Goal: Task Accomplishment & Management: Complete application form

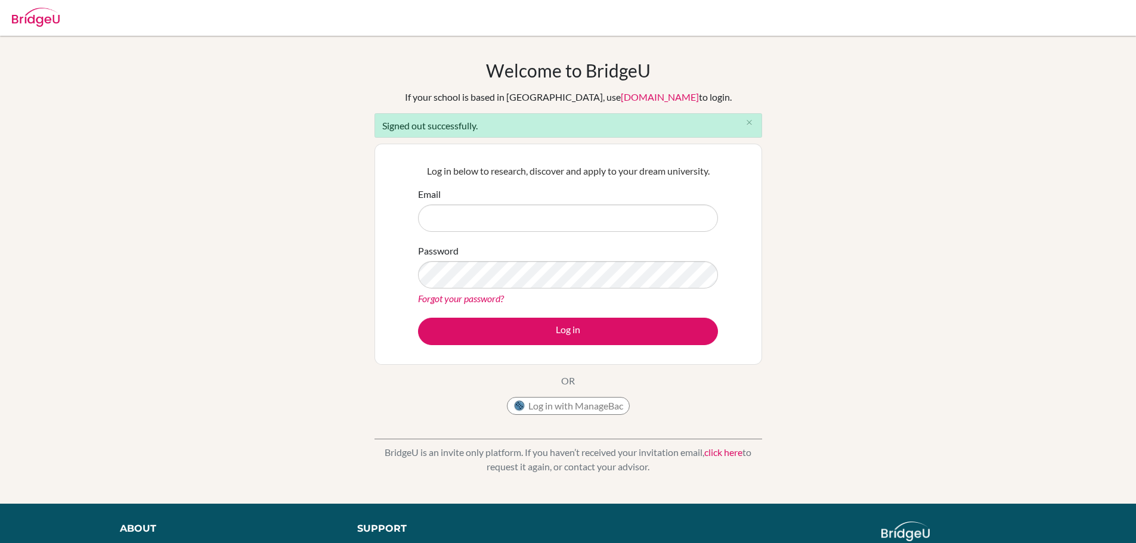
type input "abakshi@sistokyo.jp"
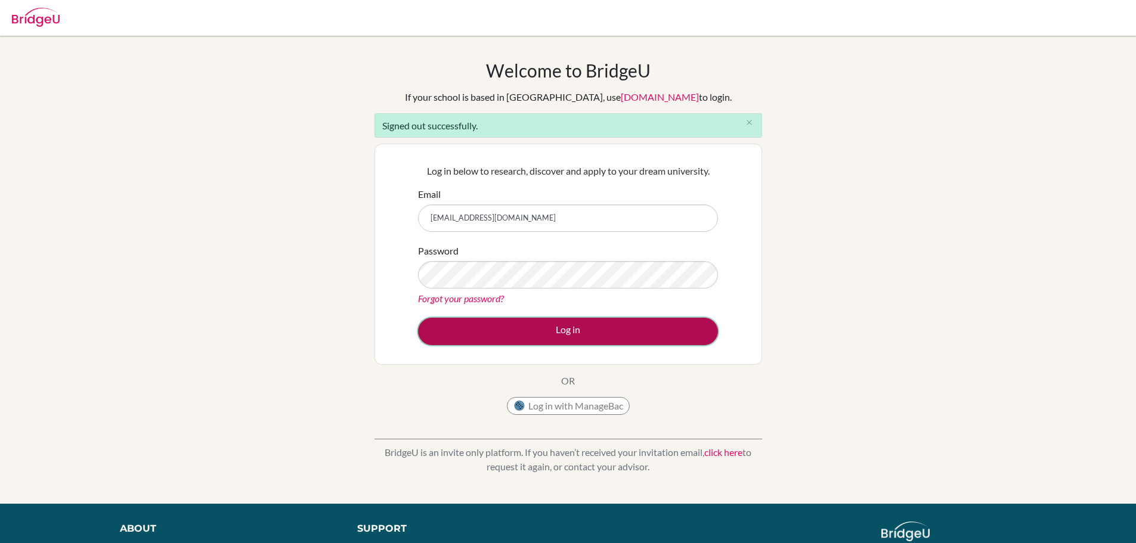
click at [551, 332] on button "Log in" at bounding box center [568, 331] width 300 height 27
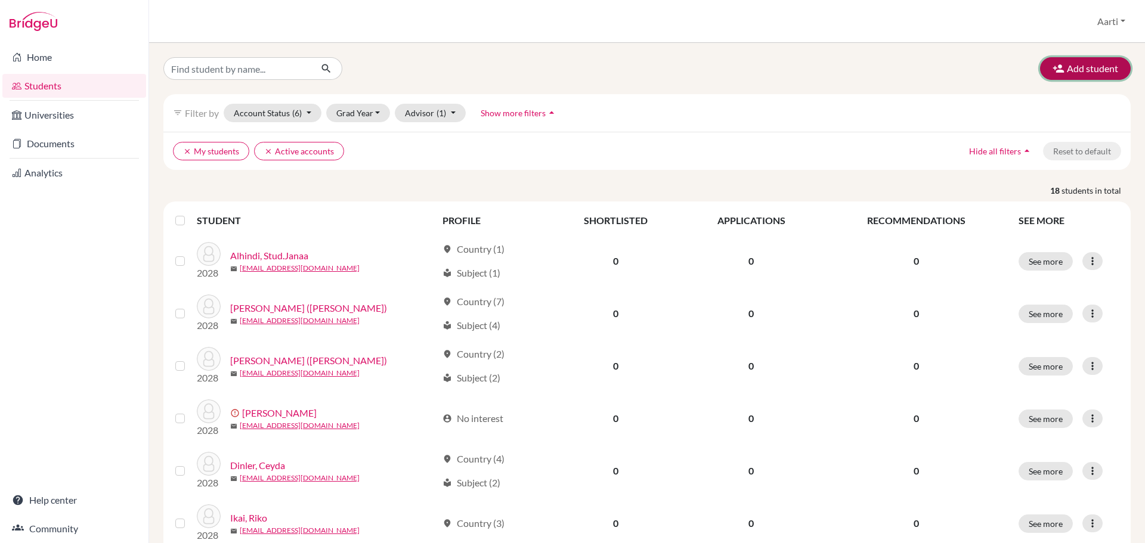
click at [1068, 68] on button "Add student" at bounding box center [1085, 68] width 91 height 23
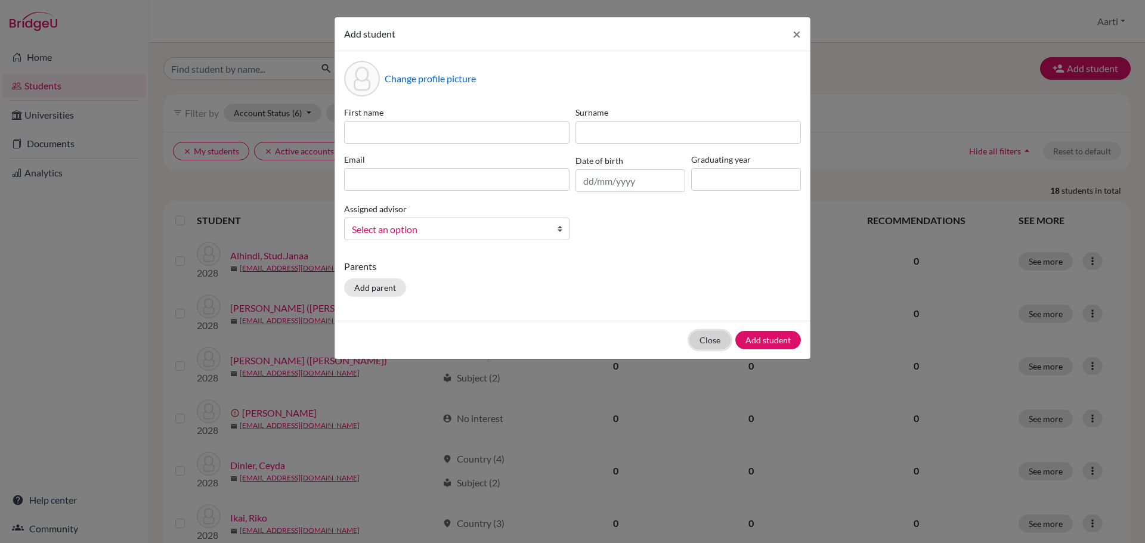
click at [704, 336] on button "Close" at bounding box center [710, 340] width 41 height 18
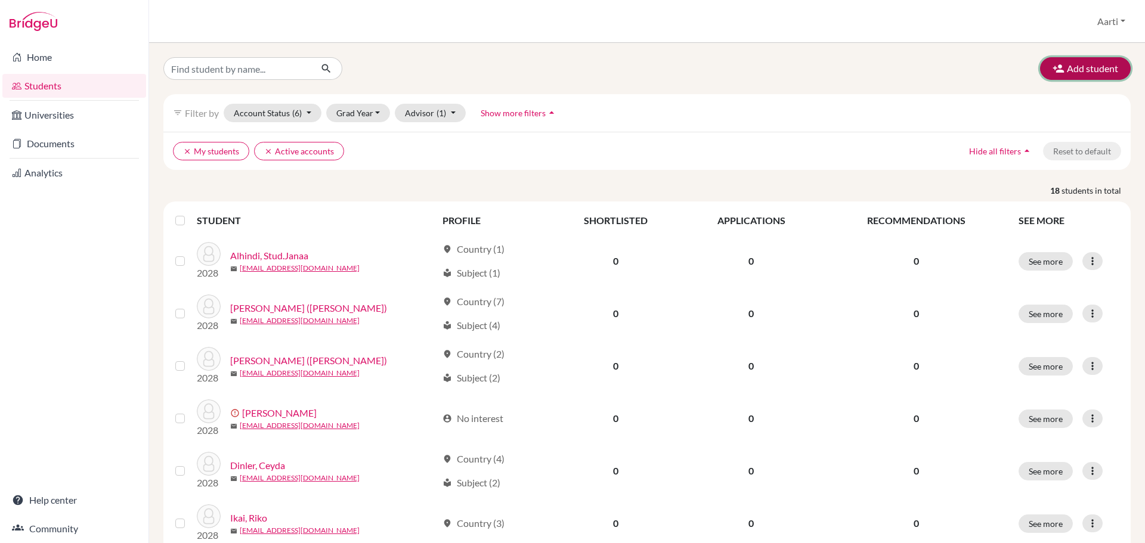
click at [1077, 63] on button "Add student" at bounding box center [1085, 68] width 91 height 23
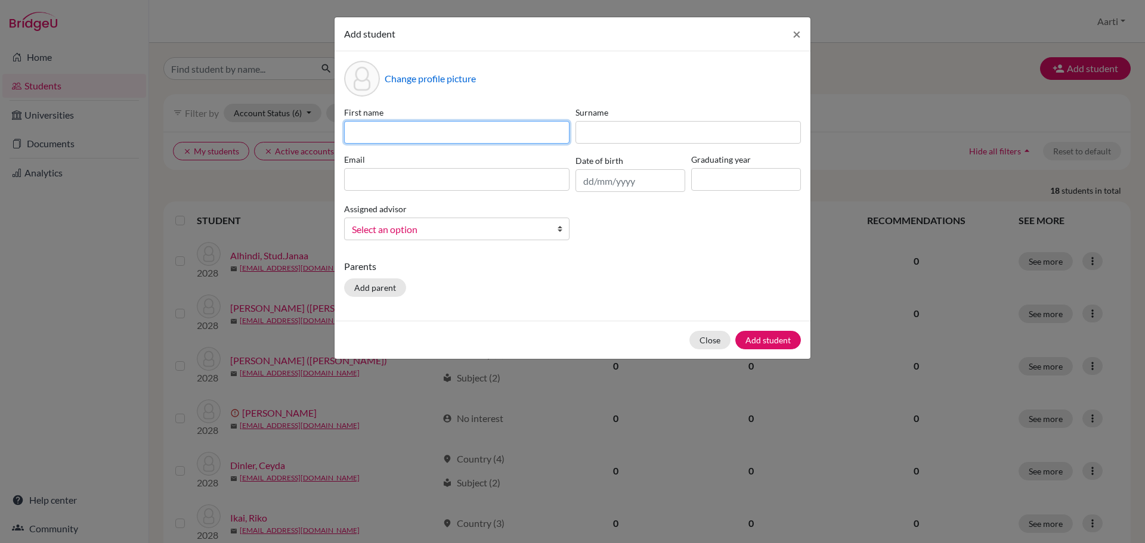
click at [449, 141] on input at bounding box center [456, 132] width 225 height 23
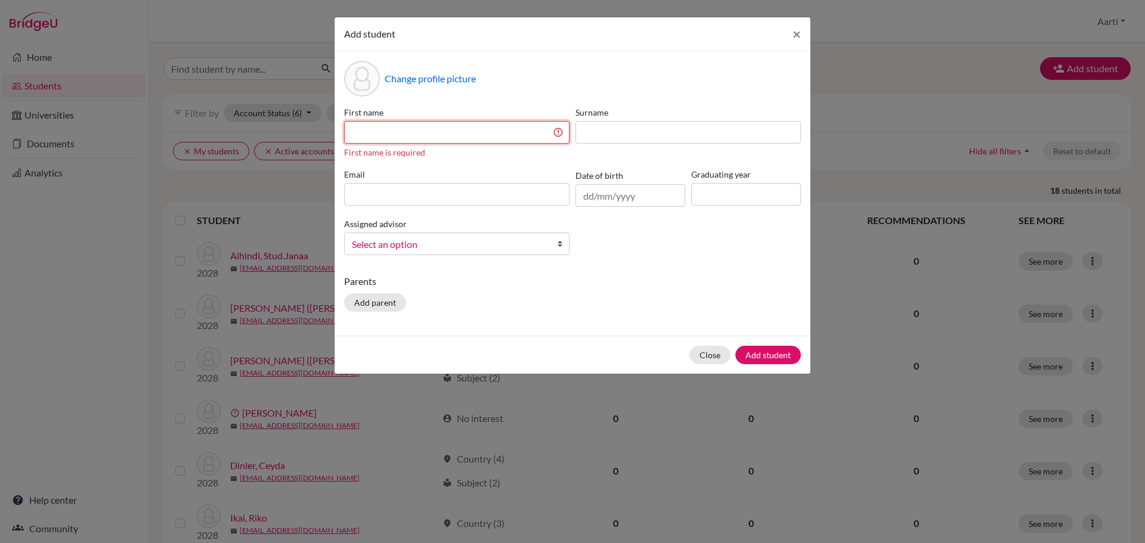
click at [400, 132] on input at bounding box center [456, 132] width 225 height 23
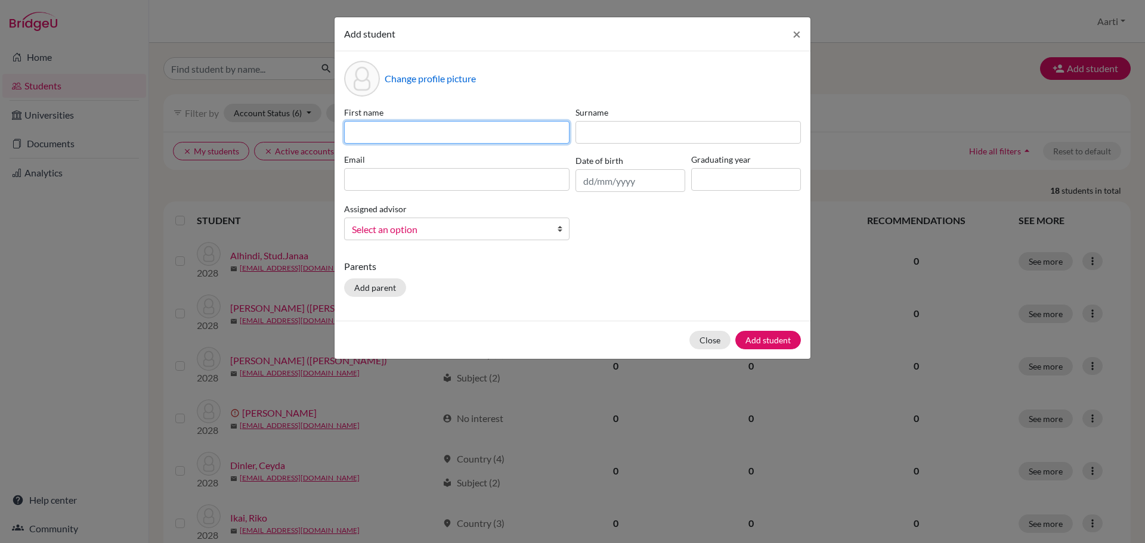
paste input "[PERSON_NAME]"
drag, startPoint x: 392, startPoint y: 135, endPoint x: 538, endPoint y: 135, distance: 145.5
click at [538, 135] on input "[PERSON_NAME]" at bounding box center [456, 132] width 225 height 23
type input "[PERSON_NAME]"
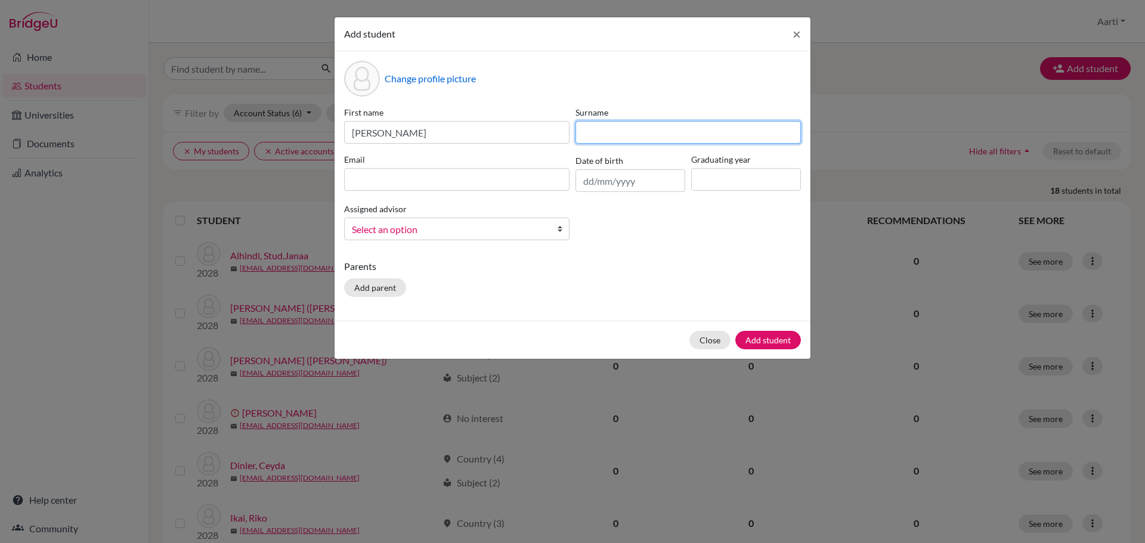
click at [700, 128] on input at bounding box center [688, 132] width 225 height 23
paste input "Bakshi"
type input "Bakshi"
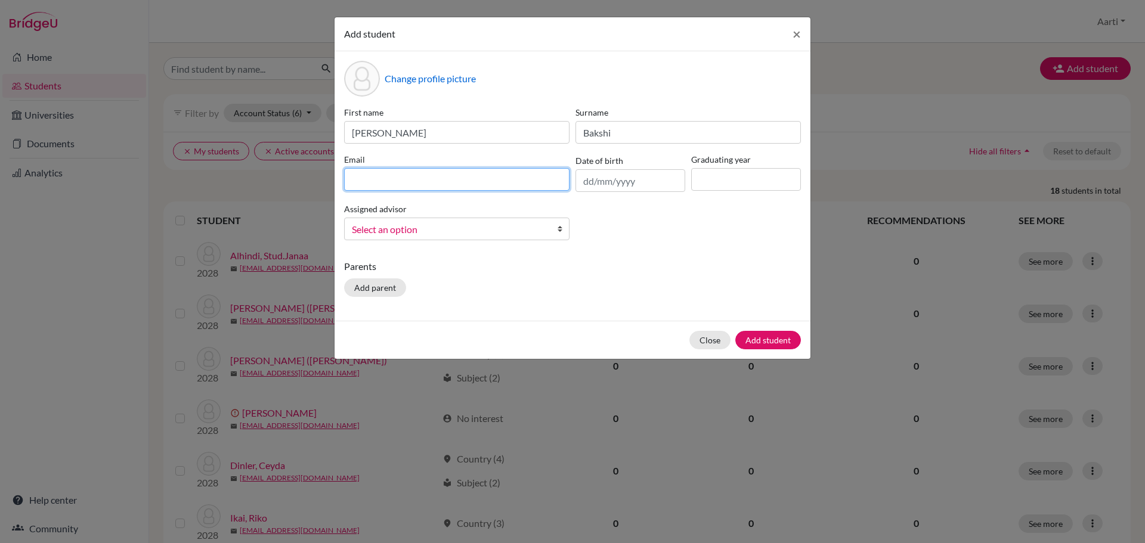
click at [375, 181] on input at bounding box center [456, 179] width 225 height 23
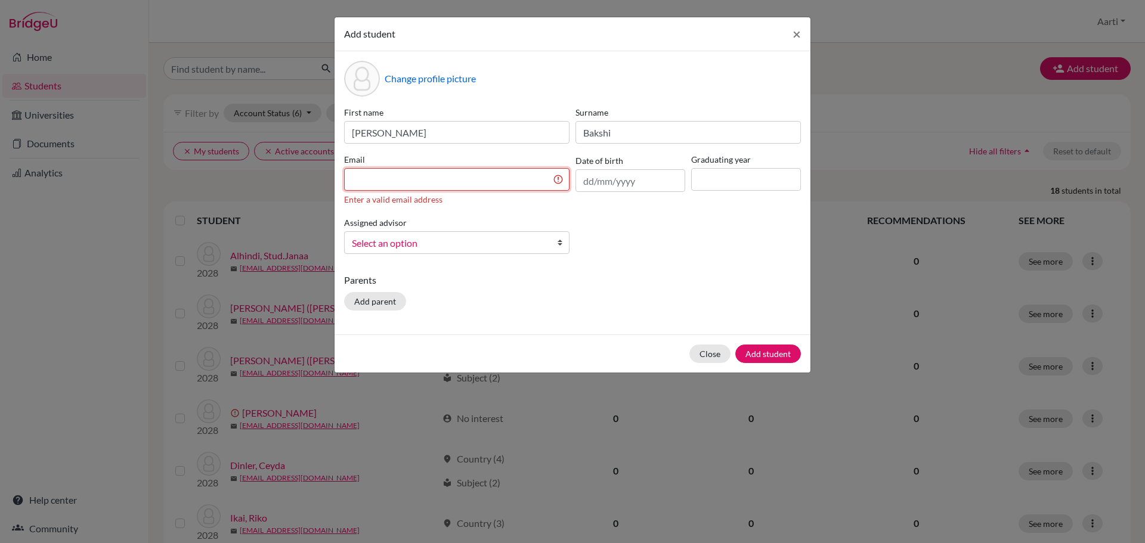
click at [511, 186] on input at bounding box center [456, 179] width 225 height 23
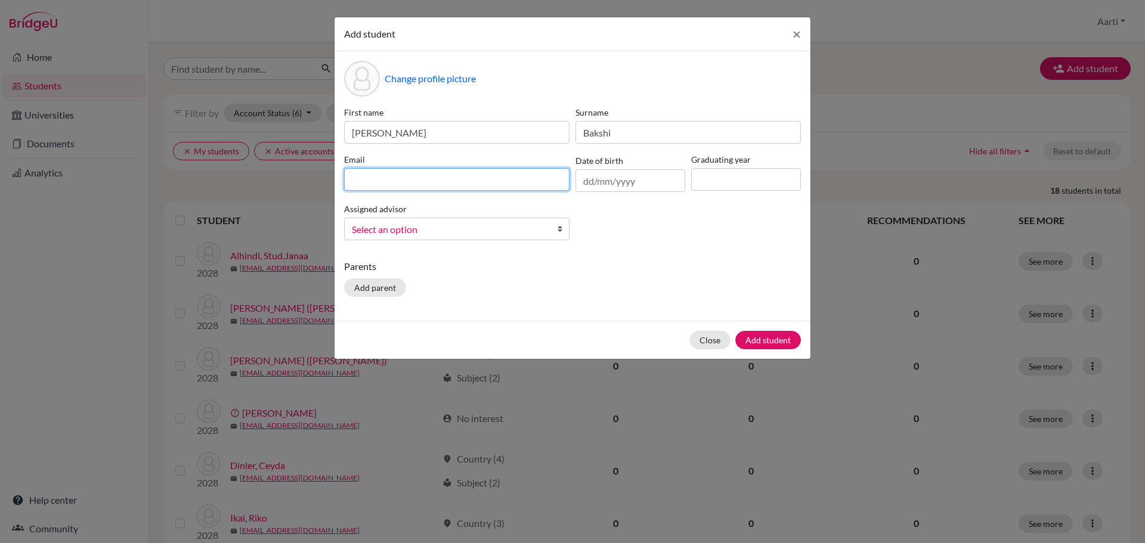
paste input "[EMAIL_ADDRESS][DOMAIN_NAME]"
type input "[EMAIL_ADDRESS][DOMAIN_NAME]"
click at [529, 228] on span "Select an option" at bounding box center [449, 230] width 194 height 16
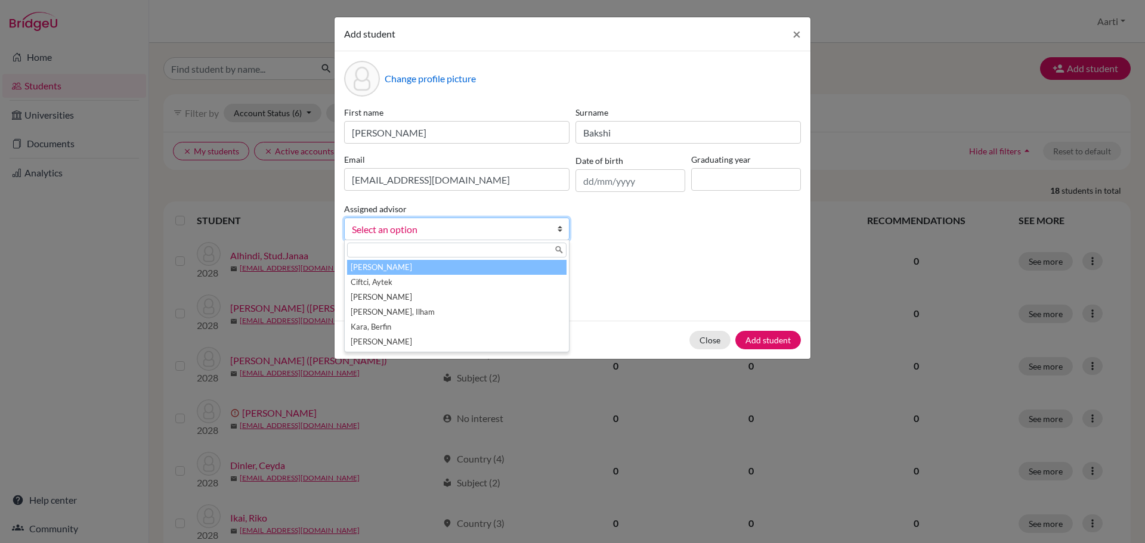
click at [514, 266] on li "[PERSON_NAME]" at bounding box center [457, 267] width 220 height 15
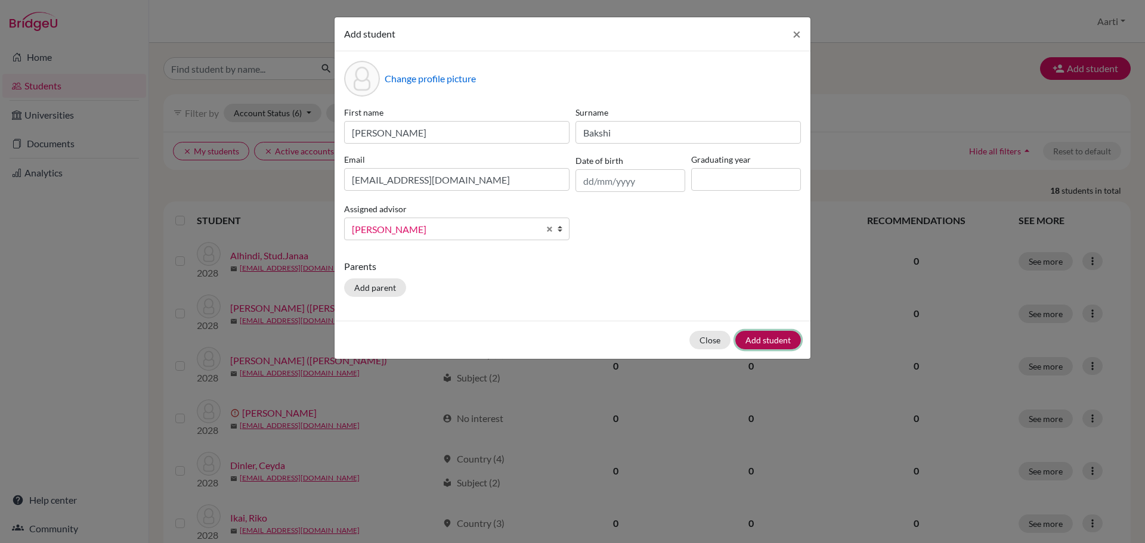
click at [755, 341] on button "Add student" at bounding box center [768, 340] width 66 height 18
click at [734, 181] on input at bounding box center [746, 179] width 110 height 23
type input "2029"
click at [753, 339] on button "Add student" at bounding box center [768, 340] width 66 height 18
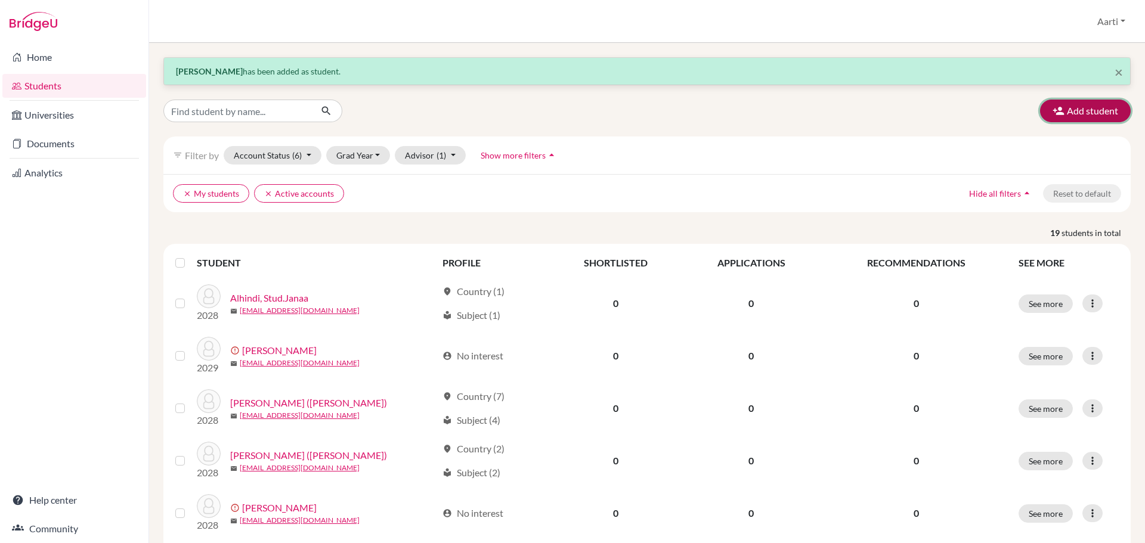
click at [1095, 113] on button "Add student" at bounding box center [1085, 111] width 91 height 23
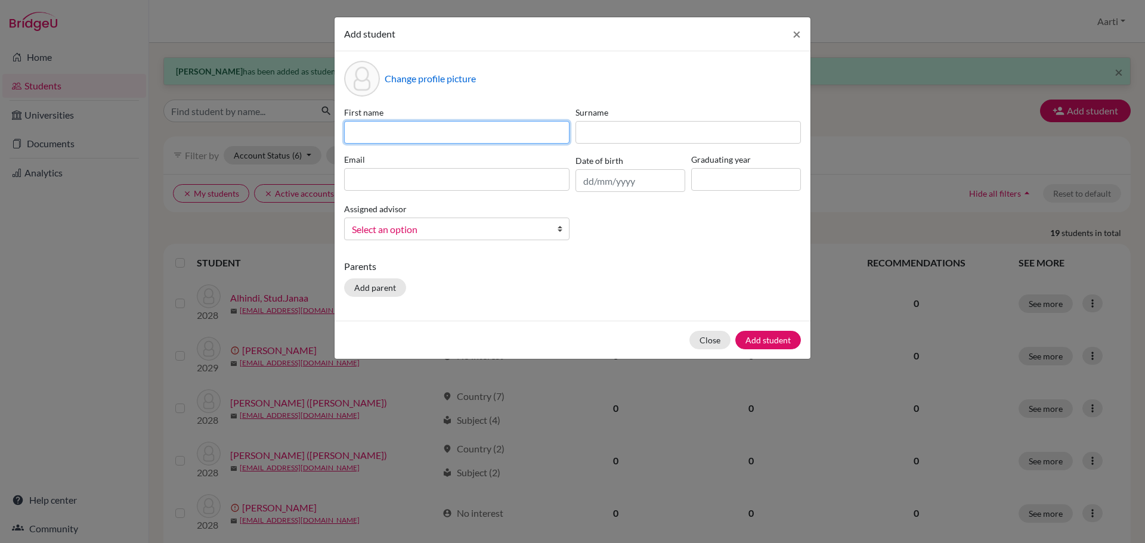
click at [412, 128] on input at bounding box center [456, 132] width 225 height 23
paste input "Stud.[PERSON_NAME]"
drag, startPoint x: 284, startPoint y: 144, endPoint x: 274, endPoint y: 144, distance: 9.5
click at [274, 144] on div "Add student × Change profile picture First name Stud.[PERSON_NAME] Surname Emai…" at bounding box center [572, 271] width 1145 height 543
type input "[PERSON_NAME]"
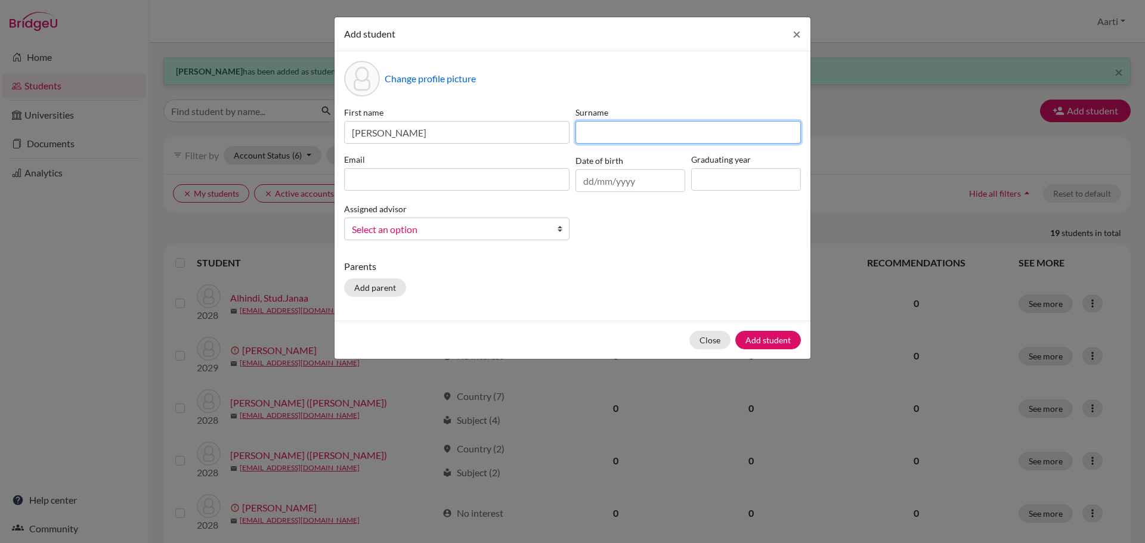
click at [603, 134] on input at bounding box center [688, 132] width 225 height 23
paste input "[PERSON_NAME]"
type input "[PERSON_NAME]"
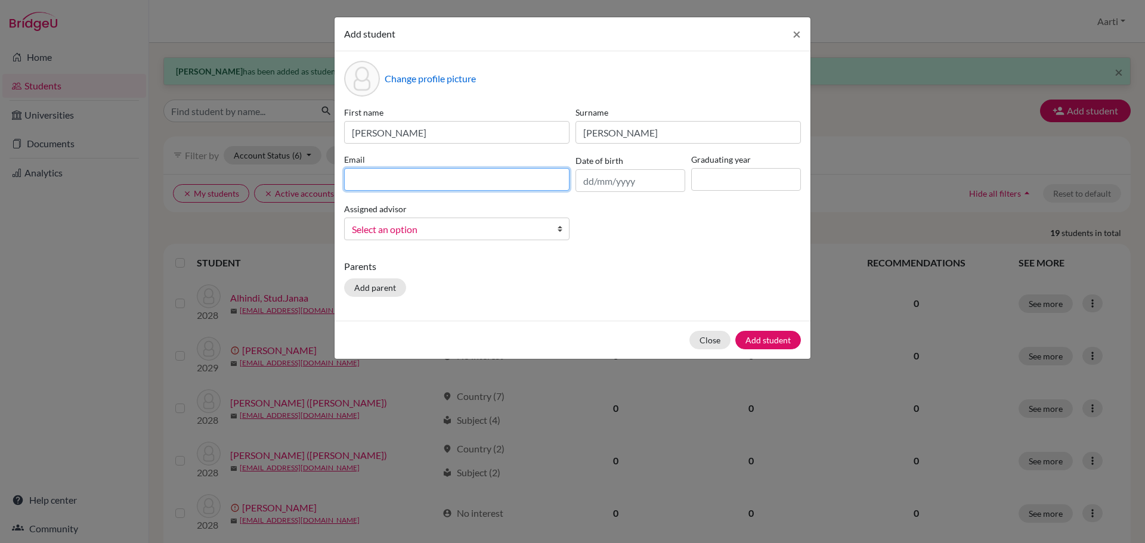
click at [391, 180] on input at bounding box center [456, 179] width 225 height 23
paste input "[EMAIL_ADDRESS][DOMAIN_NAME]"
type input "[EMAIL_ADDRESS][DOMAIN_NAME]"
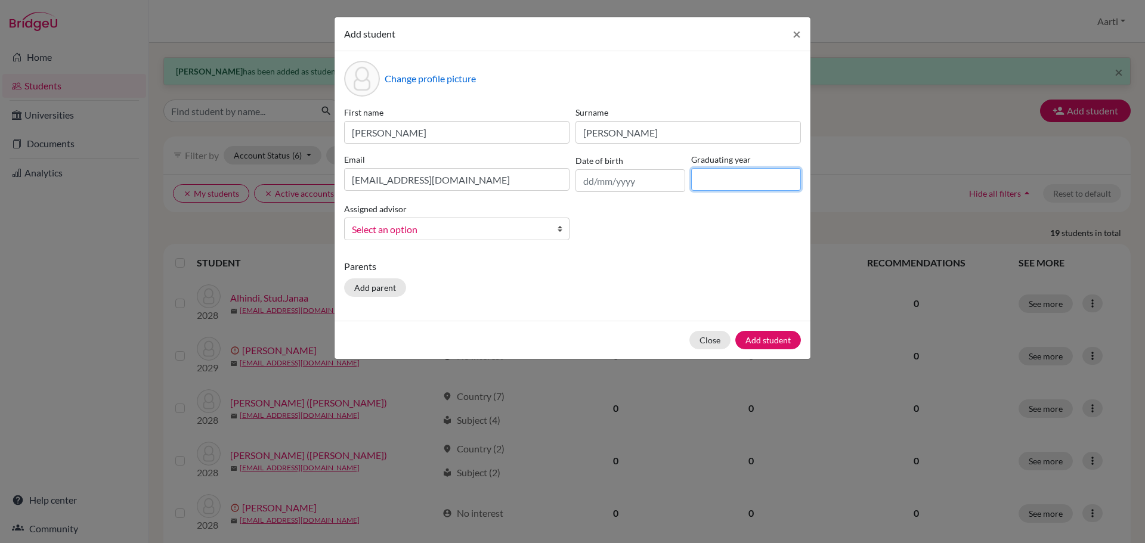
click at [721, 180] on input at bounding box center [746, 179] width 110 height 23
type input "2029"
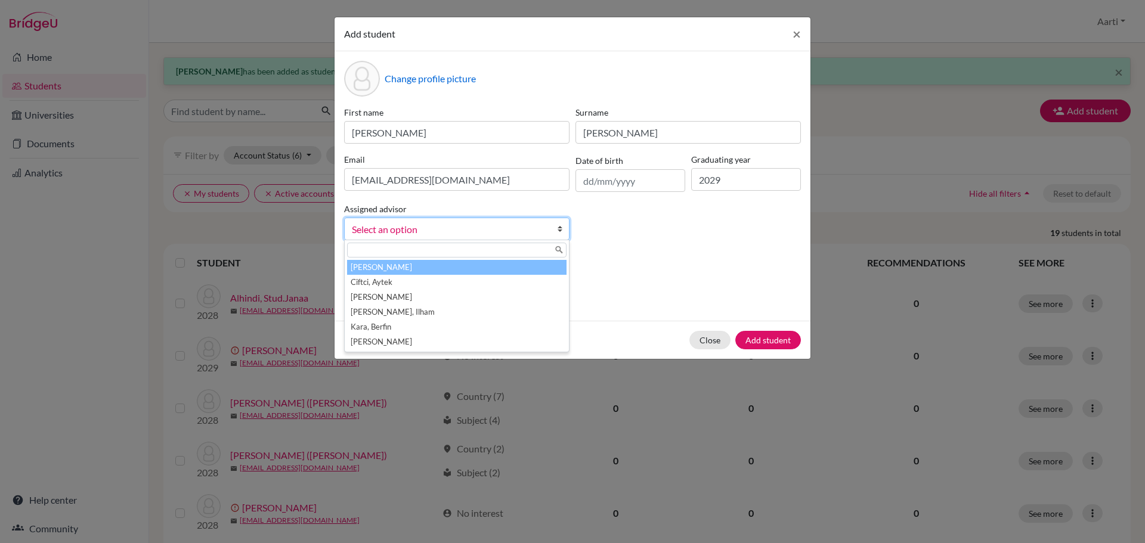
click at [465, 230] on span "Select an option" at bounding box center [449, 230] width 194 height 16
click at [443, 270] on li "[PERSON_NAME]" at bounding box center [457, 267] width 220 height 15
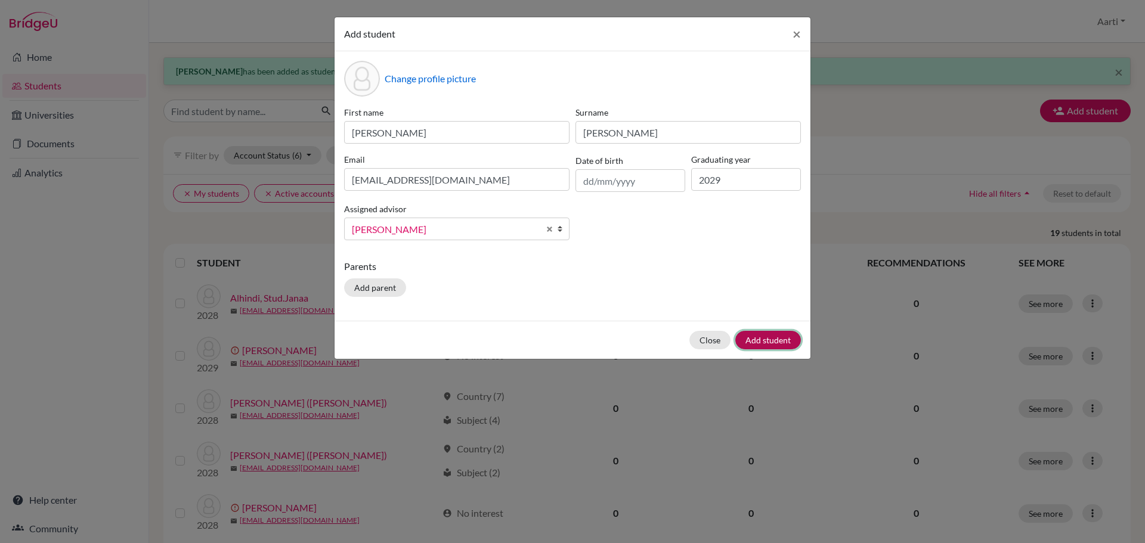
click at [771, 336] on button "Add student" at bounding box center [768, 340] width 66 height 18
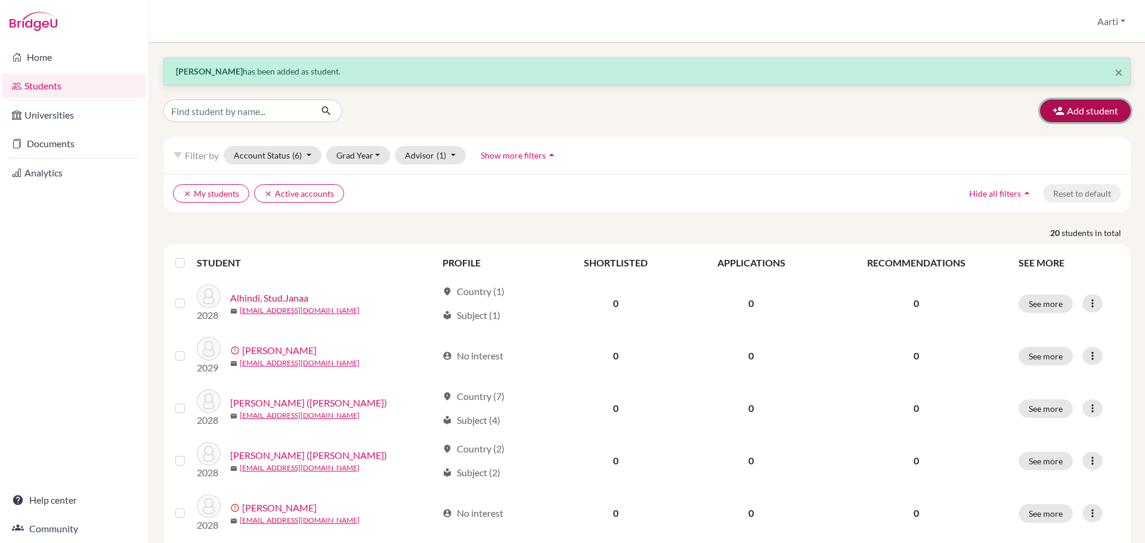
click at [1094, 109] on button "Add student" at bounding box center [1085, 111] width 91 height 23
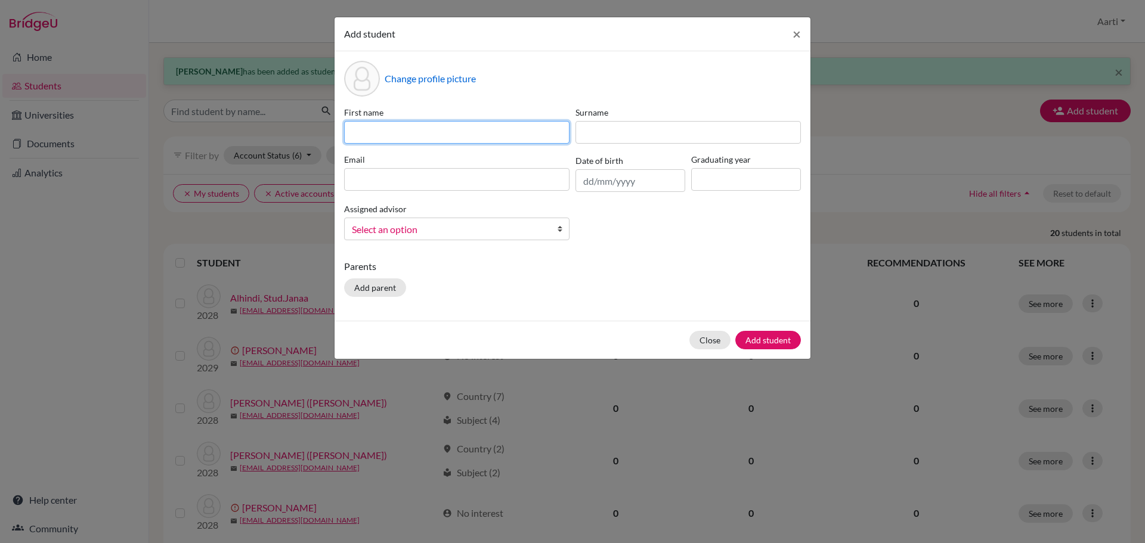
click at [390, 133] on input at bounding box center [456, 132] width 225 height 23
paste input "Stud.Arissa"
drag, startPoint x: 373, startPoint y: 134, endPoint x: 274, endPoint y: 134, distance: 99.0
click at [276, 135] on div "Add student × Change profile picture First name Stud.[PERSON_NAME] Email Date o…" at bounding box center [572, 271] width 1145 height 543
type input "Arissa"
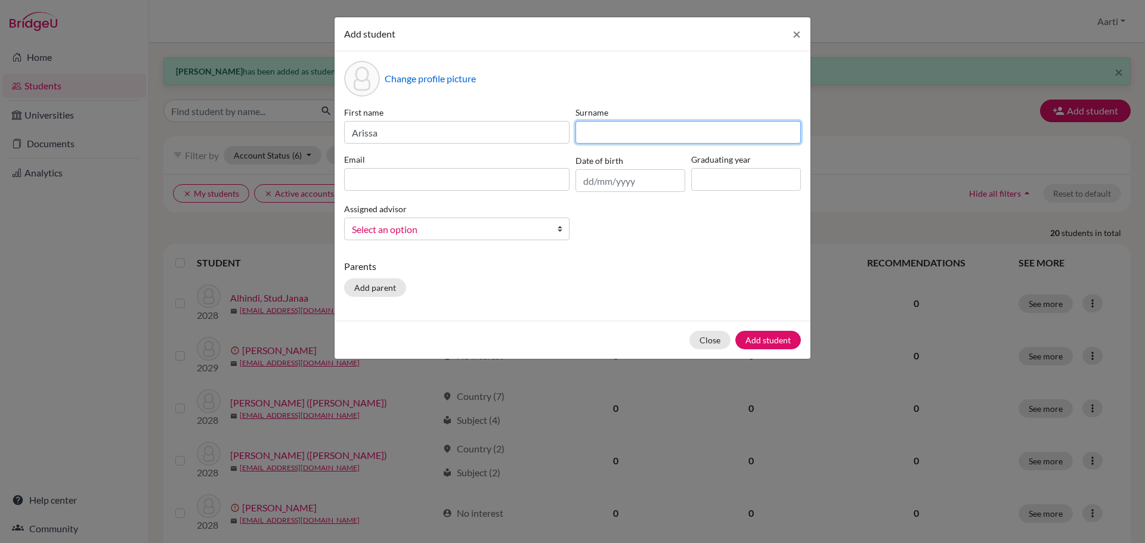
click at [651, 130] on input at bounding box center [688, 132] width 225 height 23
paste input "[PERSON_NAME]"
type input "[PERSON_NAME]"
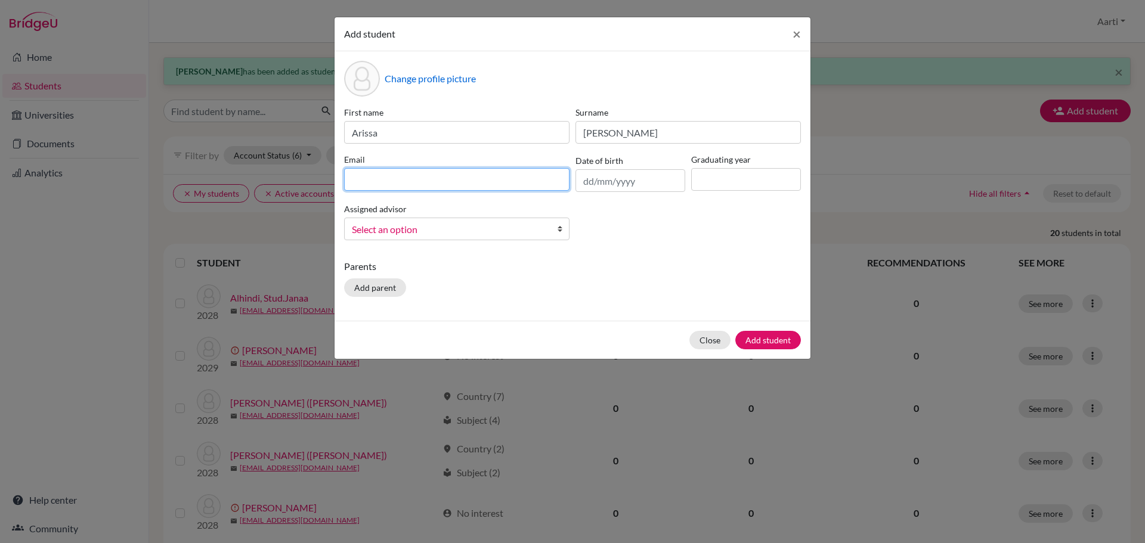
click at [502, 183] on input at bounding box center [456, 179] width 225 height 23
paste input "[EMAIL_ADDRESS][DOMAIN_NAME]"
type input "[EMAIL_ADDRESS][DOMAIN_NAME]"
click at [622, 190] on input "text" at bounding box center [631, 180] width 110 height 23
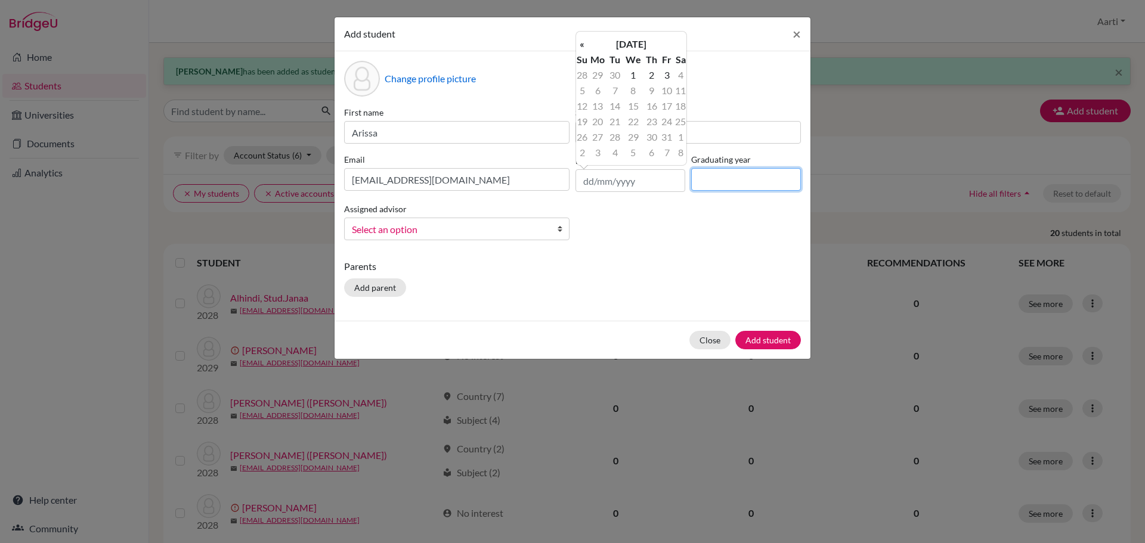
click at [737, 183] on input at bounding box center [746, 179] width 110 height 23
type input "2029"
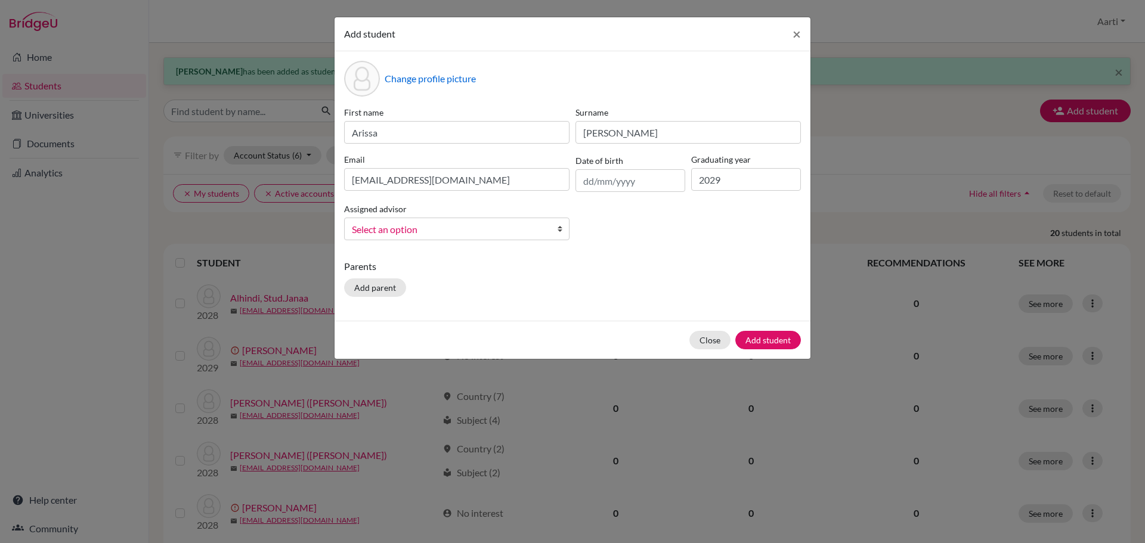
click at [486, 224] on span "Select an option" at bounding box center [449, 230] width 194 height 16
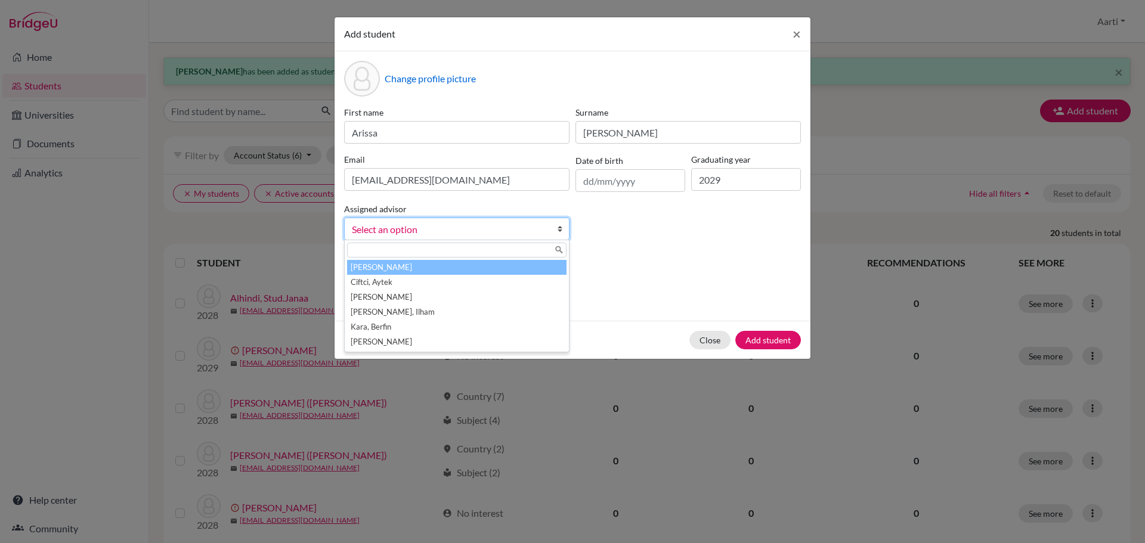
click at [450, 260] on li "[PERSON_NAME]" at bounding box center [457, 267] width 220 height 15
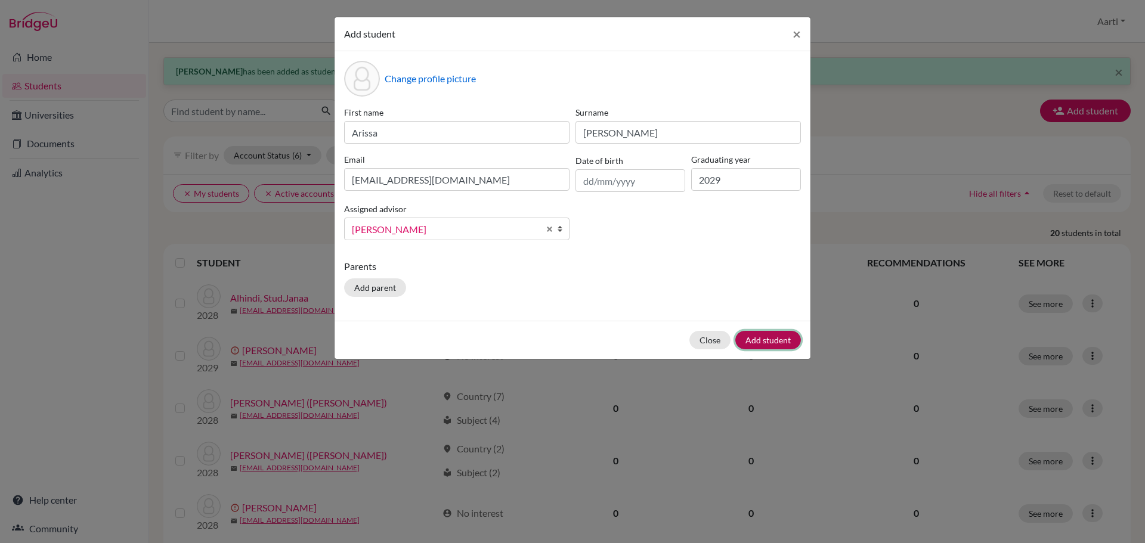
click at [762, 335] on button "Add student" at bounding box center [768, 340] width 66 height 18
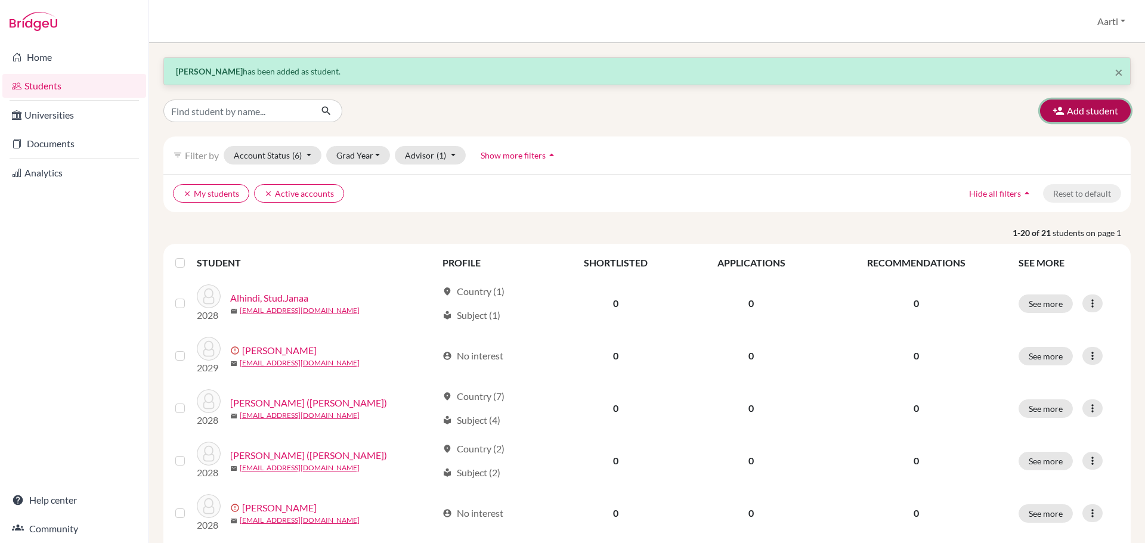
click at [1100, 108] on button "Add student" at bounding box center [1085, 111] width 91 height 23
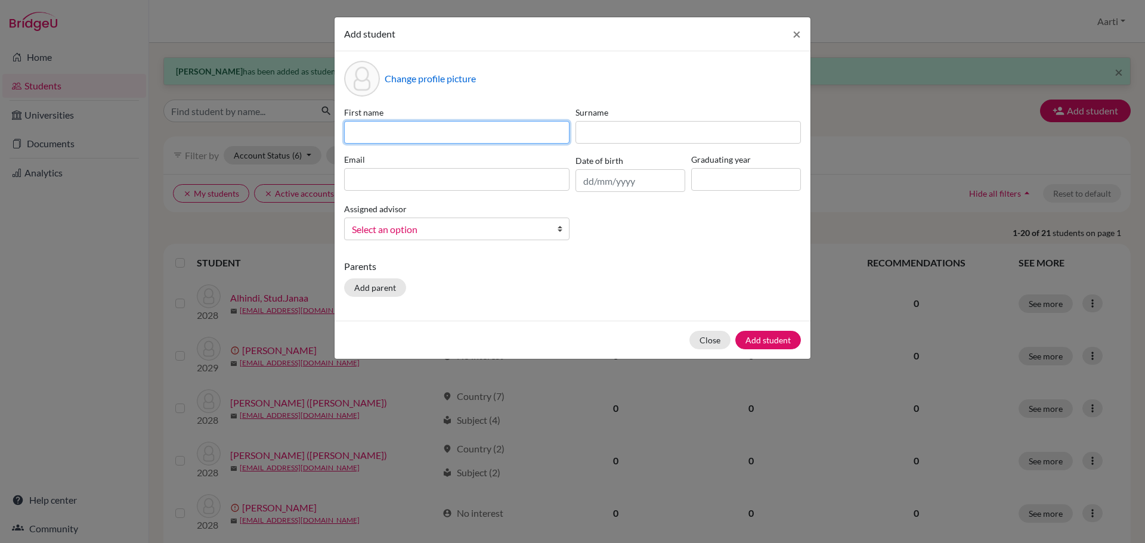
click at [548, 128] on input at bounding box center [456, 132] width 225 height 23
paste input "Stud.[PERSON_NAME]"
drag, startPoint x: 372, startPoint y: 131, endPoint x: 304, endPoint y: 138, distance: 68.4
click at [304, 138] on div "Add student × Change profile picture First name Stud.[PERSON_NAME] Surname Emai…" at bounding box center [572, 271] width 1145 height 543
type input "[PERSON_NAME]"
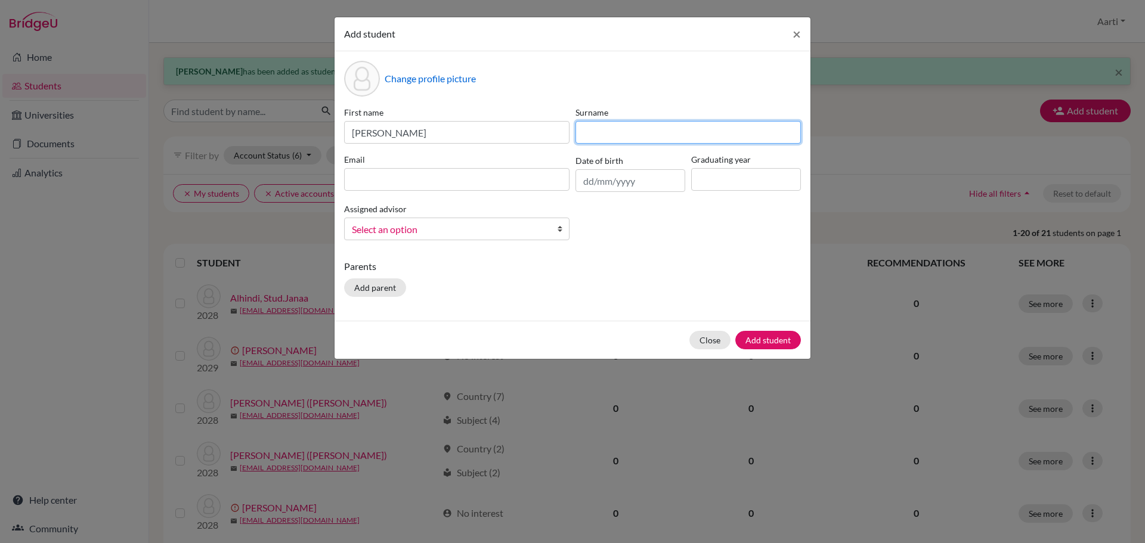
click at [635, 135] on input at bounding box center [688, 132] width 225 height 23
paste input "[PERSON_NAME]"
type input "[PERSON_NAME]"
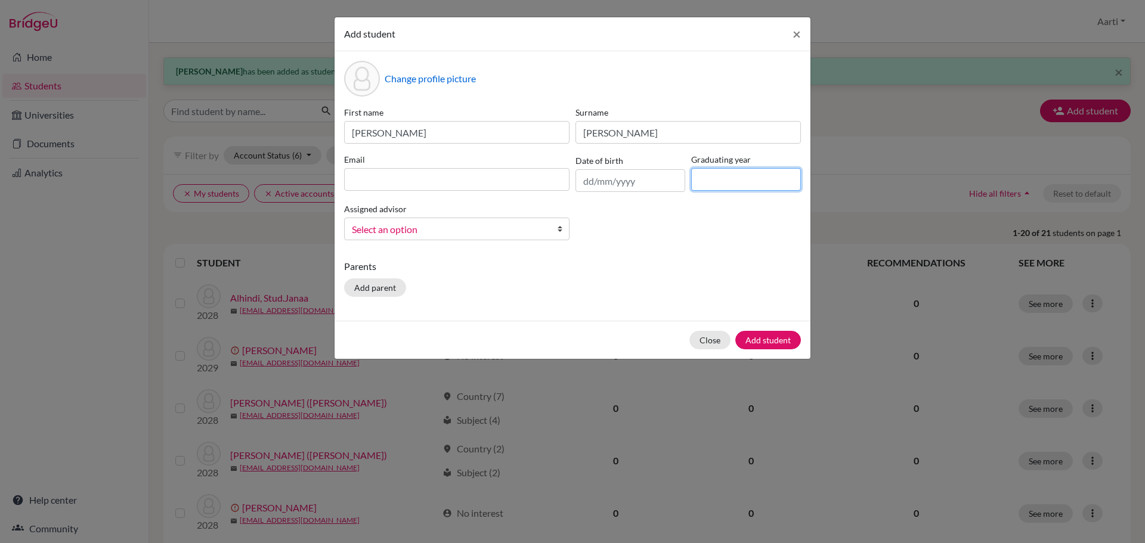
click at [721, 173] on input at bounding box center [746, 179] width 110 height 23
type input "2029"
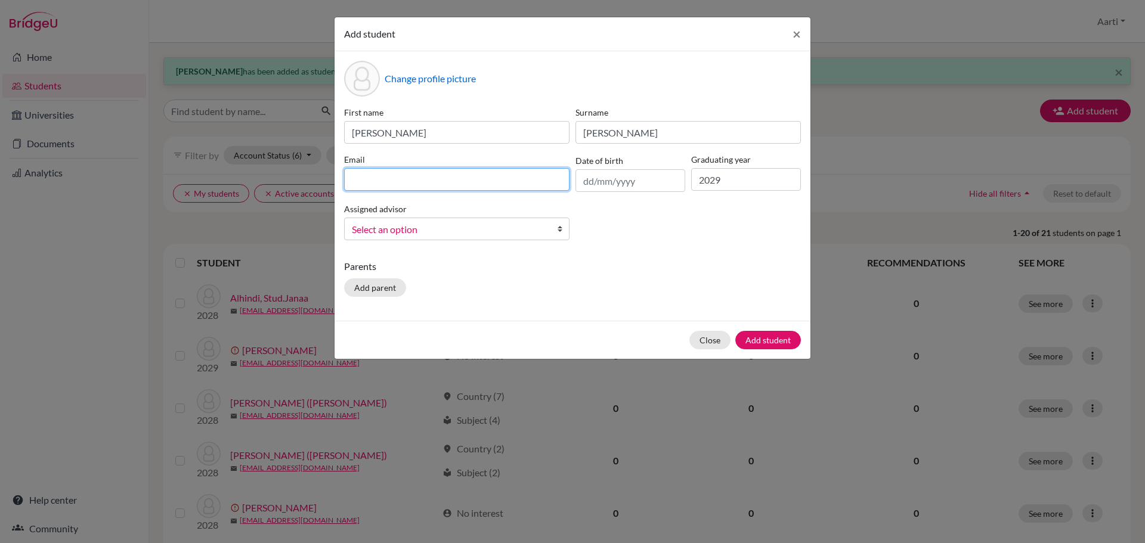
click at [395, 178] on input at bounding box center [456, 179] width 225 height 23
paste input "[EMAIL_ADDRESS][DOMAIN_NAME]"
type input "[EMAIL_ADDRESS][DOMAIN_NAME]"
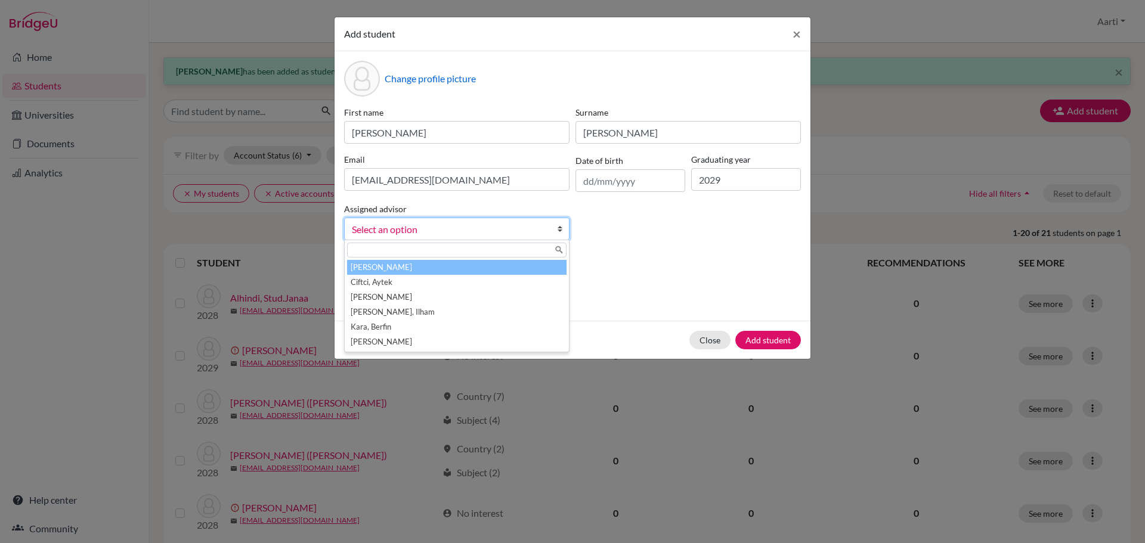
click at [361, 232] on span "Select an option" at bounding box center [449, 230] width 194 height 16
click at [370, 270] on li "[PERSON_NAME]" at bounding box center [457, 267] width 220 height 15
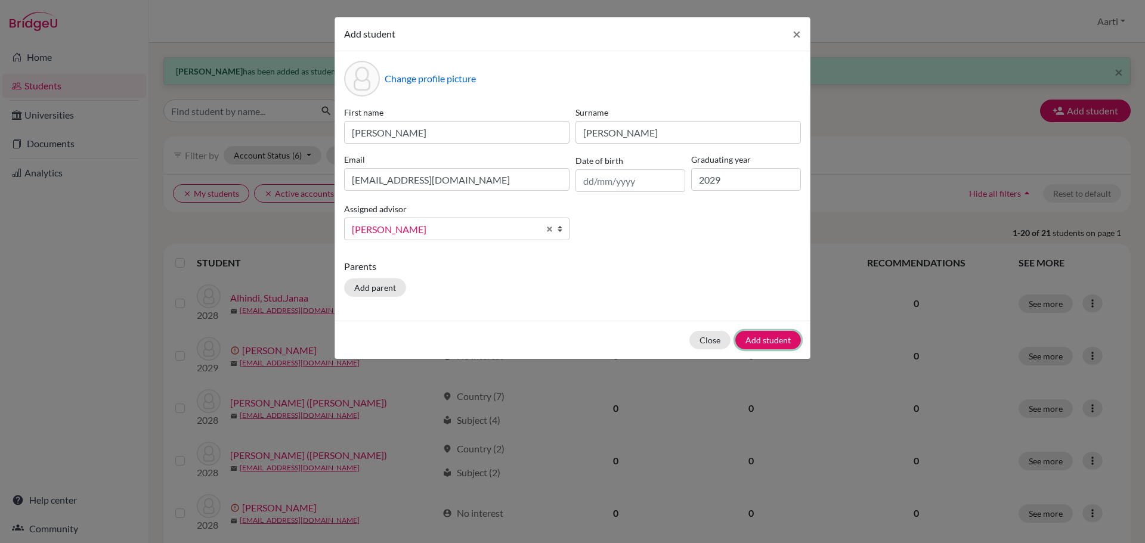
click at [769, 333] on button "Add student" at bounding box center [768, 340] width 66 height 18
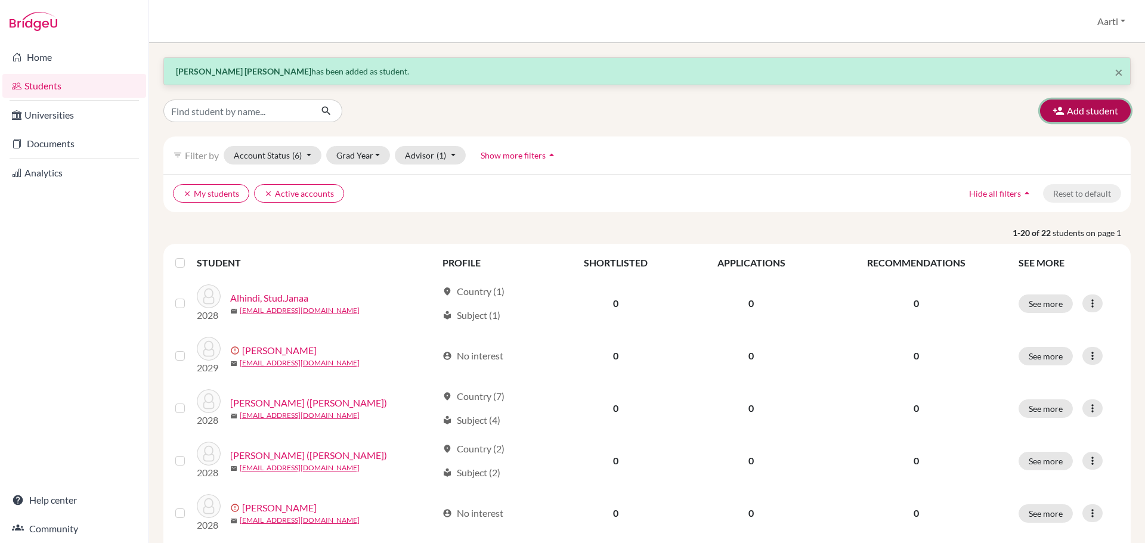
click at [1090, 112] on button "Add student" at bounding box center [1085, 111] width 91 height 23
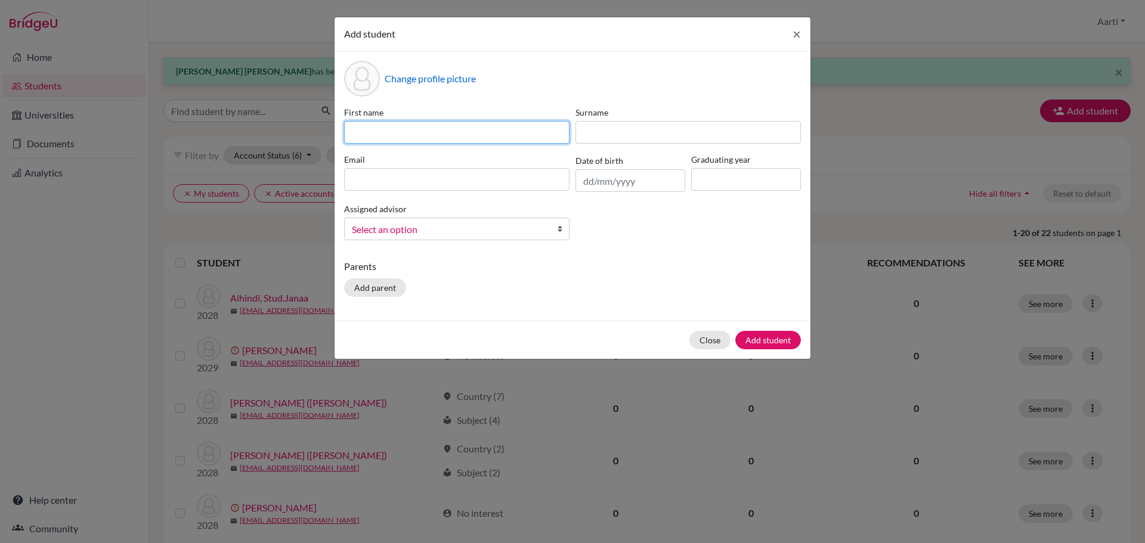
click at [428, 135] on input at bounding box center [456, 132] width 225 height 23
paste input "Stud.[PERSON_NAME]([PERSON_NAME])"
drag, startPoint x: 372, startPoint y: 135, endPoint x: 315, endPoint y: 137, distance: 57.3
click at [315, 137] on div "Add student × Change profile picture First name Stud.[PERSON_NAME]([PERSON_NAME…" at bounding box center [572, 271] width 1145 height 543
click at [375, 131] on input "ElenaLena)" at bounding box center [456, 132] width 225 height 23
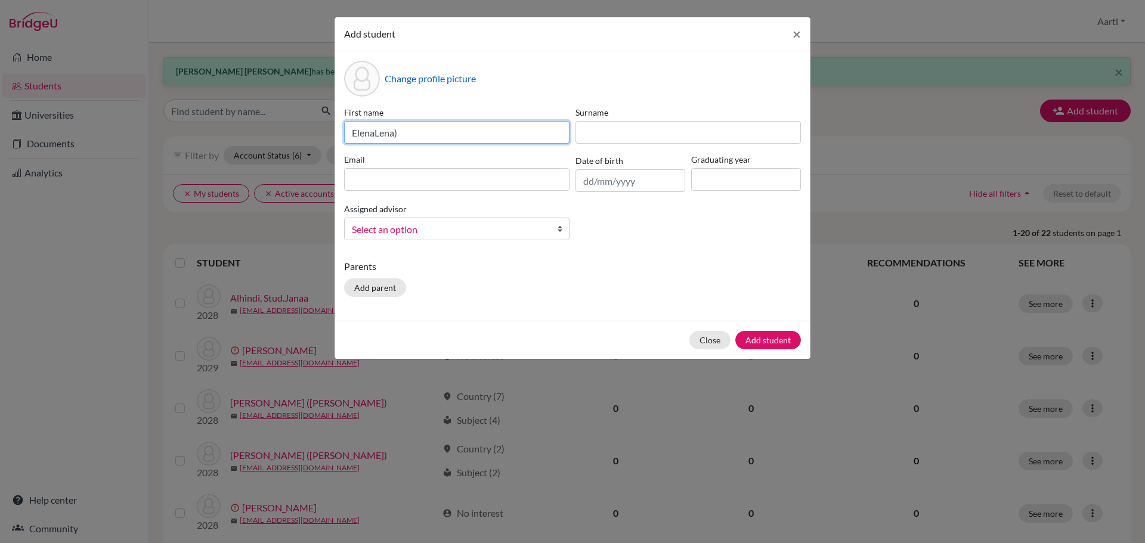
drag, startPoint x: 409, startPoint y: 132, endPoint x: 382, endPoint y: 127, distance: 27.4
click at [375, 129] on input "ElenaLena)" at bounding box center [456, 132] width 225 height 23
type input "[PERSON_NAME]"
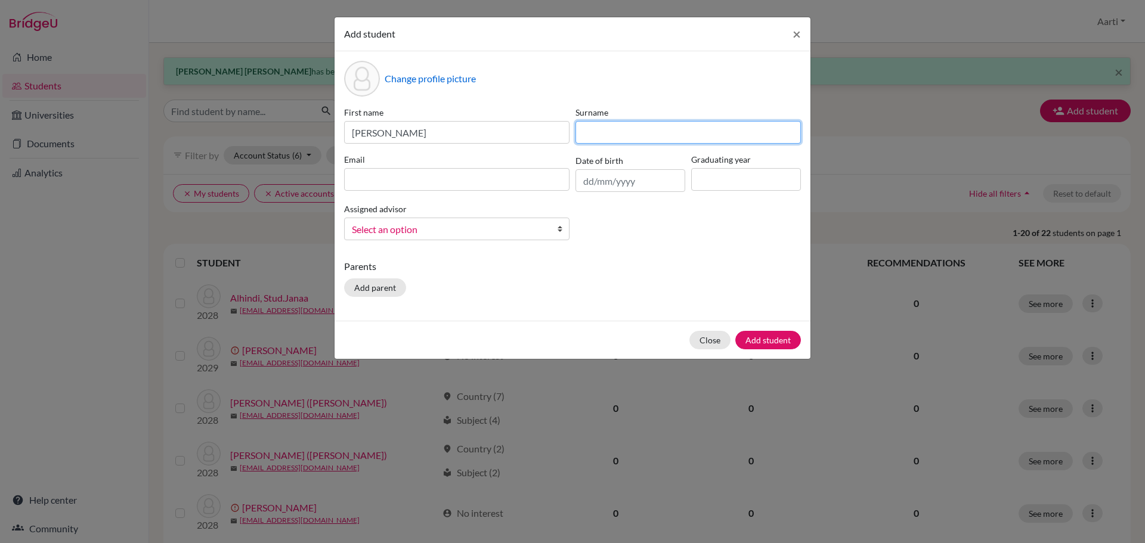
click at [608, 132] on input at bounding box center [688, 132] width 225 height 23
paste input "Omori"
type input "Omori"
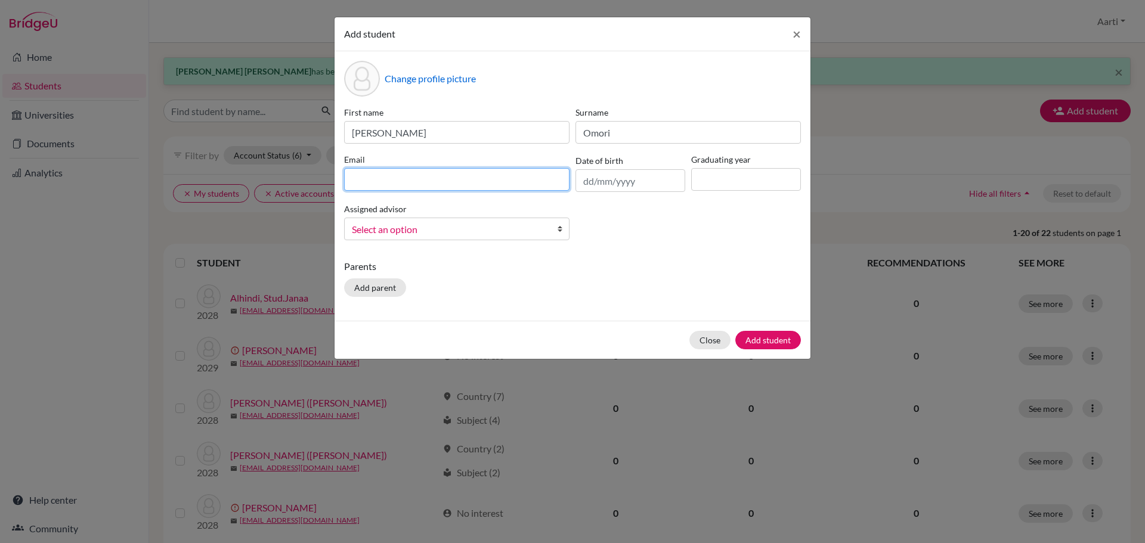
click at [505, 184] on input at bounding box center [456, 179] width 225 height 23
paste input "[EMAIL_ADDRESS][DOMAIN_NAME]"
type input "[EMAIL_ADDRESS][DOMAIN_NAME]"
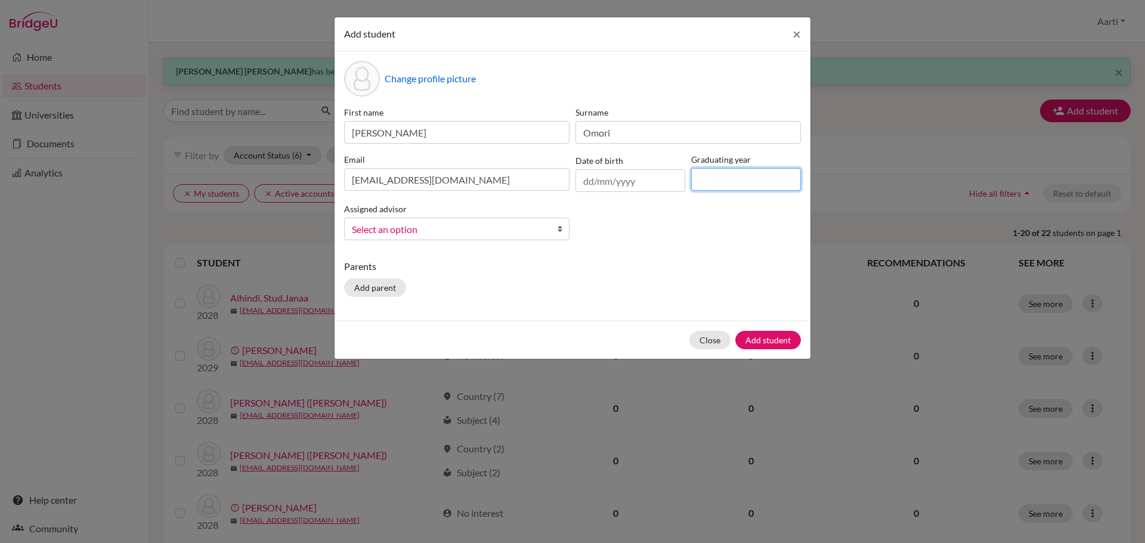
click at [749, 187] on input at bounding box center [746, 179] width 110 height 23
type input "2029"
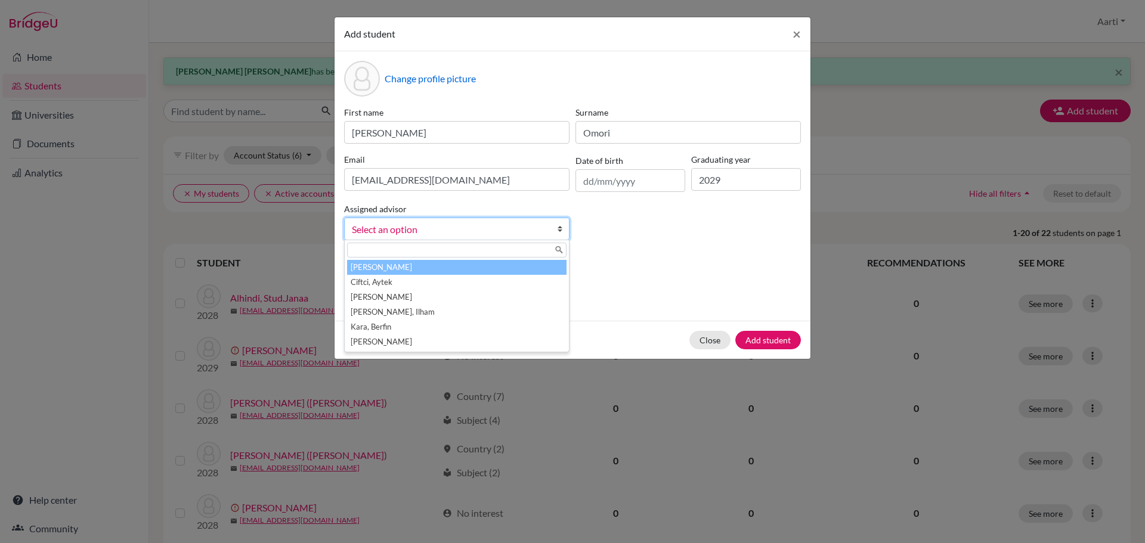
click at [527, 233] on span "Select an option" at bounding box center [449, 230] width 194 height 16
click at [489, 265] on li "[PERSON_NAME]" at bounding box center [457, 267] width 220 height 15
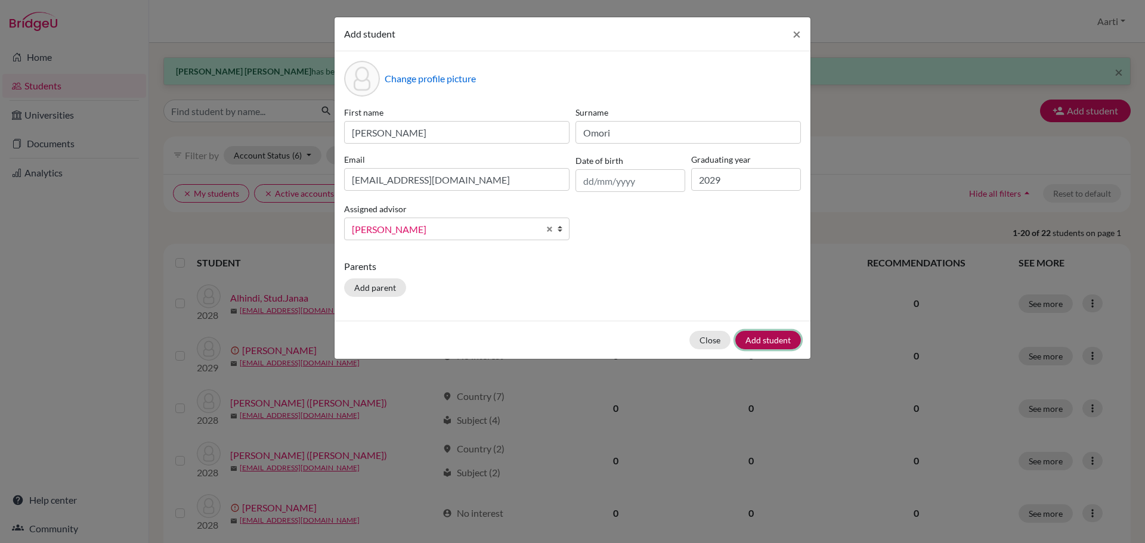
click at [749, 333] on button "Add student" at bounding box center [768, 340] width 66 height 18
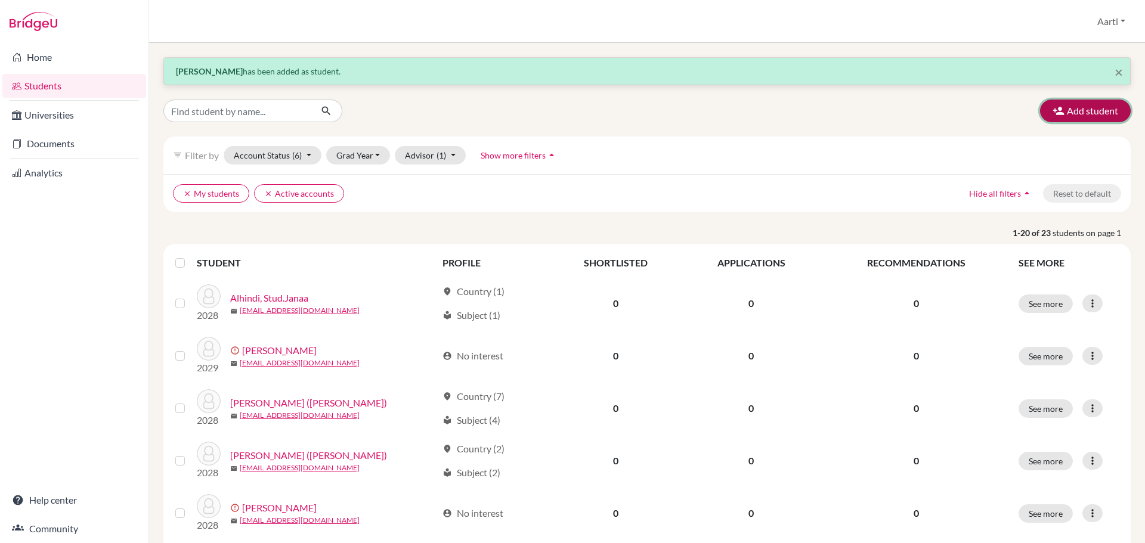
click at [1084, 113] on button "Add student" at bounding box center [1085, 111] width 91 height 23
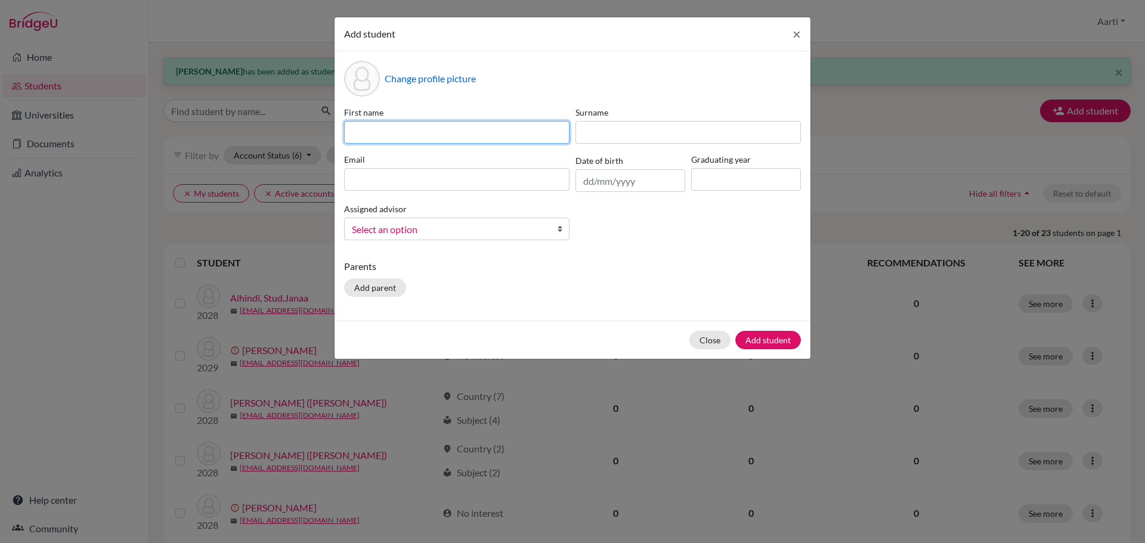
click at [424, 129] on input at bounding box center [456, 132] width 225 height 23
paste input "Stud.Emine"
drag, startPoint x: 373, startPoint y: 134, endPoint x: 289, endPoint y: 135, distance: 84.7
click at [289, 135] on div "Add student × Change profile picture First name Stud.[PERSON_NAME] Surname Emai…" at bounding box center [572, 271] width 1145 height 543
type input "Emine"
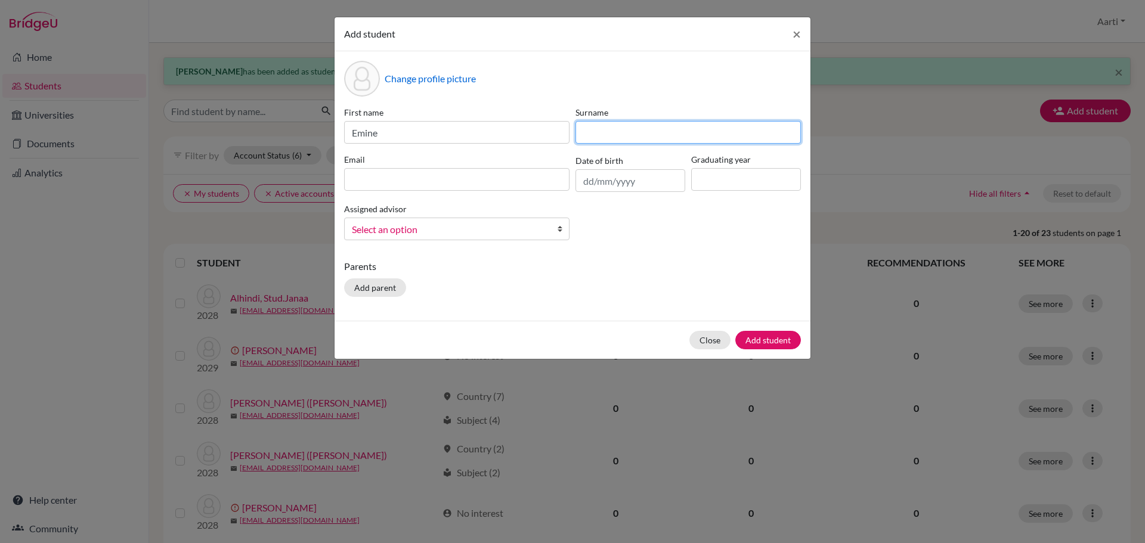
click at [656, 139] on input at bounding box center [688, 132] width 225 height 23
paste input "Ciftci"
type input "Ciftci"
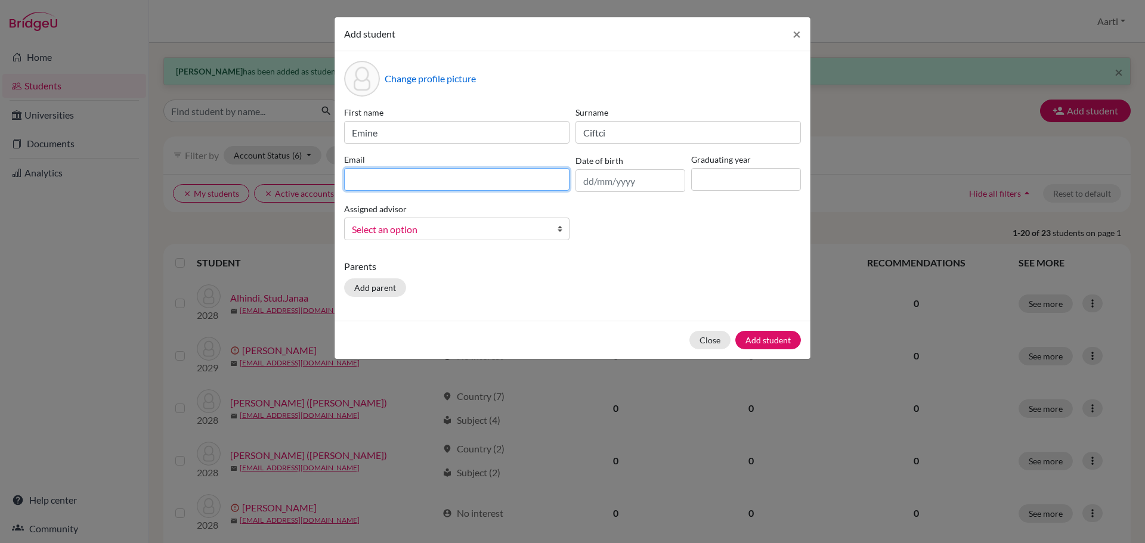
click at [447, 183] on input at bounding box center [456, 179] width 225 height 23
paste input "[EMAIL_ADDRESS][DOMAIN_NAME]"
type input "[EMAIL_ADDRESS][DOMAIN_NAME]"
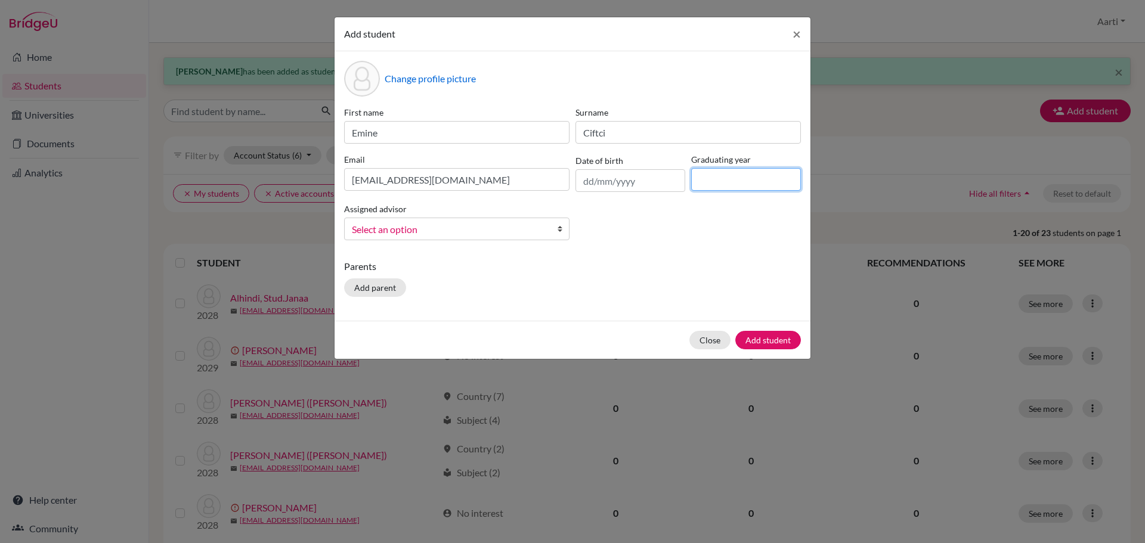
click at [756, 182] on input at bounding box center [746, 179] width 110 height 23
type input "2029"
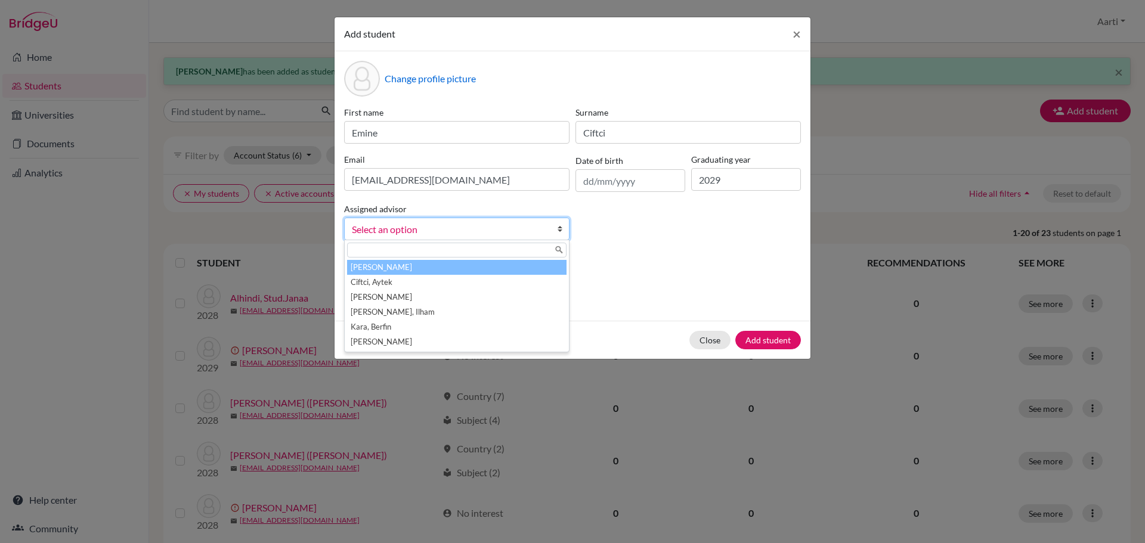
click at [503, 226] on span "Select an option" at bounding box center [449, 230] width 194 height 16
click at [471, 265] on li "[PERSON_NAME]" at bounding box center [457, 267] width 220 height 15
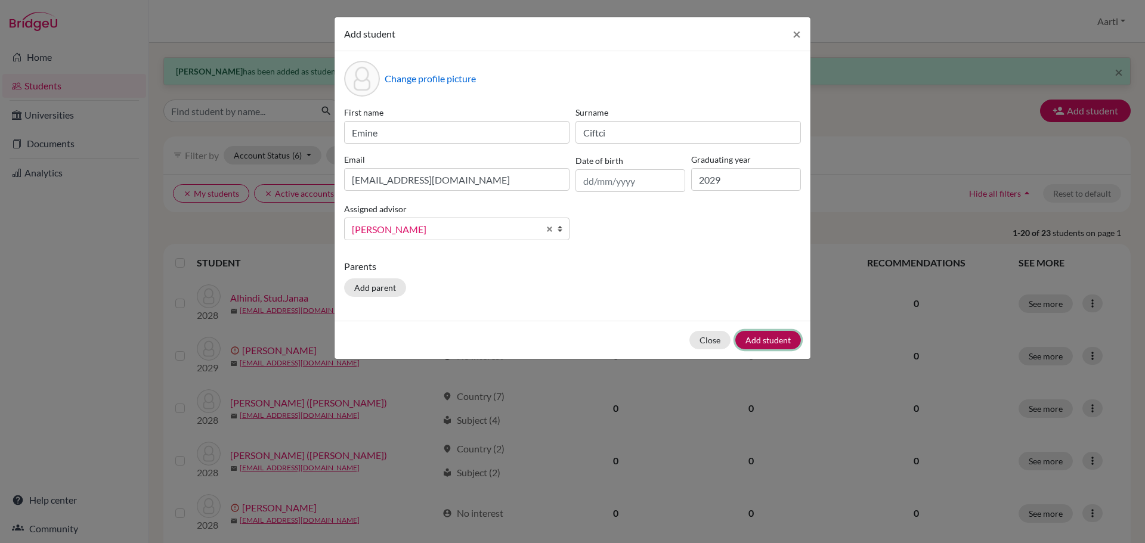
click at [765, 335] on button "Add student" at bounding box center [768, 340] width 66 height 18
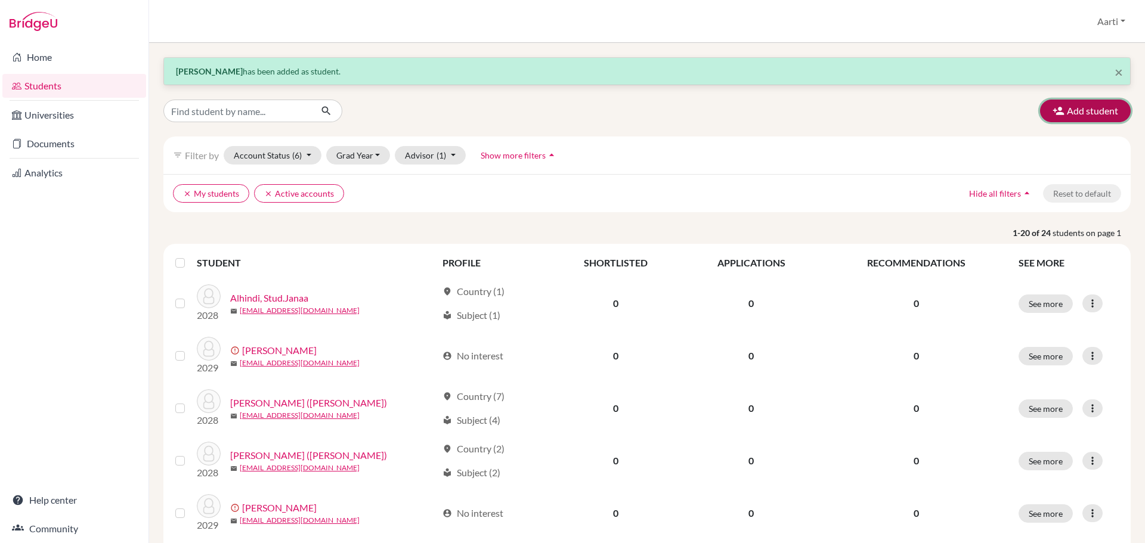
click at [1075, 112] on button "Add student" at bounding box center [1085, 111] width 91 height 23
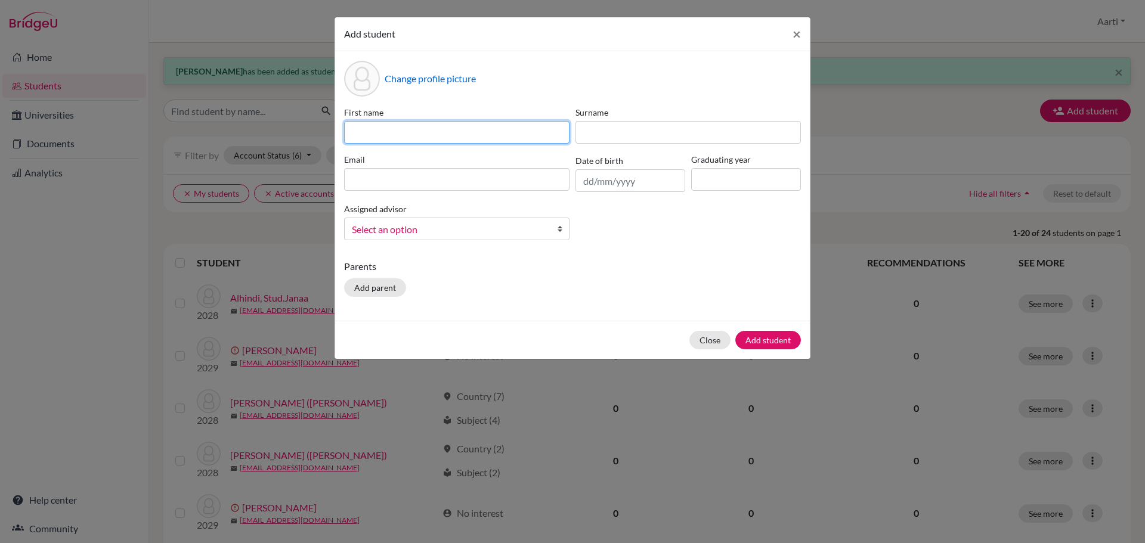
click at [474, 125] on input at bounding box center [456, 132] width 225 height 23
paste input "Stud.Gadi (Geeyat)"
drag, startPoint x: 373, startPoint y: 134, endPoint x: 307, endPoint y: 137, distance: 65.7
click at [307, 137] on div "Add student × Change profile picture First name Stud.[PERSON_NAME] (Geeyat) Sur…" at bounding box center [572, 271] width 1145 height 543
type input "Gadi (Geeyat)"
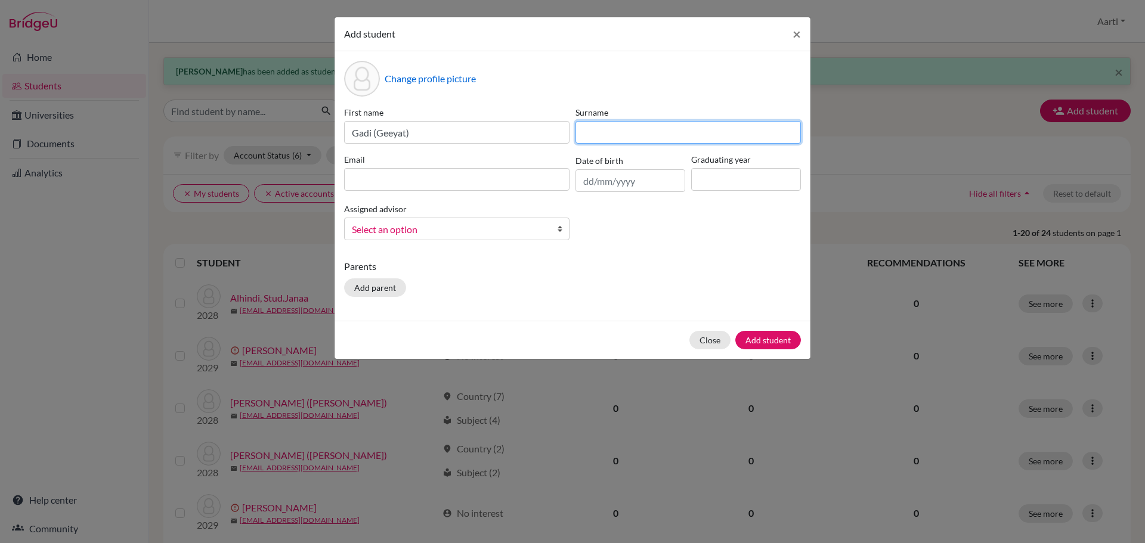
click at [626, 137] on input at bounding box center [688, 132] width 225 height 23
paste input "[PERSON_NAME]"
type input "[PERSON_NAME]"
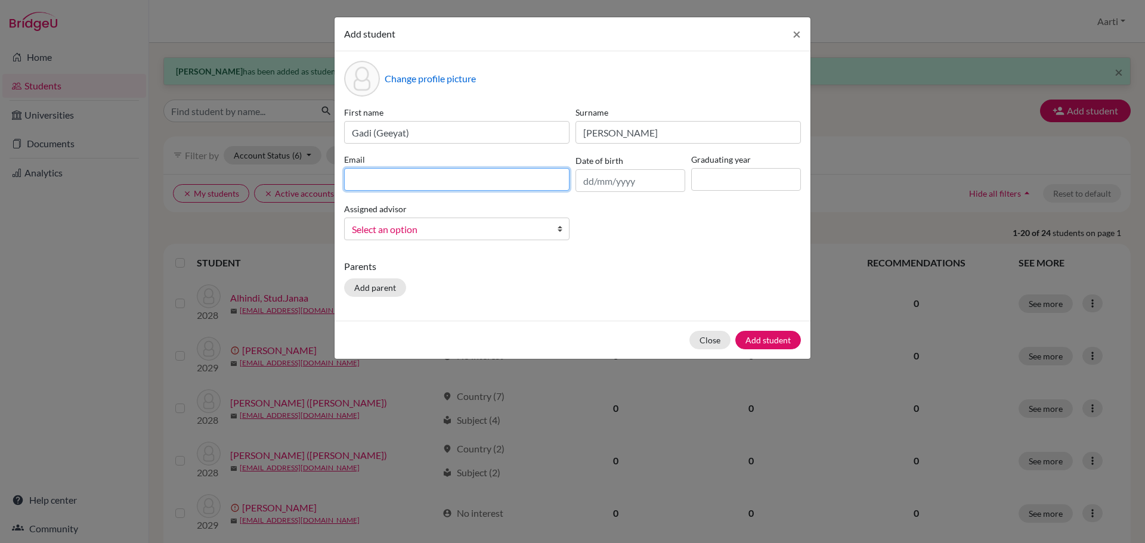
click at [391, 177] on input at bounding box center [456, 179] width 225 height 23
paste input "[EMAIL_ADDRESS][DOMAIN_NAME]"
type input "[EMAIL_ADDRESS][DOMAIN_NAME]"
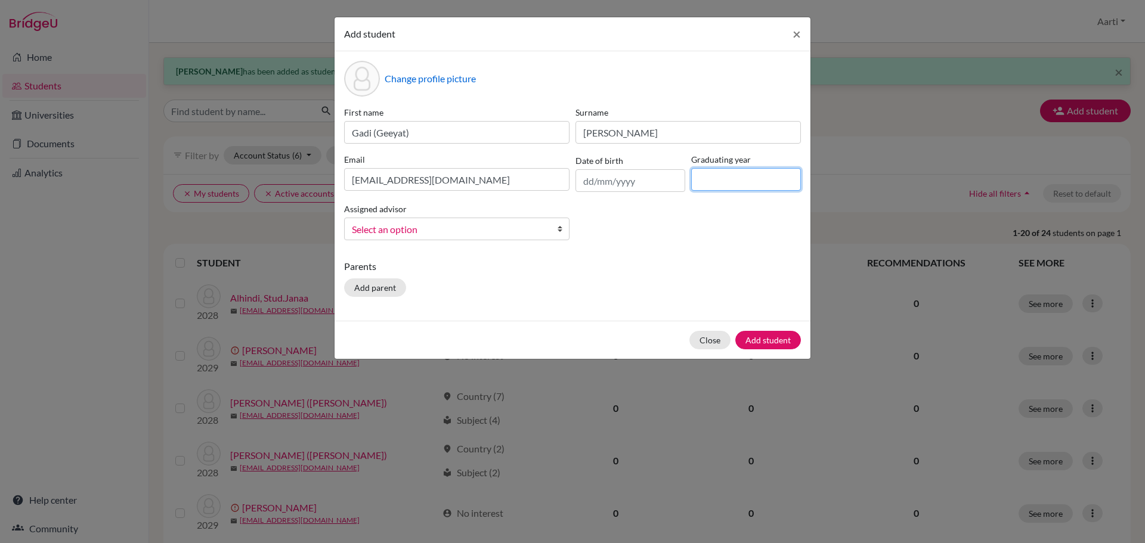
click at [726, 183] on input at bounding box center [746, 179] width 110 height 23
type input "2029"
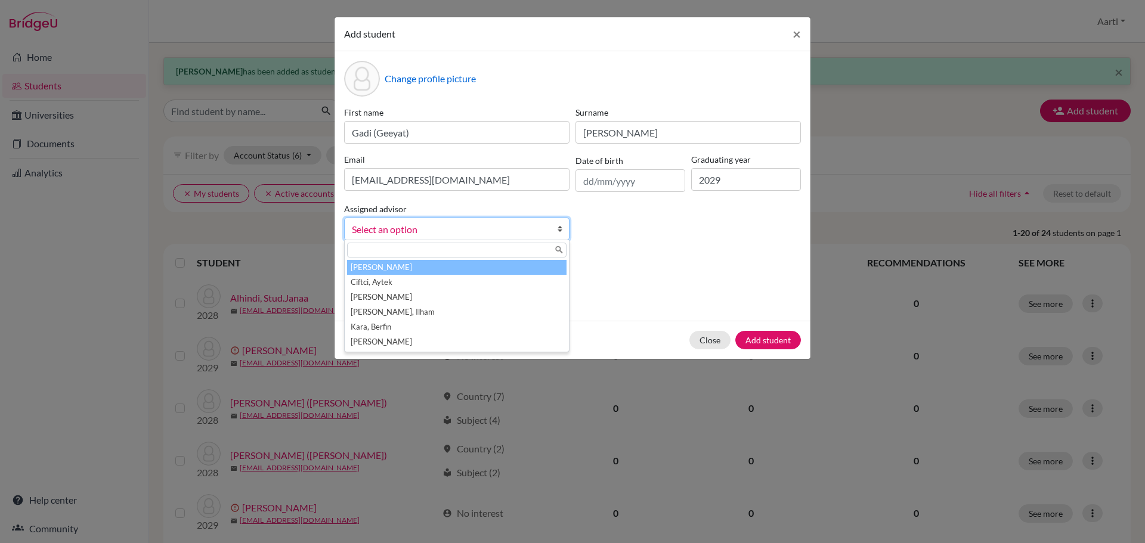
click at [500, 236] on span "Select an option" at bounding box center [449, 230] width 194 height 16
click at [458, 268] on li "[PERSON_NAME]" at bounding box center [457, 267] width 220 height 15
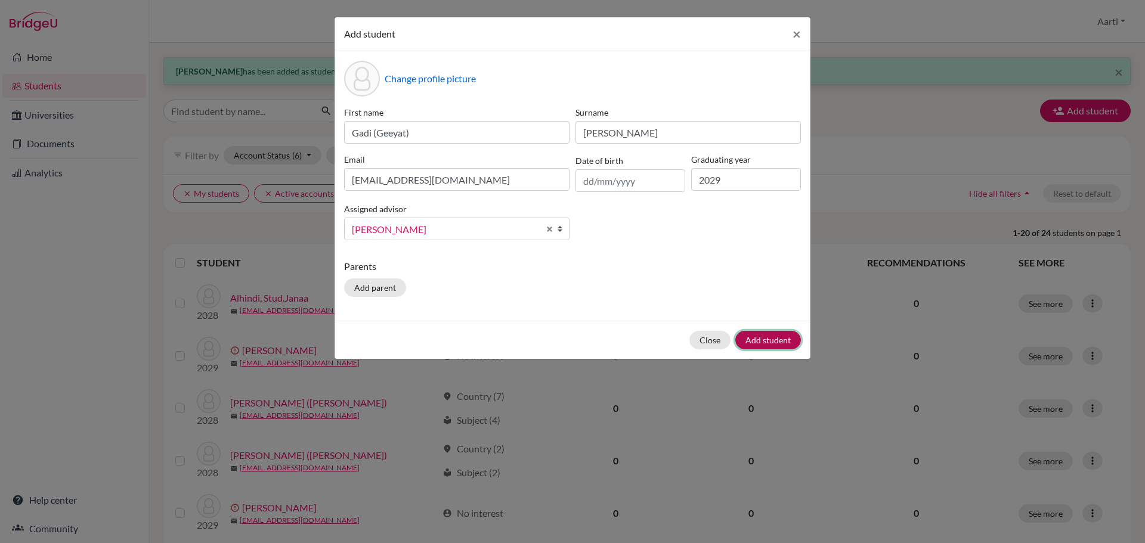
click at [774, 337] on button "Add student" at bounding box center [768, 340] width 66 height 18
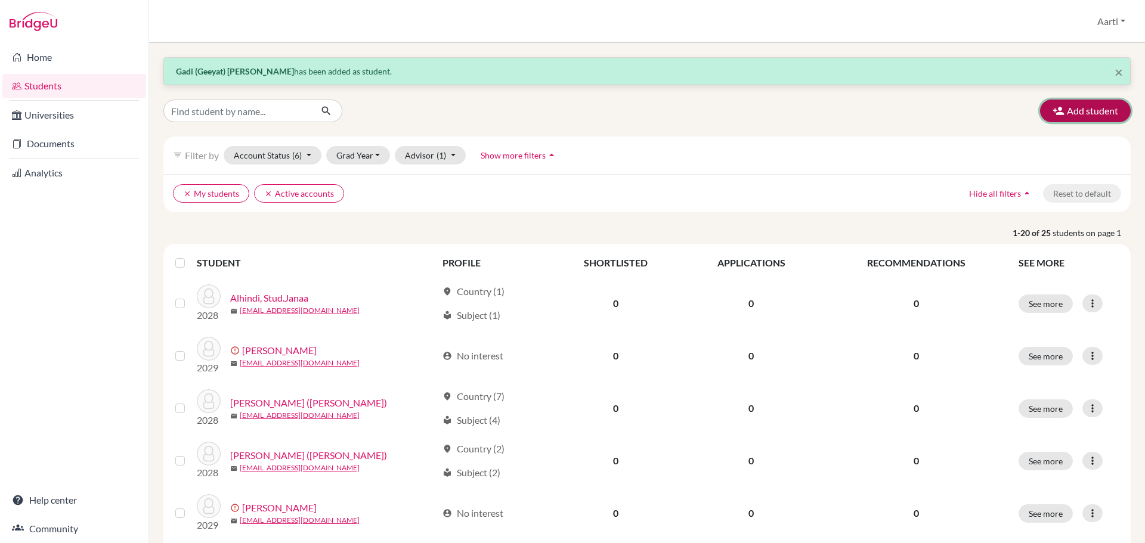
click at [1080, 118] on button "Add student" at bounding box center [1085, 111] width 91 height 23
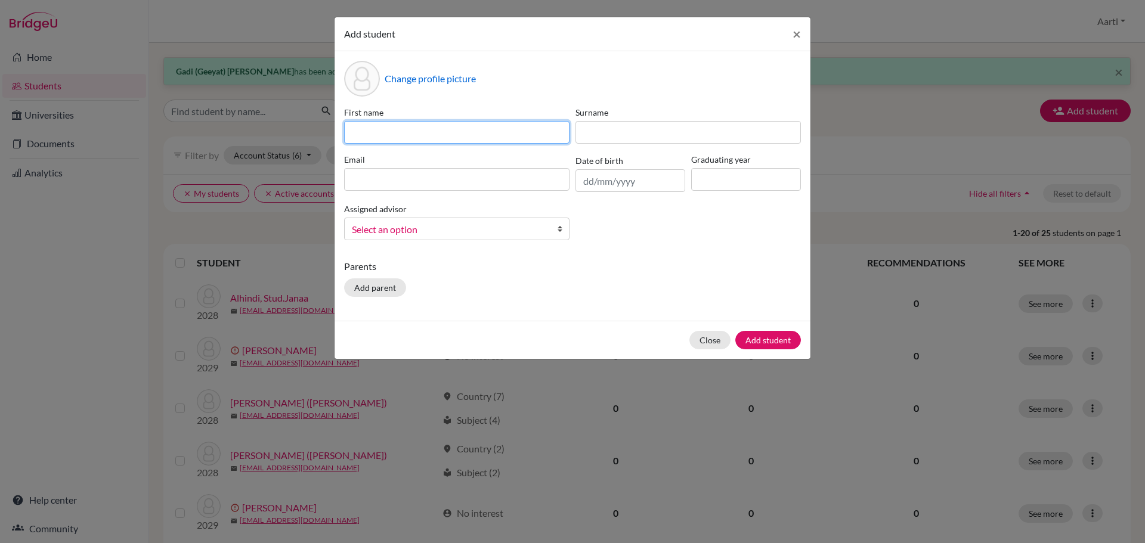
click at [418, 137] on input at bounding box center [456, 132] width 225 height 23
paste input "Stud.Heeyoon"
drag, startPoint x: 329, startPoint y: 135, endPoint x: 309, endPoint y: 135, distance: 19.7
click at [309, 135] on div "Add student × Change profile picture First name Stud.Heeyoon Surname Email Date…" at bounding box center [572, 271] width 1145 height 543
type input "Heeyoon"
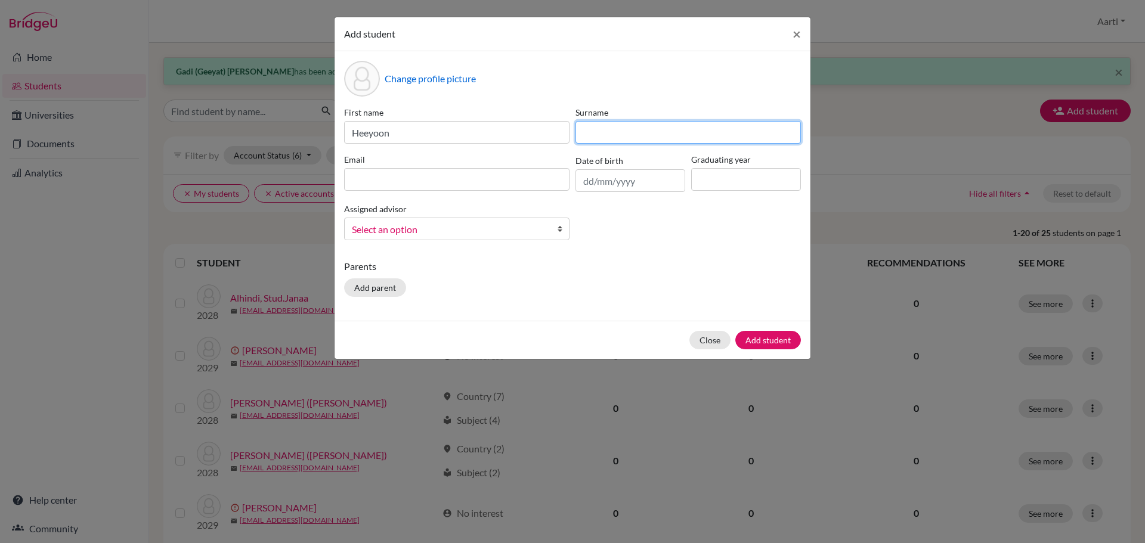
click at [614, 129] on input at bounding box center [688, 132] width 225 height 23
paste input "[PERSON_NAME]"
type input "[PERSON_NAME]"
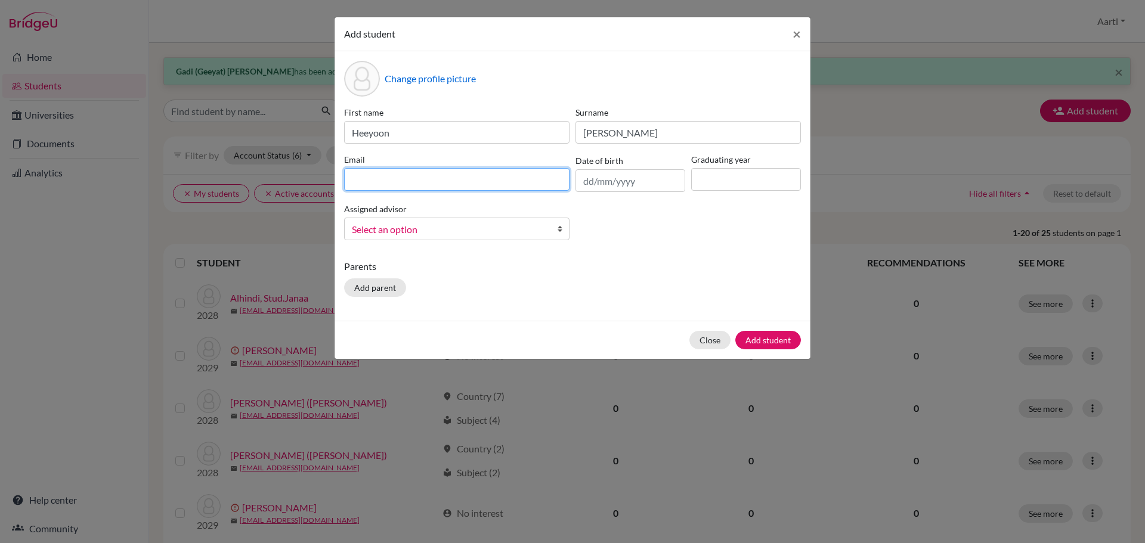
click at [468, 178] on input at bounding box center [456, 179] width 225 height 23
paste input "[EMAIL_ADDRESS][DOMAIN_NAME]"
type input "[EMAIL_ADDRESS][DOMAIN_NAME]"
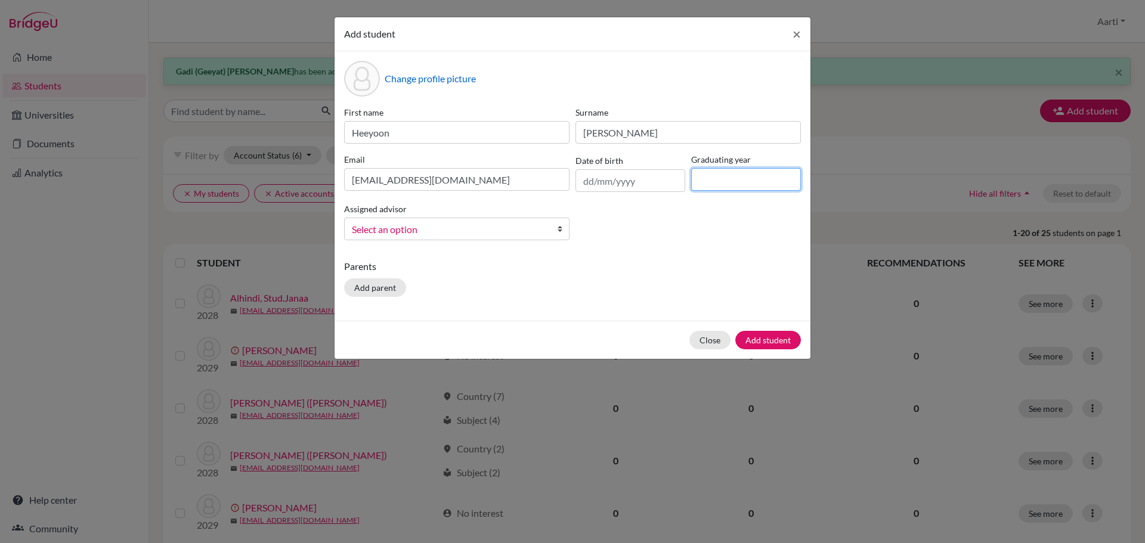
click at [725, 188] on input at bounding box center [746, 179] width 110 height 23
type input "2029"
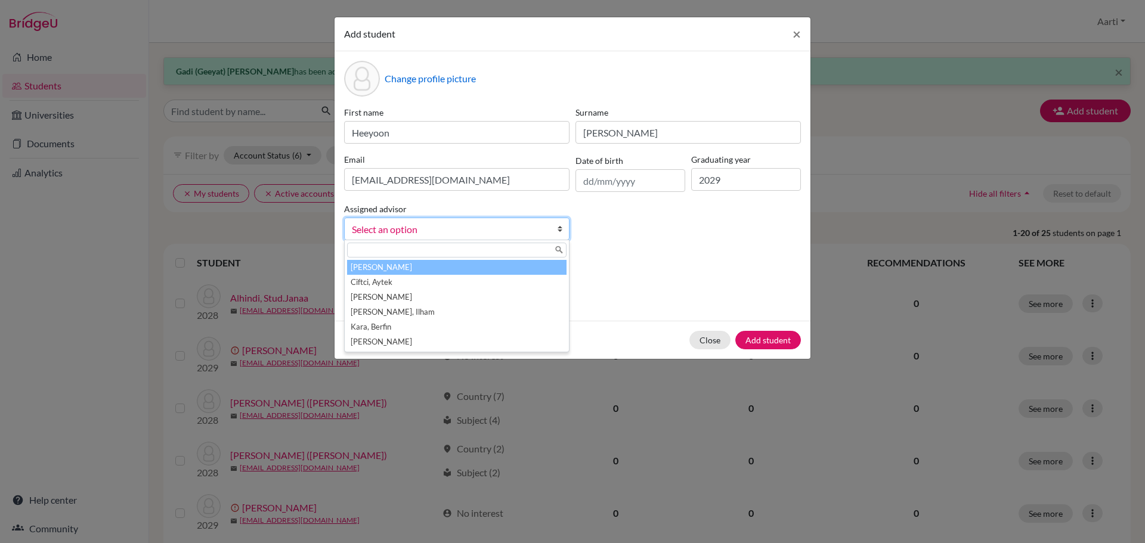
click at [434, 225] on span "Select an option" at bounding box center [449, 230] width 194 height 16
click at [398, 268] on li "[PERSON_NAME]" at bounding box center [457, 267] width 220 height 15
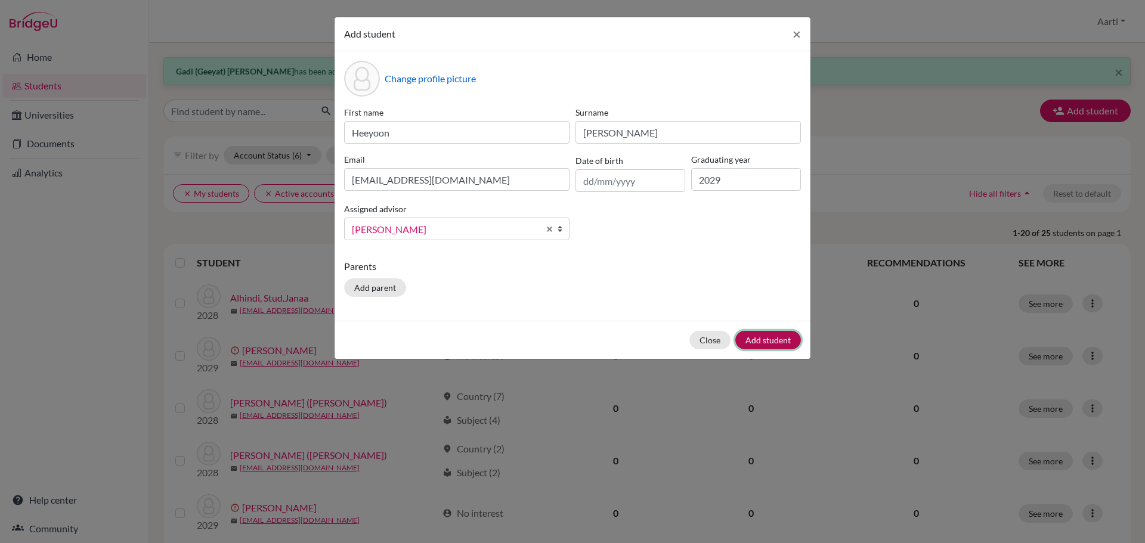
click at [778, 335] on button "Add student" at bounding box center [768, 340] width 66 height 18
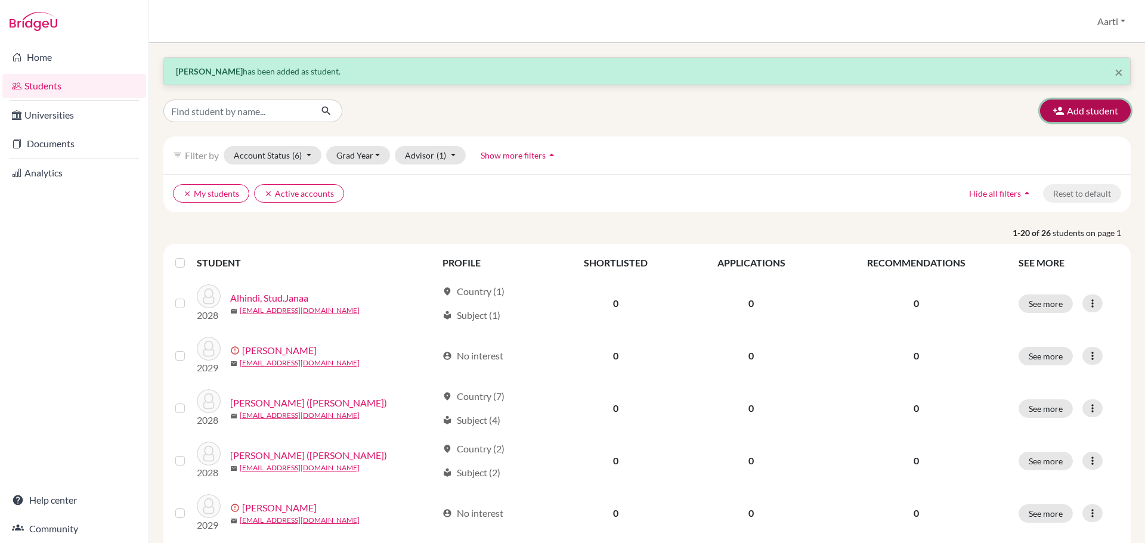
click at [1090, 111] on button "Add student" at bounding box center [1085, 111] width 91 height 23
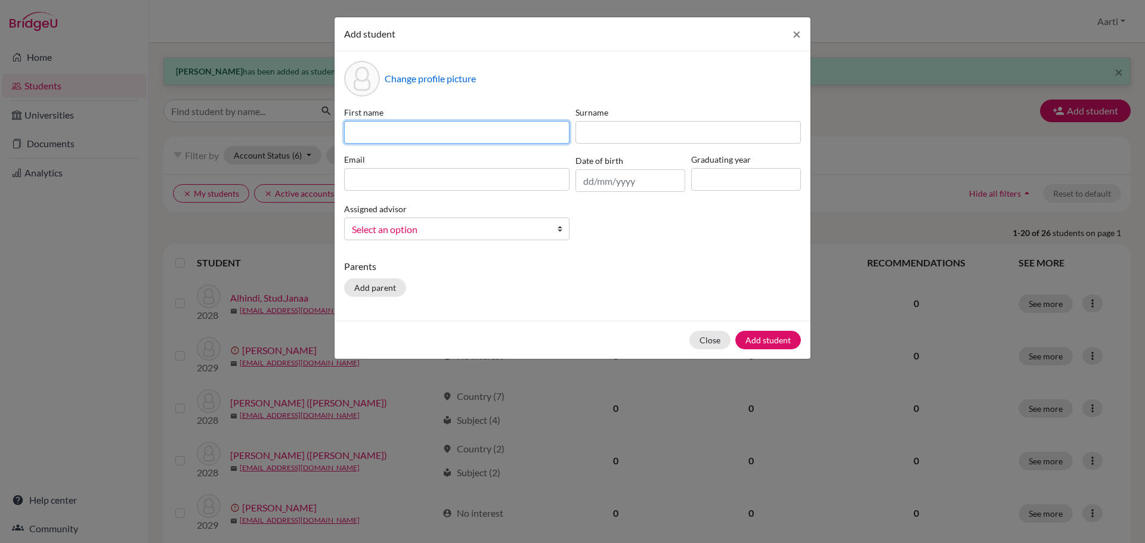
click at [382, 126] on input at bounding box center [456, 132] width 225 height 23
paste input "Stud.[PERSON_NAME]"
drag, startPoint x: 374, startPoint y: 134, endPoint x: 310, endPoint y: 137, distance: 63.9
click at [310, 137] on div "Add student × Change profile picture First name Stud.[PERSON_NAME] Surname Emai…" at bounding box center [572, 271] width 1145 height 543
type input "[PERSON_NAME]"
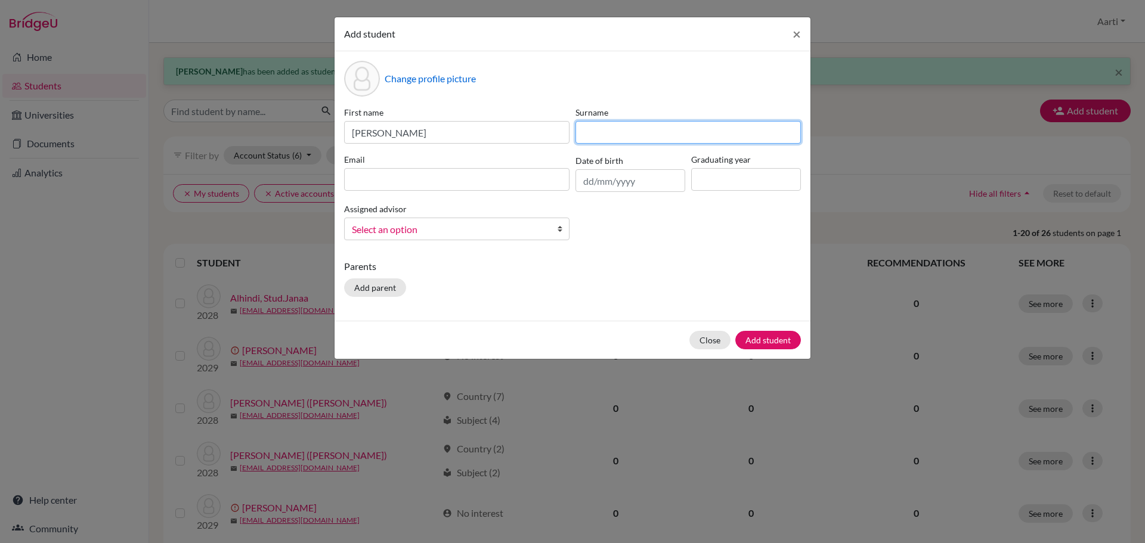
click at [651, 132] on input at bounding box center [688, 132] width 225 height 23
paste input "[PERSON_NAME]"
type input "[PERSON_NAME]"
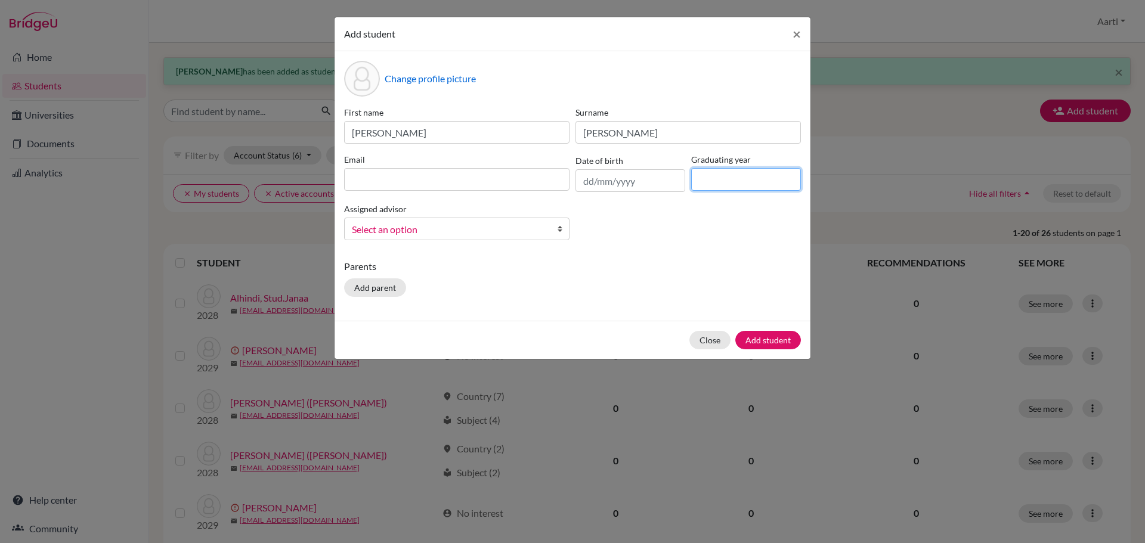
click at [730, 183] on input at bounding box center [746, 179] width 110 height 23
type input "2029"
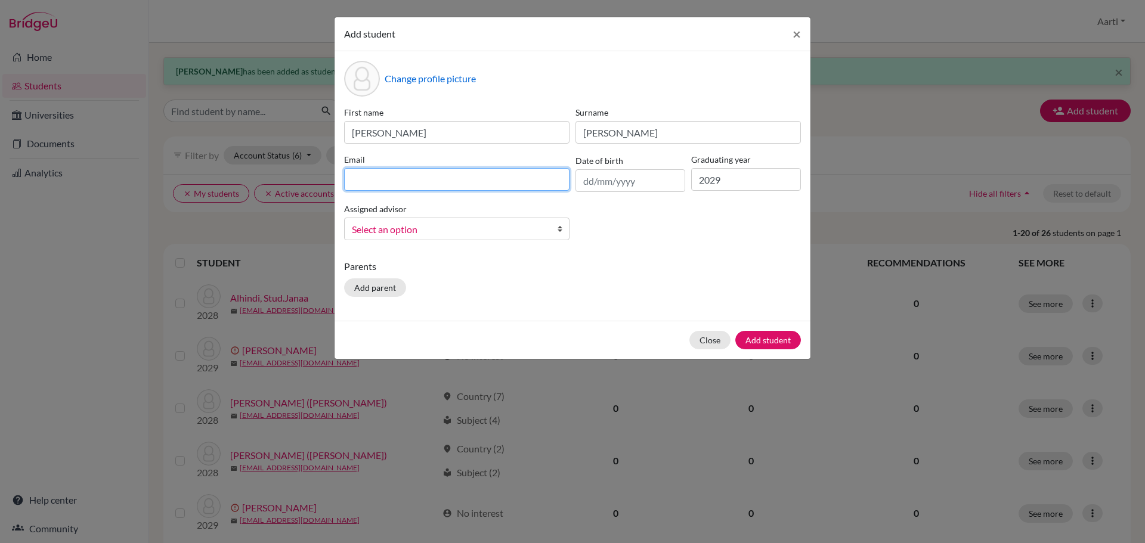
click at [433, 177] on input at bounding box center [456, 179] width 225 height 23
paste input "[EMAIL_ADDRESS][DOMAIN_NAME]"
type input "[EMAIL_ADDRESS][DOMAIN_NAME]"
click at [374, 234] on span "Select an option" at bounding box center [449, 230] width 194 height 16
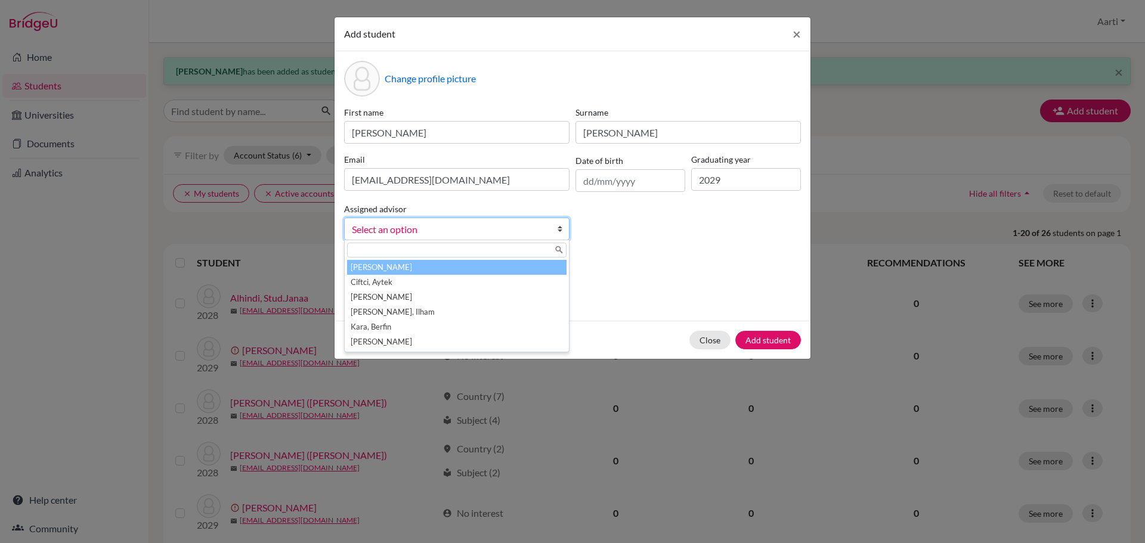
click at [416, 270] on li "[PERSON_NAME]" at bounding box center [457, 267] width 220 height 15
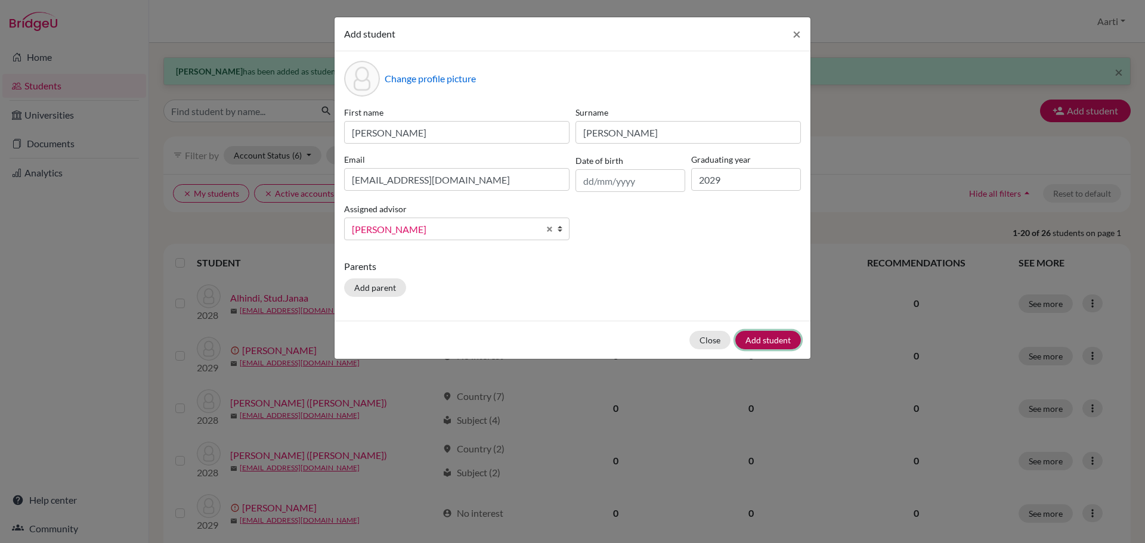
click at [781, 335] on button "Add student" at bounding box center [768, 340] width 66 height 18
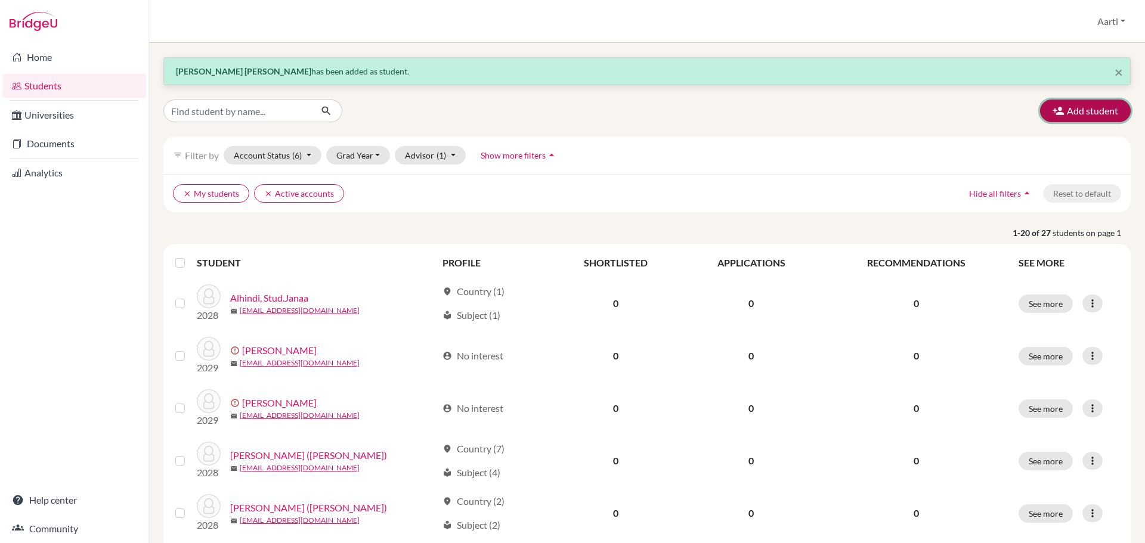
click at [1063, 106] on button "Add student" at bounding box center [1085, 111] width 91 height 23
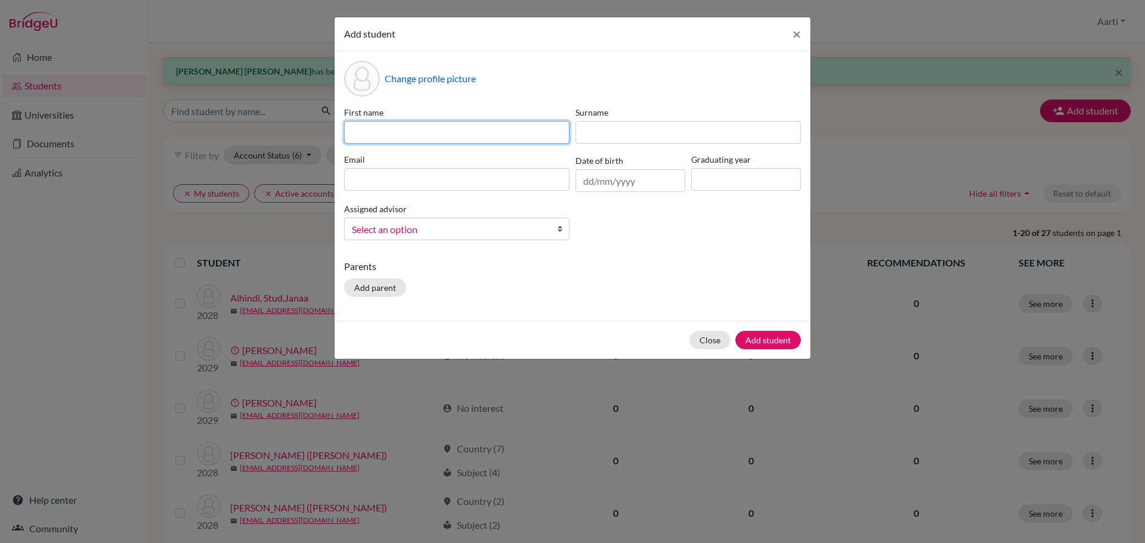
click at [421, 140] on input at bounding box center [456, 132] width 225 height 23
paste input "Stud.[PERSON_NAME]"
drag, startPoint x: 373, startPoint y: 134, endPoint x: 290, endPoint y: 126, distance: 83.8
click at [293, 128] on div "Add student × Change profile picture First name Stud.[PERSON_NAME] Surname Emai…" at bounding box center [572, 271] width 1145 height 543
type input "[PERSON_NAME]"
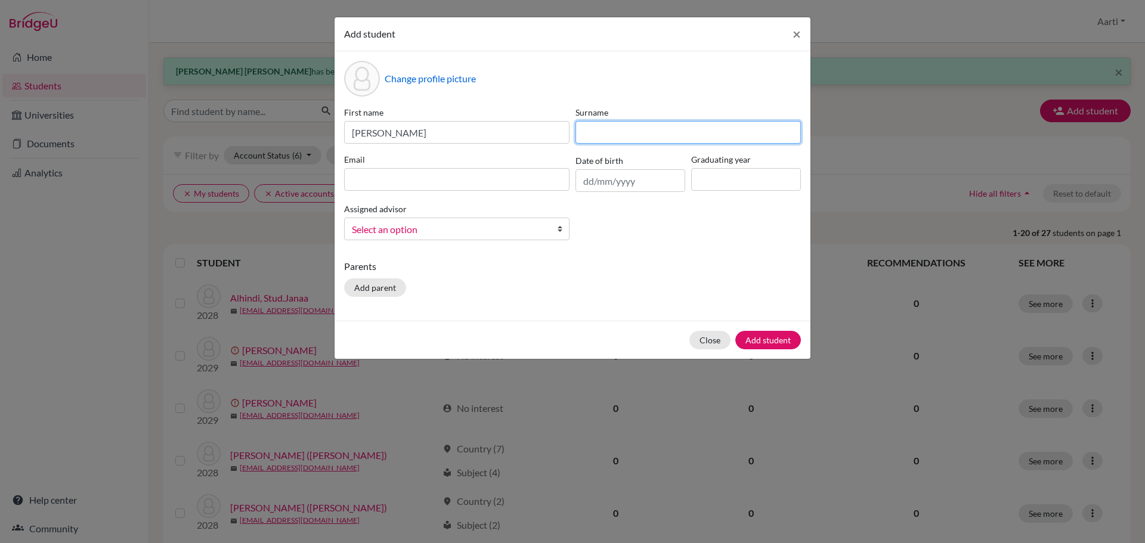
click at [645, 136] on input at bounding box center [688, 132] width 225 height 23
paste input "Statter"
drag, startPoint x: 599, startPoint y: 135, endPoint x: 486, endPoint y: 134, distance: 113.9
click at [486, 135] on div "First name [PERSON_NAME] Surname [PERSON_NAME] Email Date of birth Graduating y…" at bounding box center [572, 178] width 463 height 144
click at [656, 134] on input "Statter" at bounding box center [688, 132] width 225 height 23
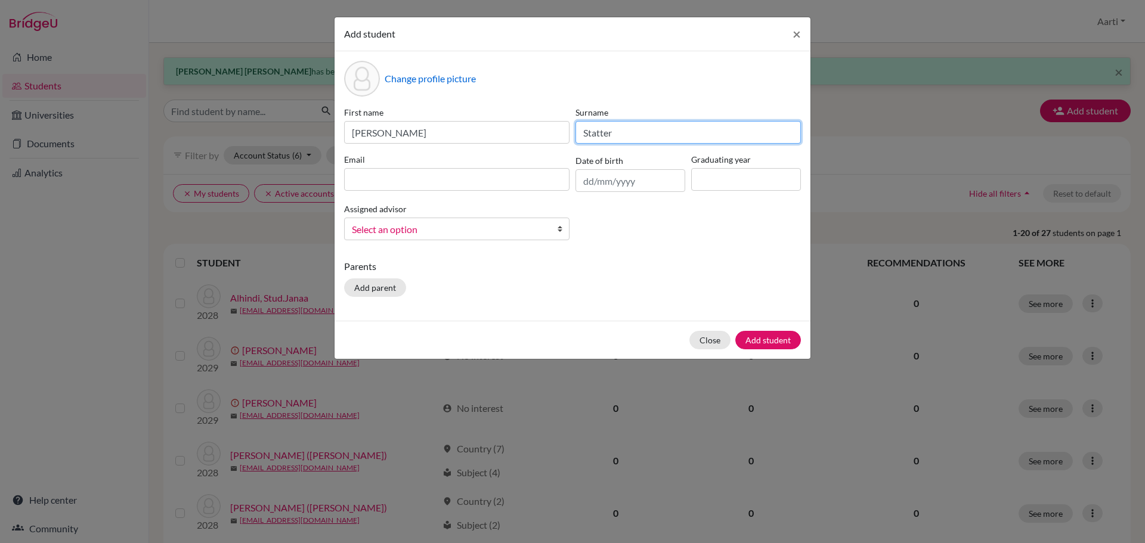
type input "Statter"
click at [716, 190] on input at bounding box center [746, 179] width 110 height 23
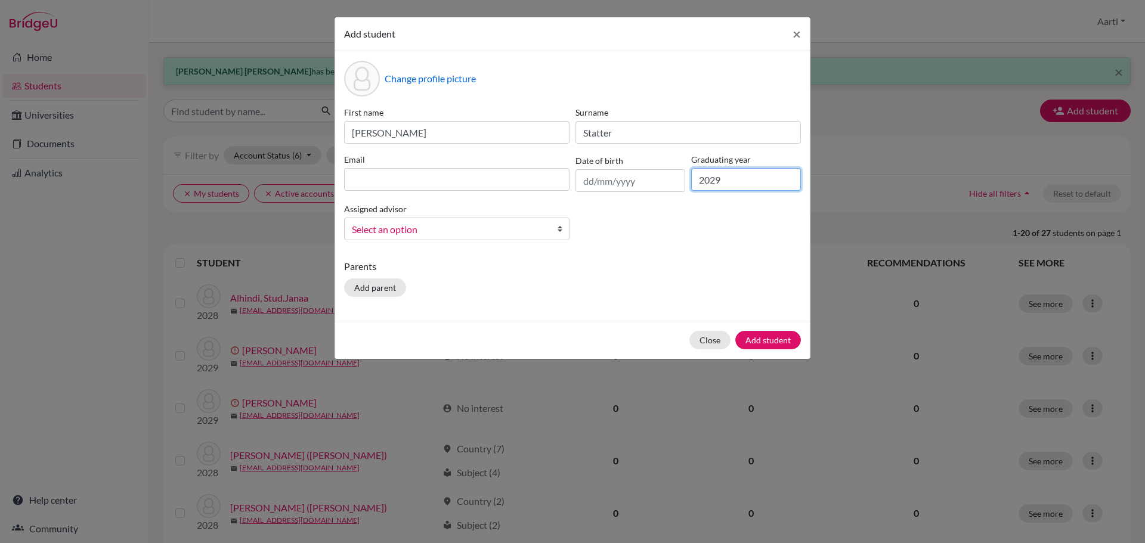
type input "2029"
click at [435, 184] on input at bounding box center [456, 179] width 225 height 23
paste input "[EMAIL_ADDRESS][DOMAIN_NAME]"
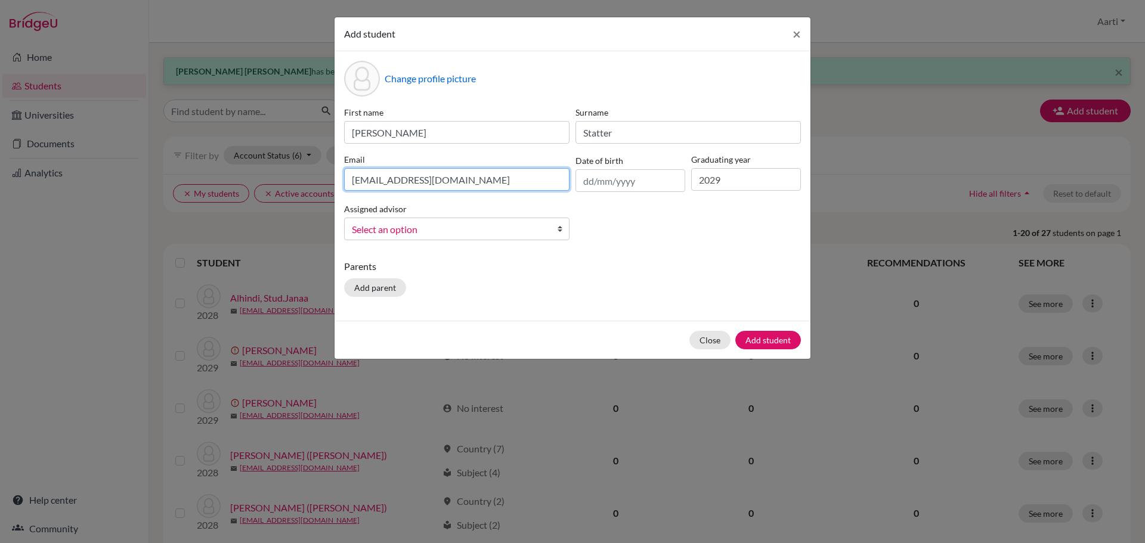
type input "[EMAIL_ADDRESS][DOMAIN_NAME]"
click at [456, 230] on span "Select an option" at bounding box center [449, 230] width 194 height 16
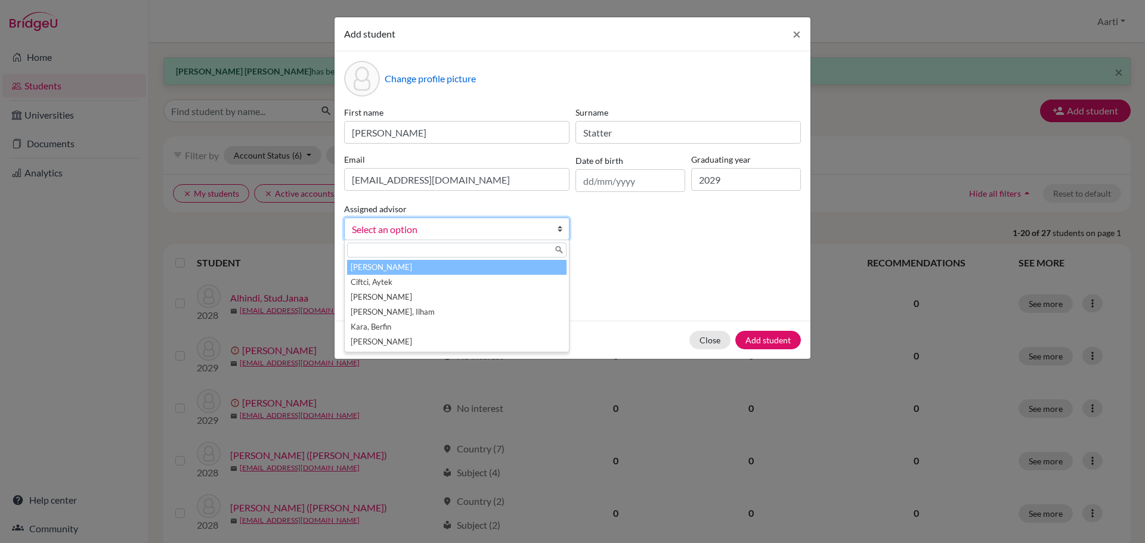
click at [404, 267] on li "[PERSON_NAME]" at bounding box center [457, 267] width 220 height 15
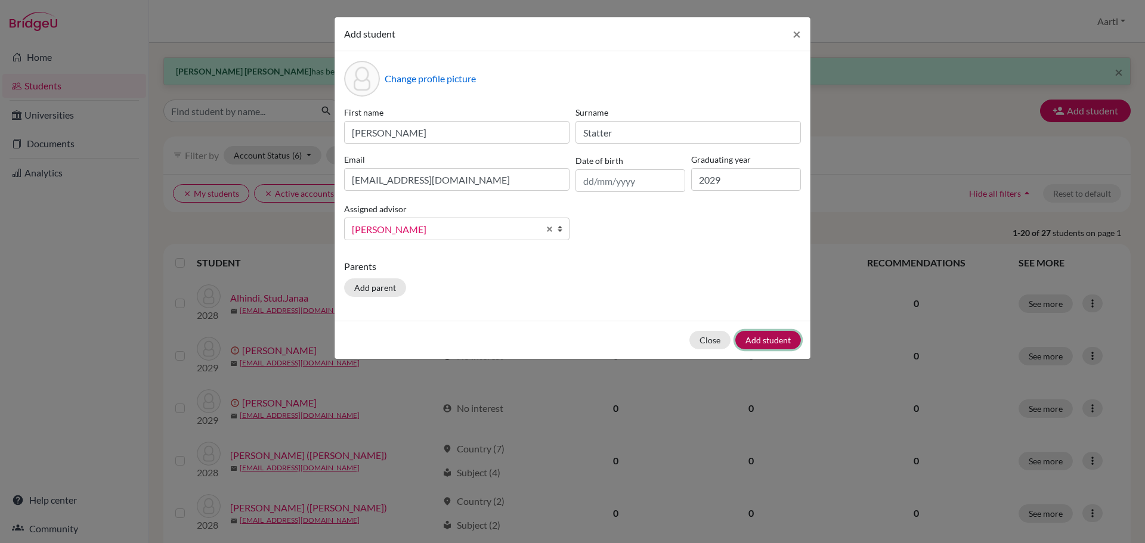
click at [771, 338] on button "Add student" at bounding box center [768, 340] width 66 height 18
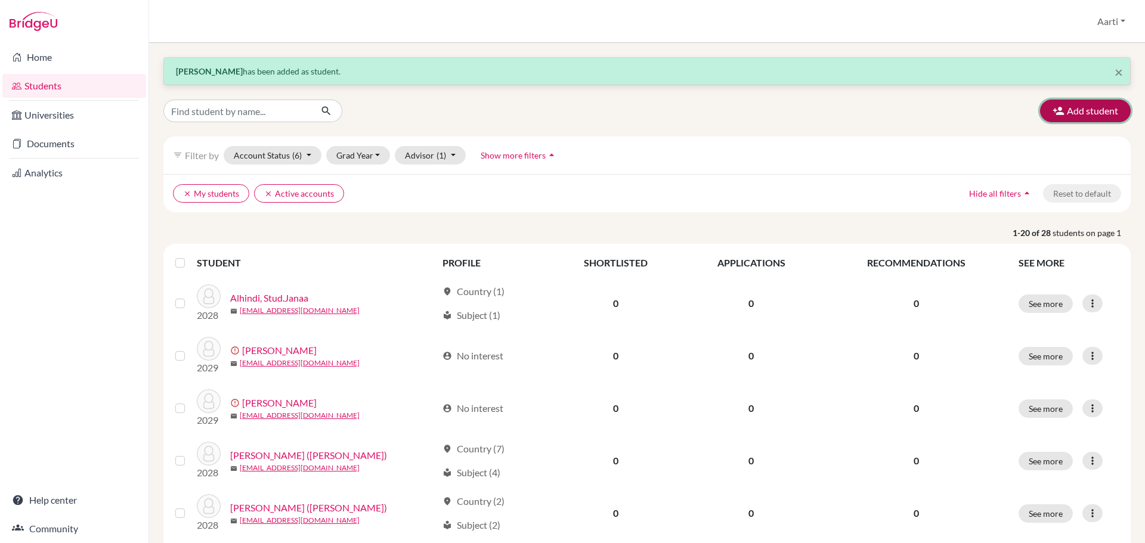
click at [1081, 109] on button "Add student" at bounding box center [1085, 111] width 91 height 23
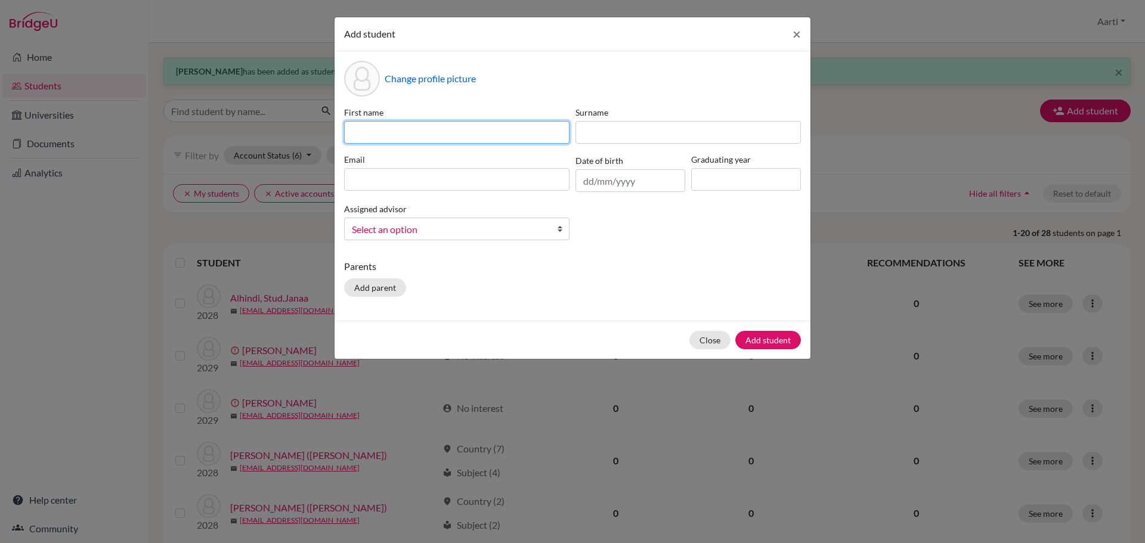
click at [458, 138] on input at bounding box center [456, 132] width 225 height 23
paste input "Stud.[PERSON_NAME]"
drag, startPoint x: 375, startPoint y: 131, endPoint x: 312, endPoint y: 138, distance: 63.0
click at [312, 138] on div "Add student × Change profile picture First name Stud.[PERSON_NAME] Surname Emai…" at bounding box center [572, 271] width 1145 height 543
type input "[PERSON_NAME]"
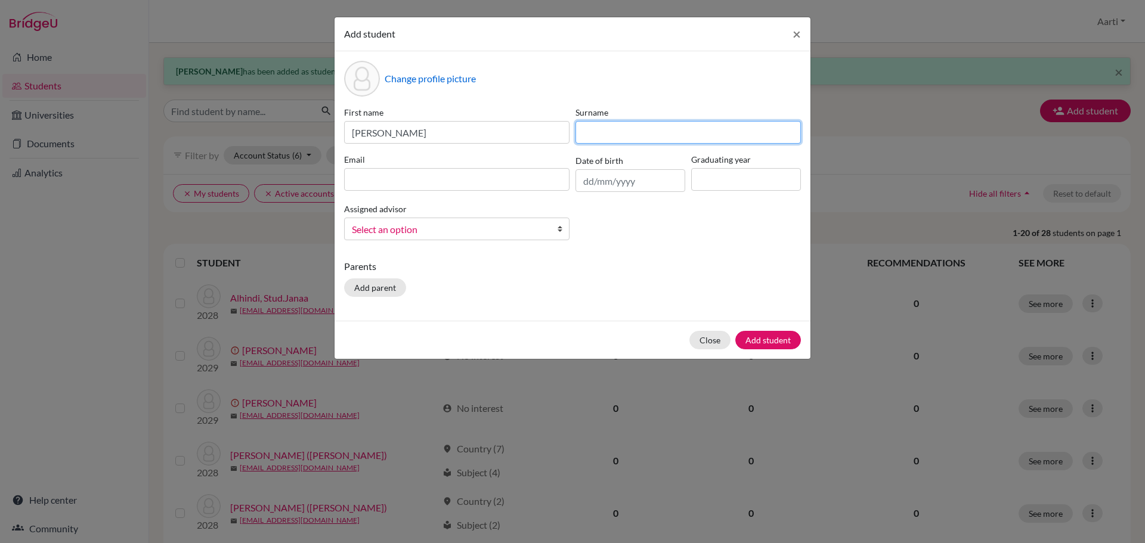
click at [630, 133] on input at bounding box center [688, 132] width 225 height 23
paste input "Petaluna"
drag, startPoint x: 596, startPoint y: 134, endPoint x: 546, endPoint y: 137, distance: 50.8
click at [546, 137] on div "First name [PERSON_NAME] Surname Petaluna Email Date of birth Graduating year A…" at bounding box center [572, 178] width 463 height 144
click at [664, 134] on input "Petaluna" at bounding box center [688, 132] width 225 height 23
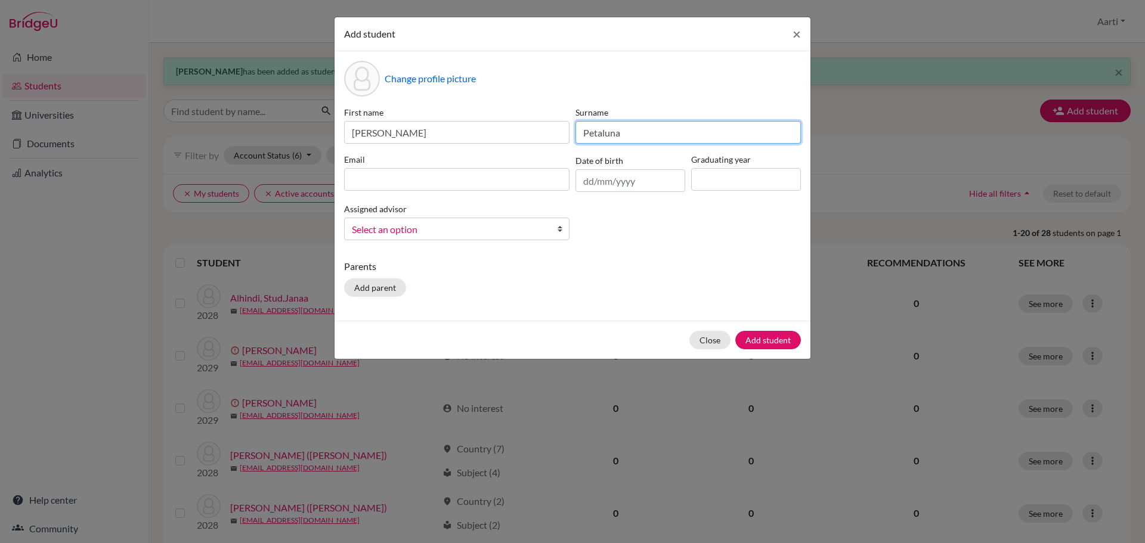
type input "Petaluna"
click at [735, 176] on input at bounding box center [746, 179] width 110 height 23
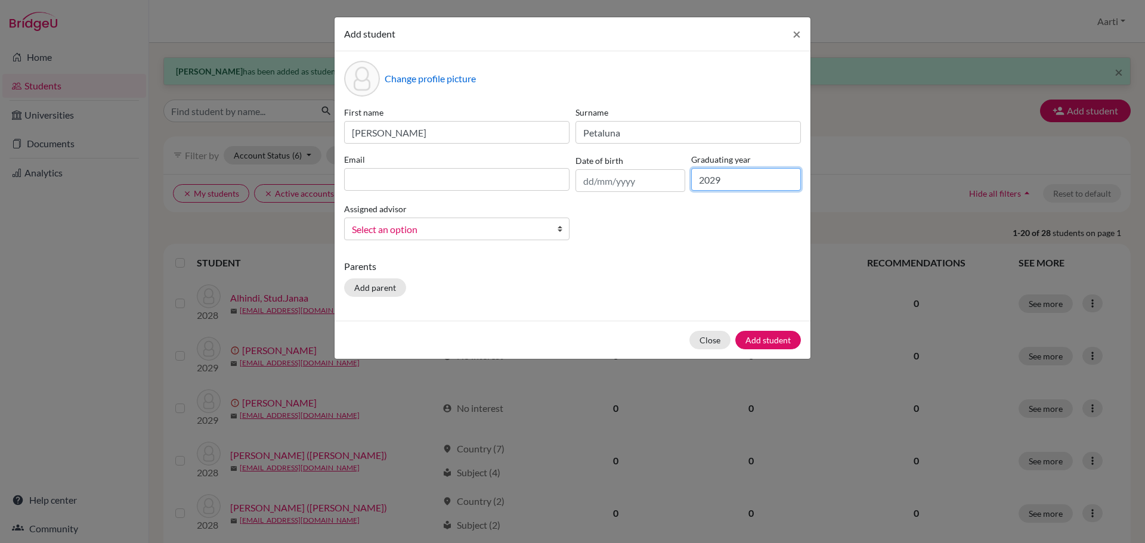
type input "2029"
click at [424, 184] on input at bounding box center [456, 179] width 225 height 23
paste input "[EMAIL_ADDRESS][DOMAIN_NAME]"
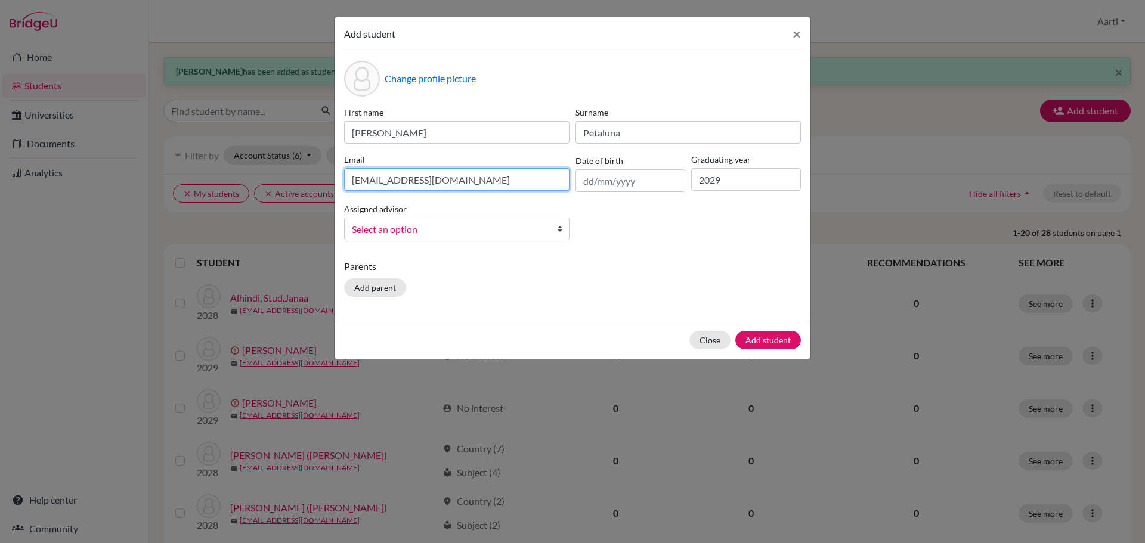
type input "[EMAIL_ADDRESS][DOMAIN_NAME]"
click at [394, 232] on span "Select an option" at bounding box center [449, 230] width 194 height 16
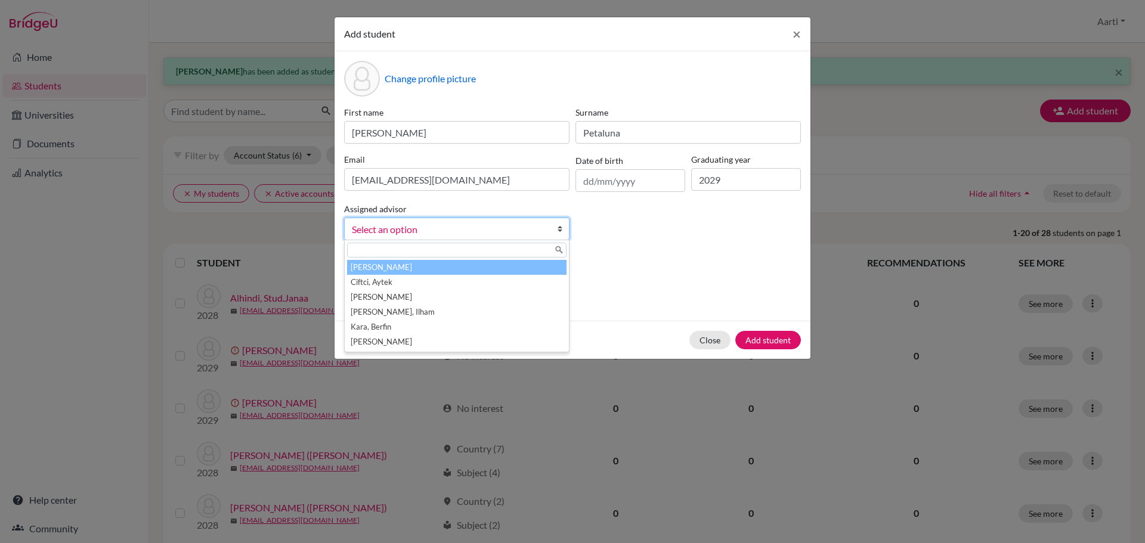
click at [385, 268] on li "[PERSON_NAME]" at bounding box center [457, 267] width 220 height 15
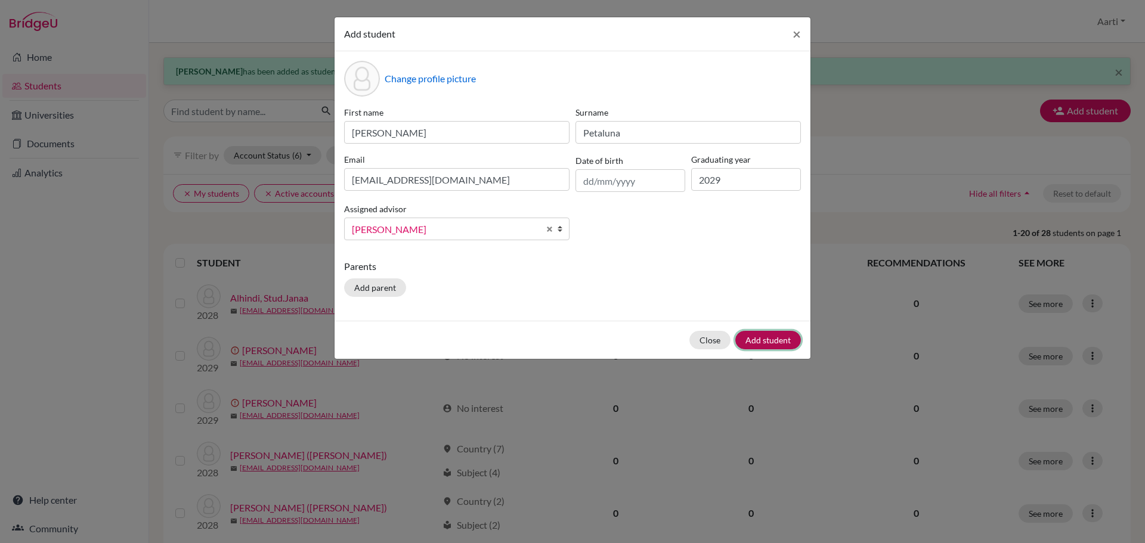
click at [766, 339] on button "Add student" at bounding box center [768, 340] width 66 height 18
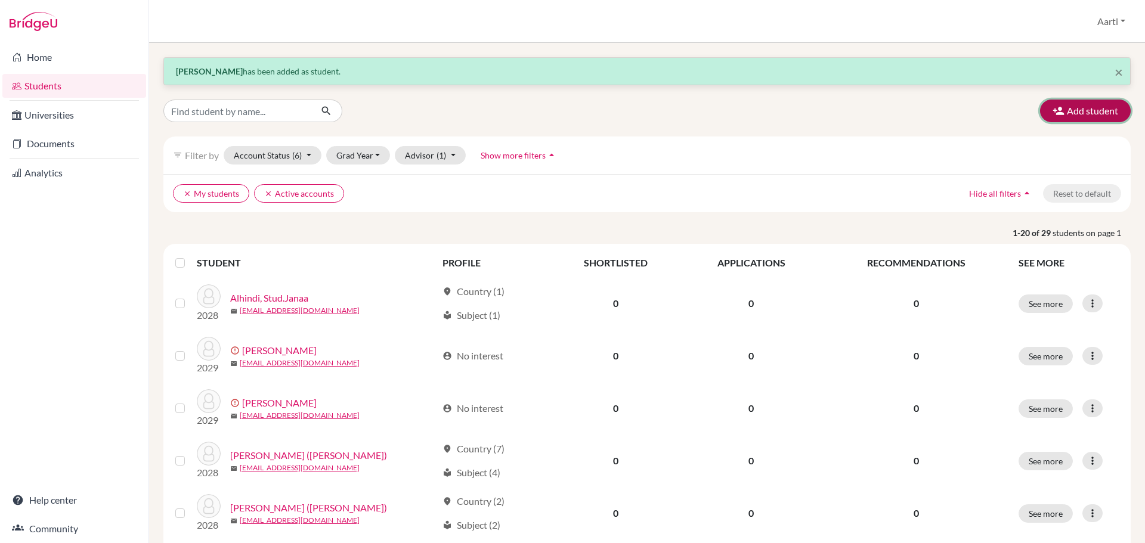
click at [1065, 110] on button "Add student" at bounding box center [1085, 111] width 91 height 23
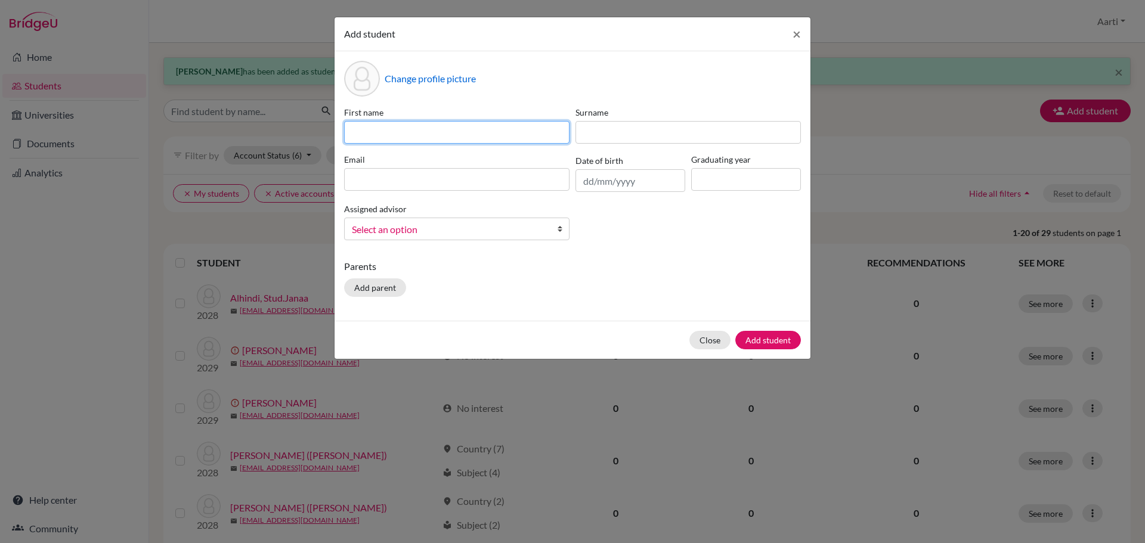
click at [381, 130] on input at bounding box center [456, 132] width 225 height 23
paste input "Stud.[PERSON_NAME]"
drag, startPoint x: 396, startPoint y: 135, endPoint x: 498, endPoint y: 132, distance: 102.0
click at [498, 132] on input "Stud.[PERSON_NAME]" at bounding box center [456, 132] width 225 height 23
type input "Stud.Jiafu"
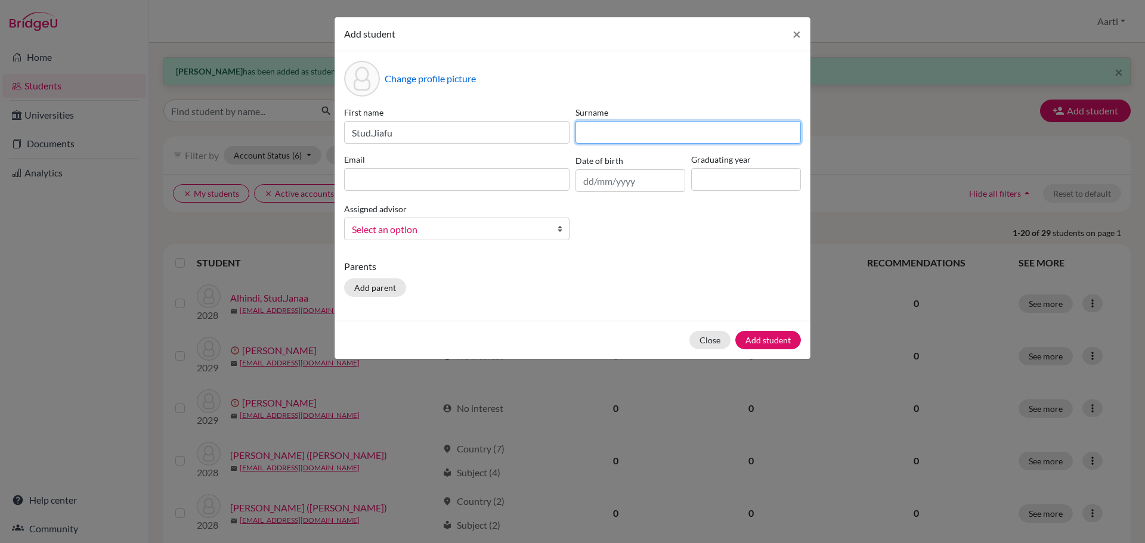
paste input "[PERSON_NAME]"
type input "[PERSON_NAME]"
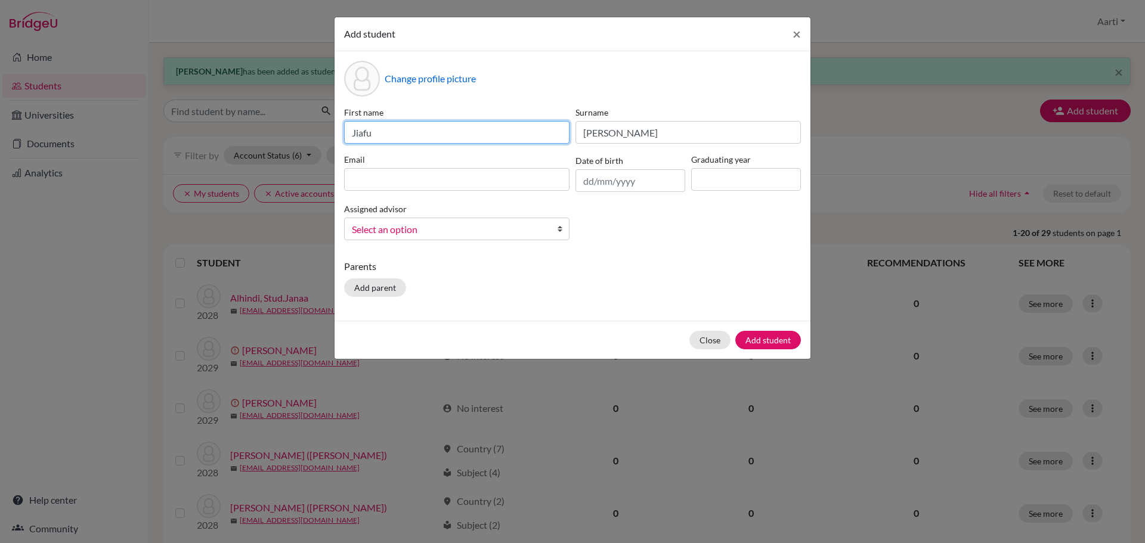
type input "Jiafu"
click at [714, 172] on input at bounding box center [746, 179] width 110 height 23
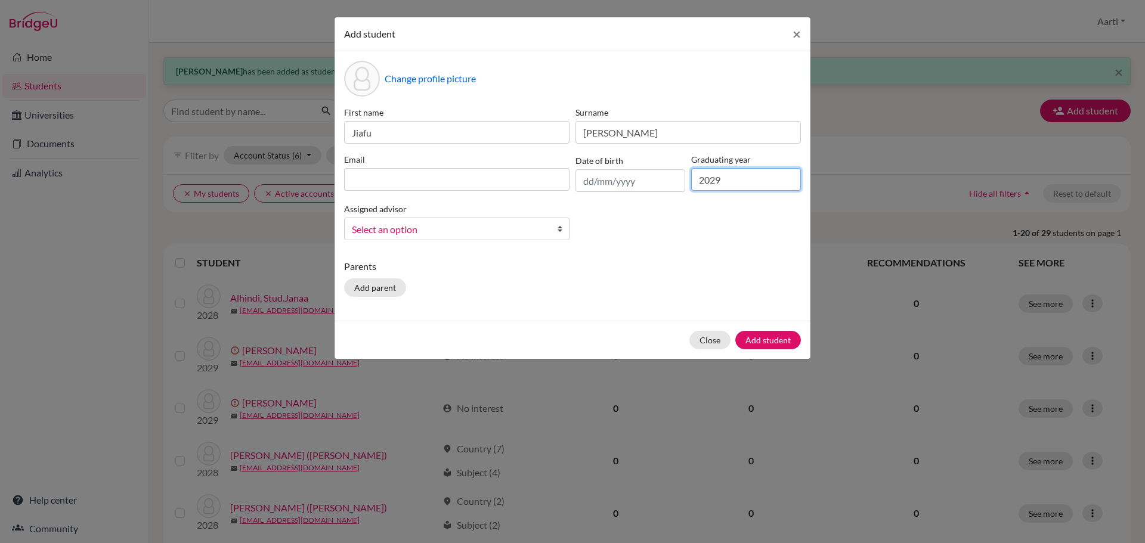
type input "2029"
click at [374, 177] on input at bounding box center [456, 179] width 225 height 23
paste input "[EMAIL_ADDRESS][DOMAIN_NAME]"
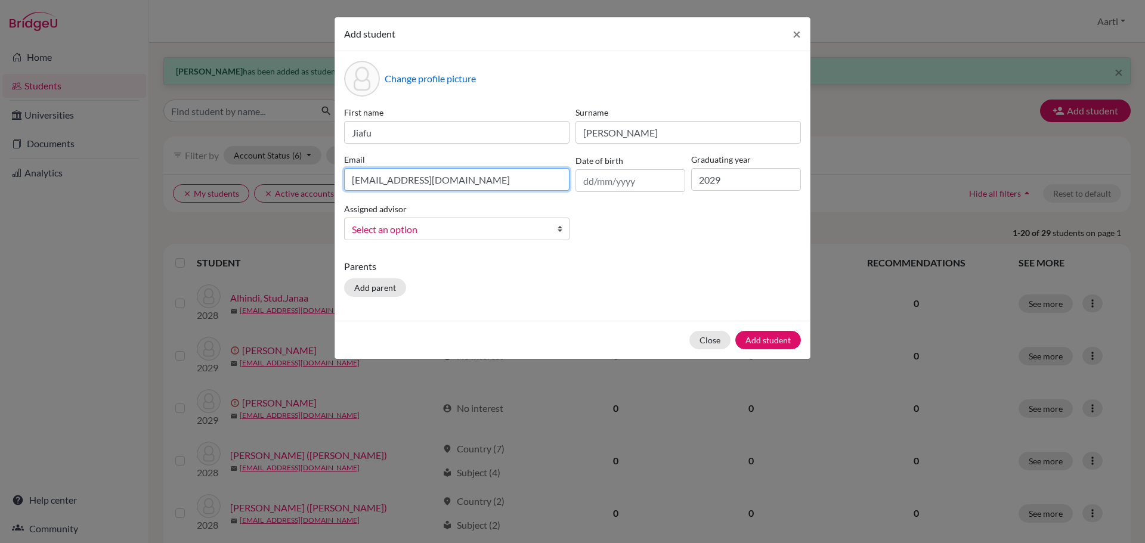
type input "[EMAIL_ADDRESS][DOMAIN_NAME]"
click at [405, 233] on span "Select an option" at bounding box center [449, 230] width 194 height 16
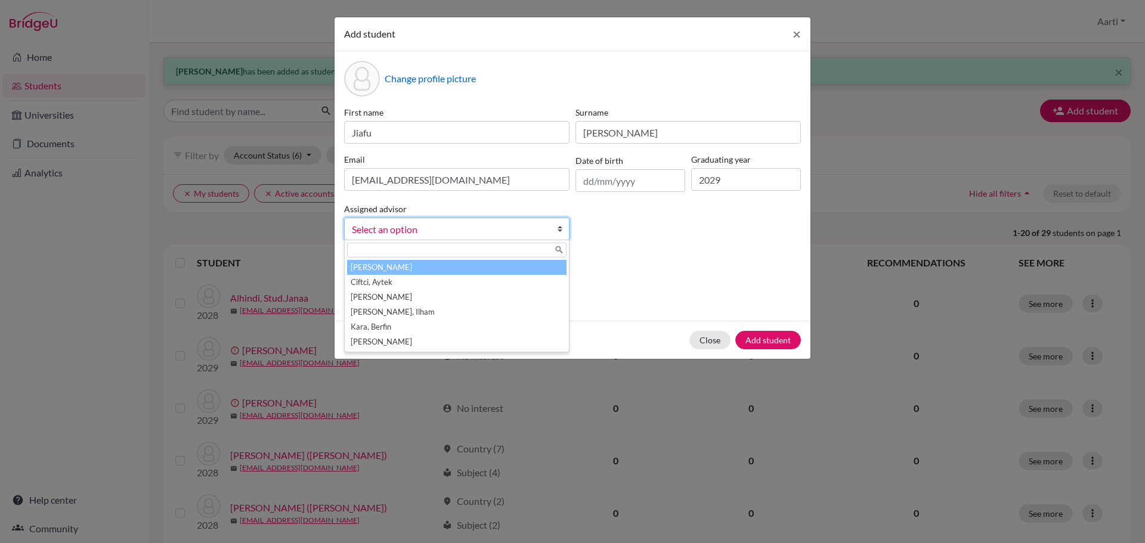
click at [396, 265] on li "[PERSON_NAME]" at bounding box center [457, 267] width 220 height 15
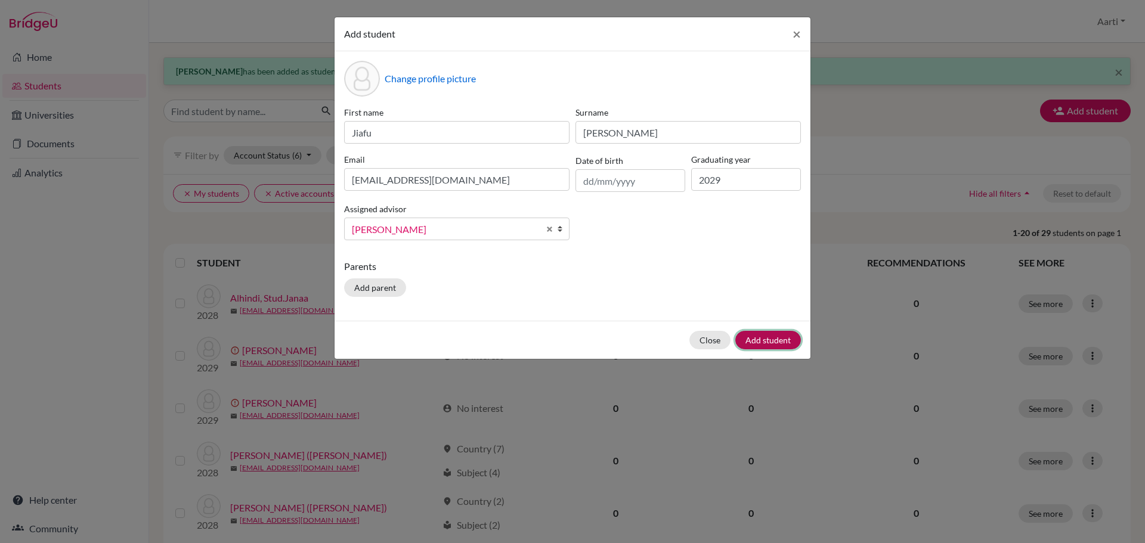
click at [765, 338] on button "Add student" at bounding box center [768, 340] width 66 height 18
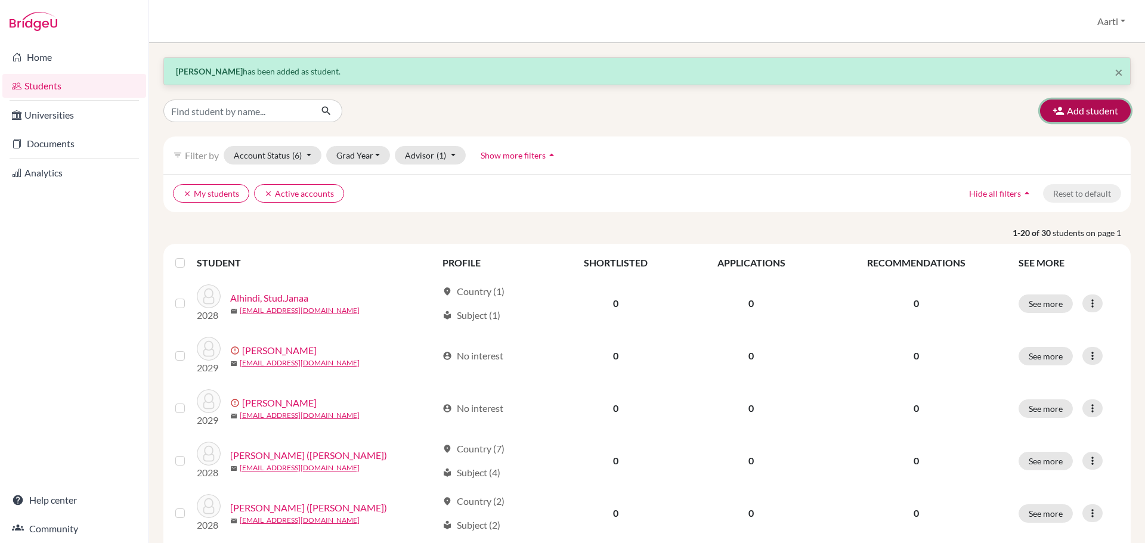
click at [1070, 114] on button "Add student" at bounding box center [1085, 111] width 91 height 23
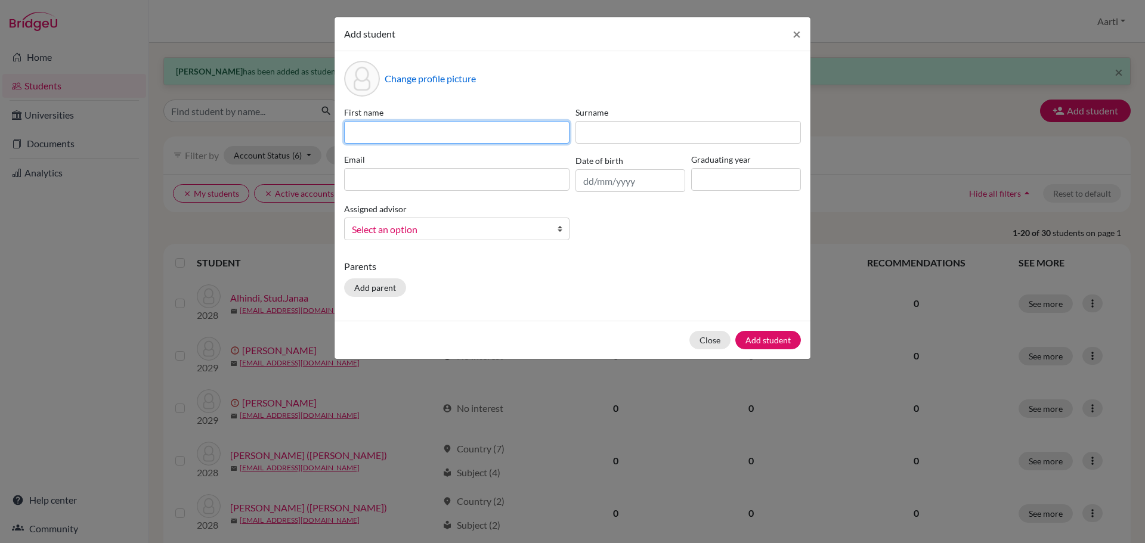
click at [460, 132] on input at bounding box center [456, 132] width 225 height 23
paste input "Lei-En ([PERSON_NAME]) [PERSON_NAME]"
drag, startPoint x: 379, startPoint y: 135, endPoint x: 390, endPoint y: 135, distance: 10.8
click at [390, 135] on input "Lei-En ([PERSON_NAME]) [PERSON_NAME]" at bounding box center [456, 132] width 225 height 23
drag, startPoint x: 407, startPoint y: 131, endPoint x: 532, endPoint y: 141, distance: 125.0
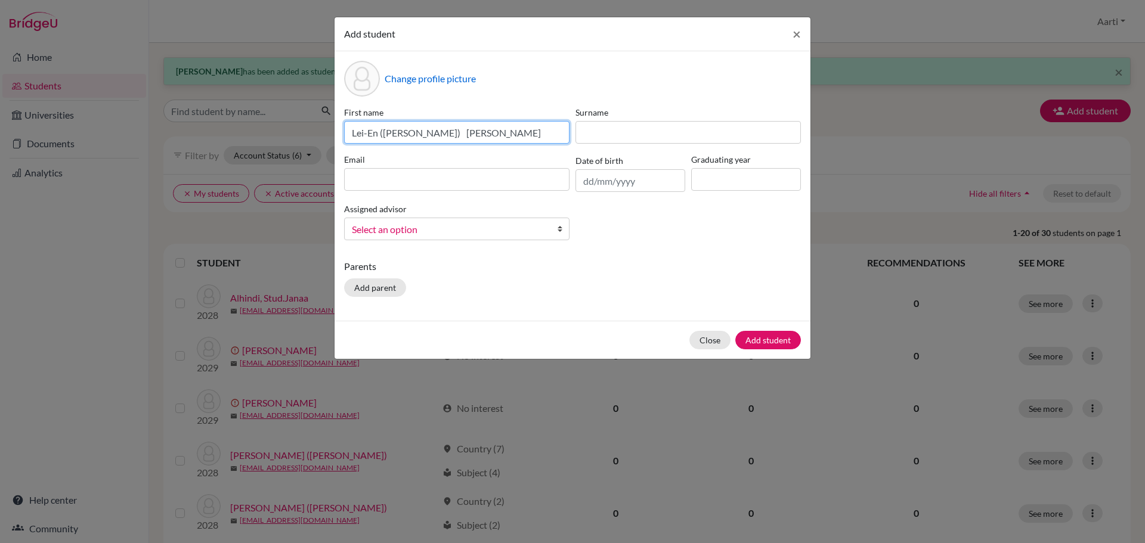
click at [532, 141] on input "Lei-En ([PERSON_NAME]) [PERSON_NAME]" at bounding box center [456, 132] width 225 height 23
type input "Lei-En ([PERSON_NAME])"
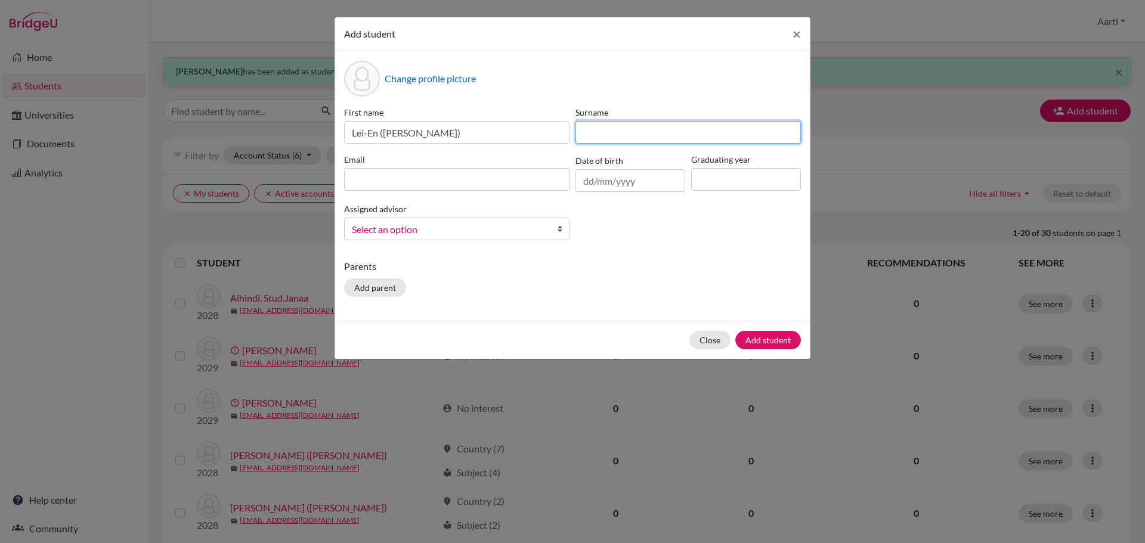
click at [626, 134] on input at bounding box center [688, 132] width 225 height 23
paste input "[PERSON_NAME]"
type input "[PERSON_NAME]"
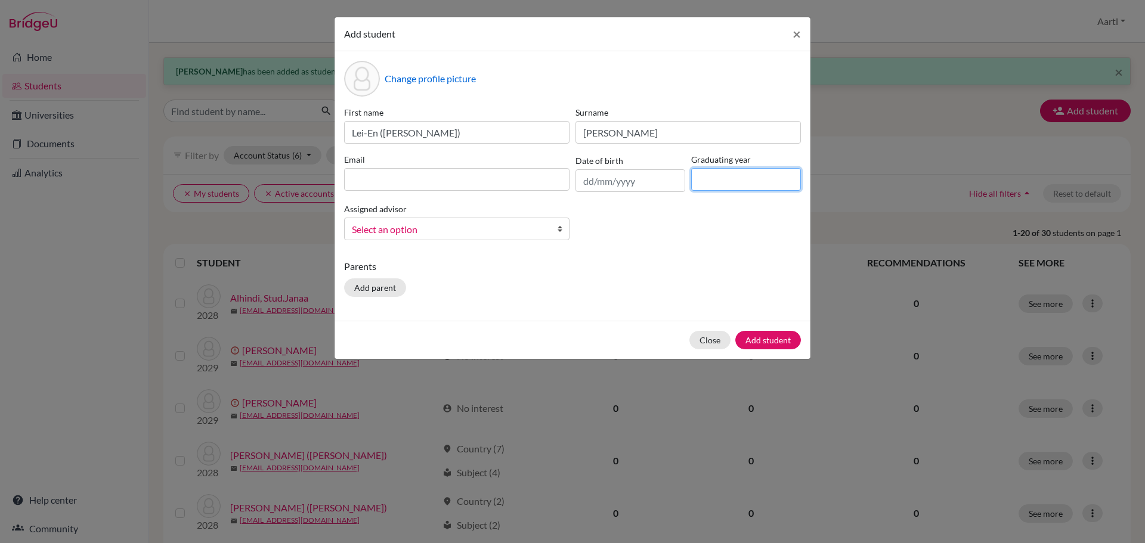
click at [708, 184] on input at bounding box center [746, 179] width 110 height 23
type input "2029"
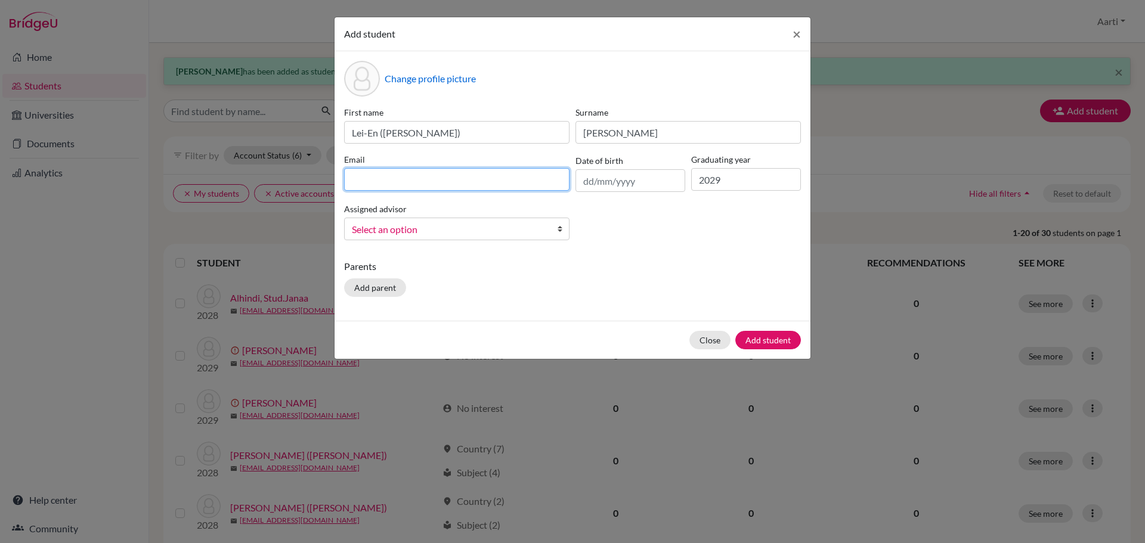
click at [466, 185] on input at bounding box center [456, 179] width 225 height 23
paste input "[EMAIL_ADDRESS][DOMAIN_NAME]"
type input "[EMAIL_ADDRESS][DOMAIN_NAME]"
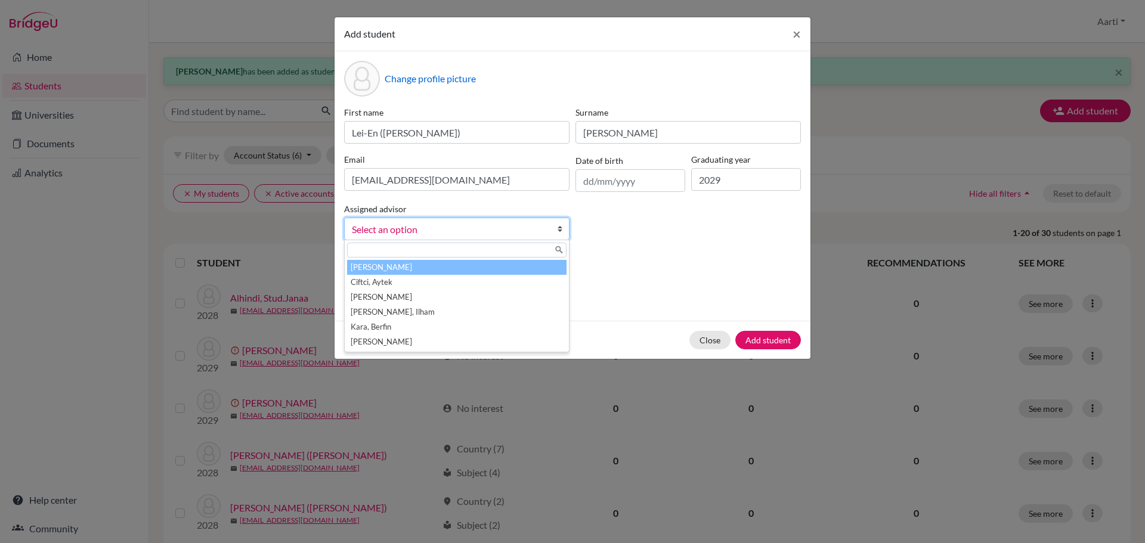
click at [505, 230] on span "Select an option" at bounding box center [449, 230] width 194 height 16
click at [443, 266] on li "[PERSON_NAME]" at bounding box center [457, 267] width 220 height 15
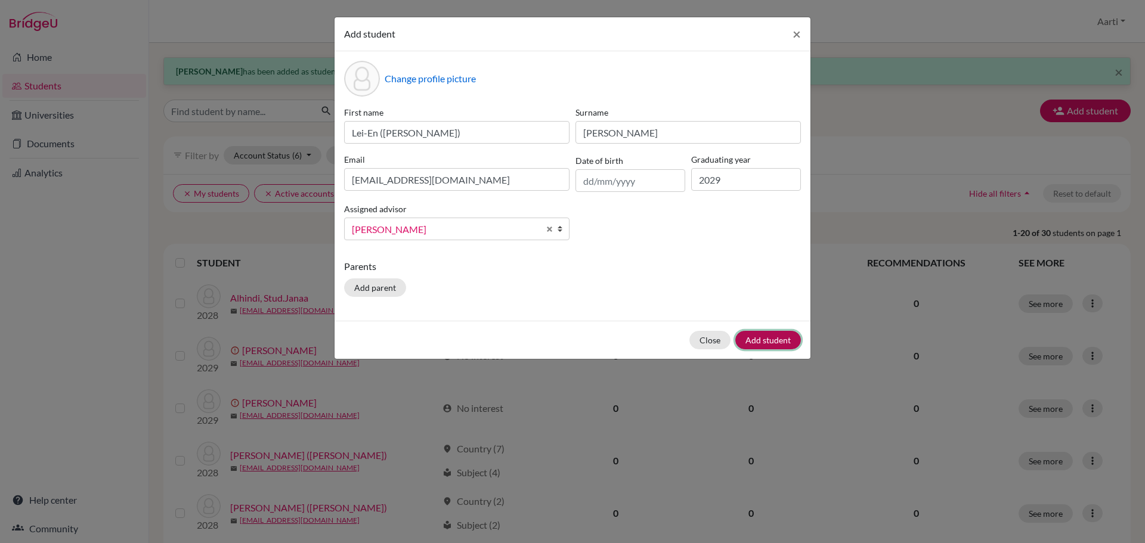
click at [757, 333] on button "Add student" at bounding box center [768, 340] width 66 height 18
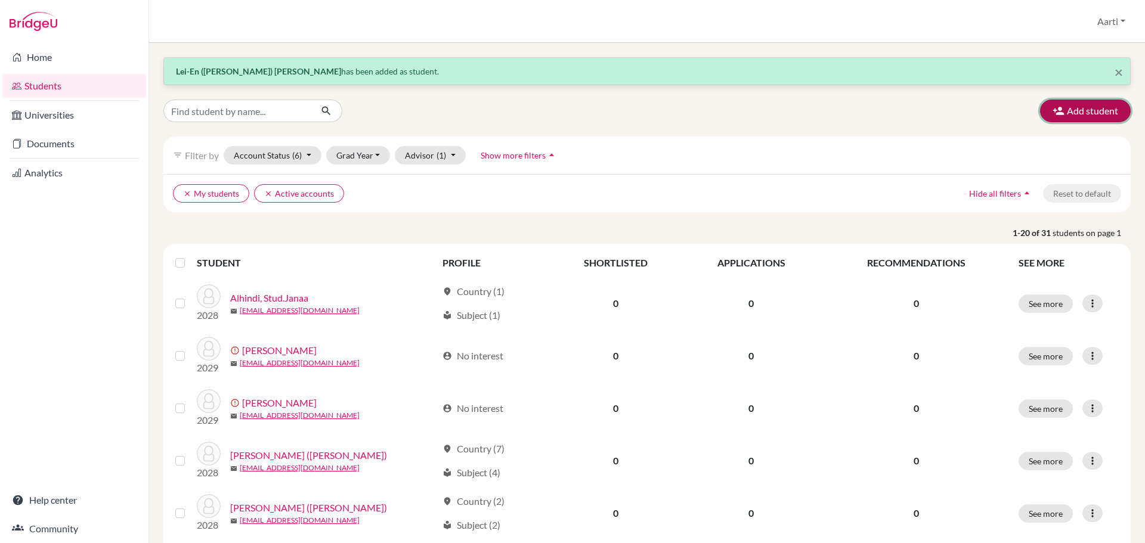
click at [1100, 109] on button "Add student" at bounding box center [1085, 111] width 91 height 23
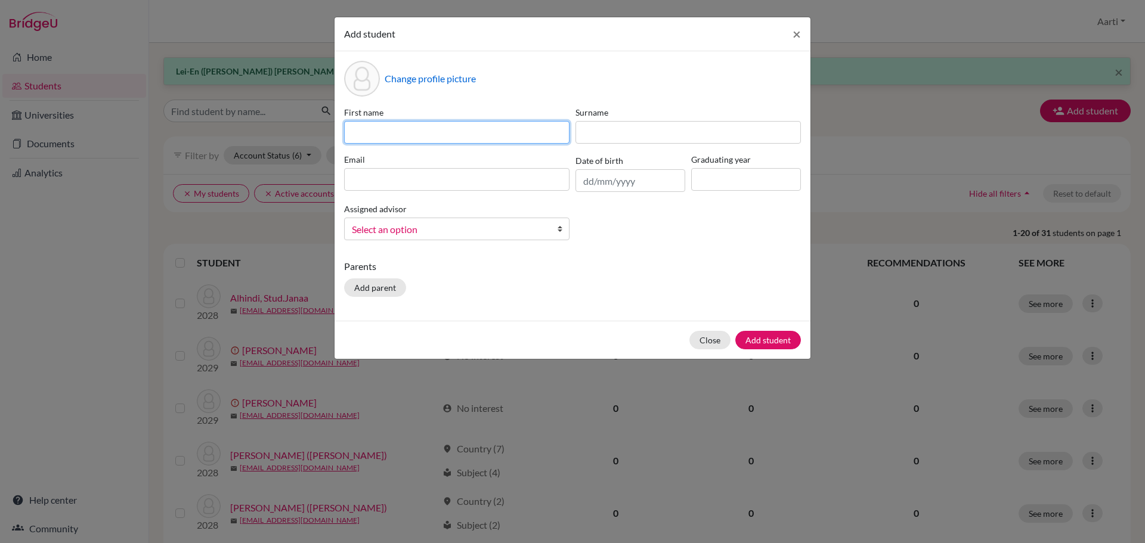
click at [424, 133] on input at bounding box center [456, 132] width 225 height 23
paste input "Stud.[PERSON_NAME]"
drag, startPoint x: 388, startPoint y: 134, endPoint x: 569, endPoint y: 143, distance: 181.0
click at [569, 143] on div "First name Stud.[PERSON_NAME]" at bounding box center [456, 125] width 231 height 38
type input "[PERSON_NAME]"
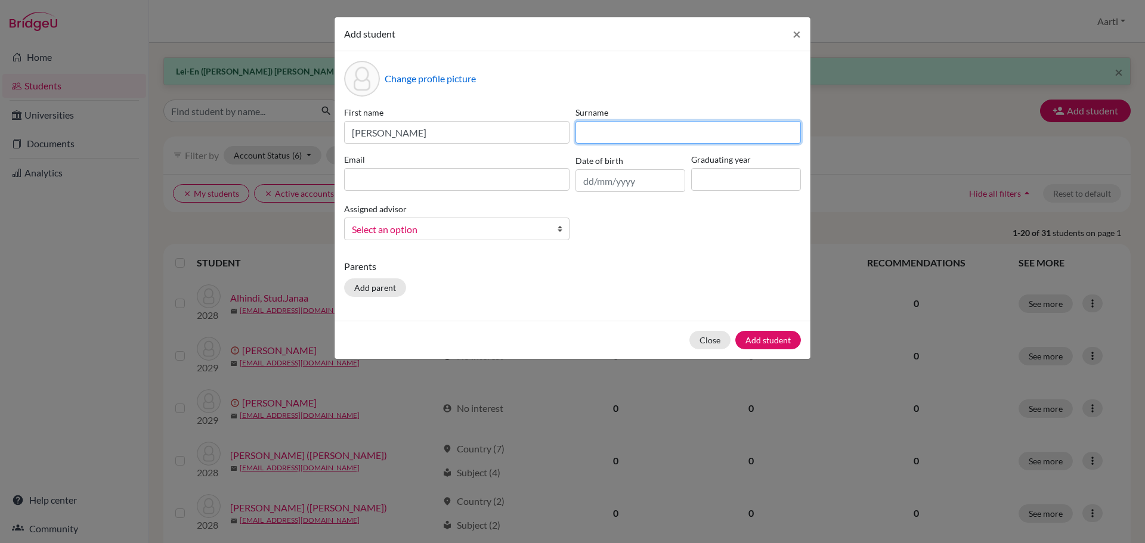
click at [629, 136] on input at bounding box center [688, 132] width 225 height 23
paste input "Mizuno"
drag, startPoint x: 599, startPoint y: 132, endPoint x: 509, endPoint y: 146, distance: 90.6
click at [510, 146] on div "First name [PERSON_NAME] [PERSON_NAME] Email Date of birth Graduating year Assi…" at bounding box center [572, 178] width 463 height 144
type input "Mizuno"
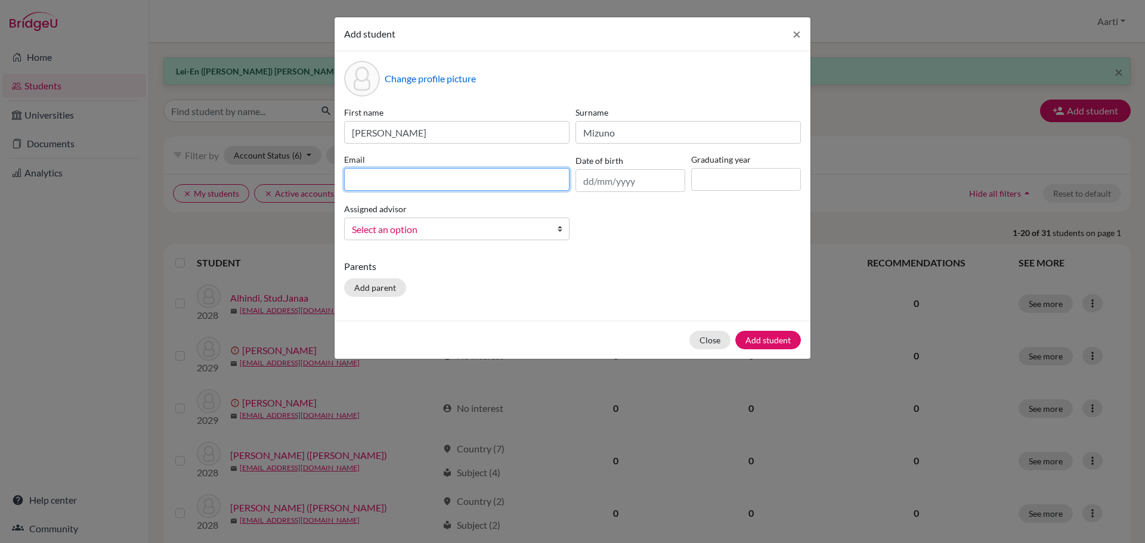
click at [481, 177] on input at bounding box center [456, 179] width 225 height 23
paste input "[EMAIL_ADDRESS][DOMAIN_NAME]"
type input "[EMAIL_ADDRESS][DOMAIN_NAME]"
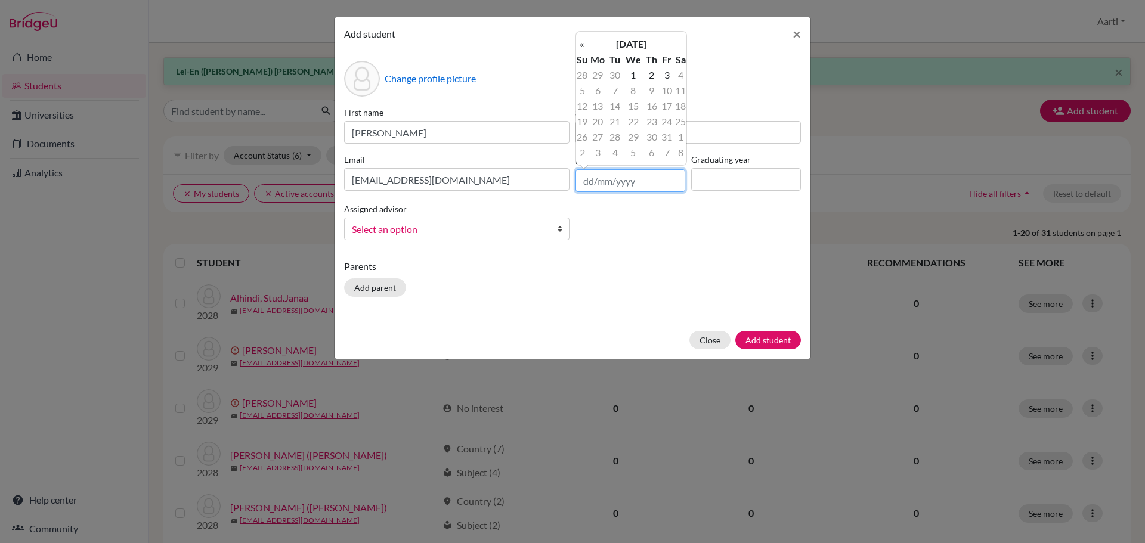
click at [609, 178] on input "text" at bounding box center [631, 180] width 110 height 23
click at [734, 183] on input at bounding box center [746, 179] width 110 height 23
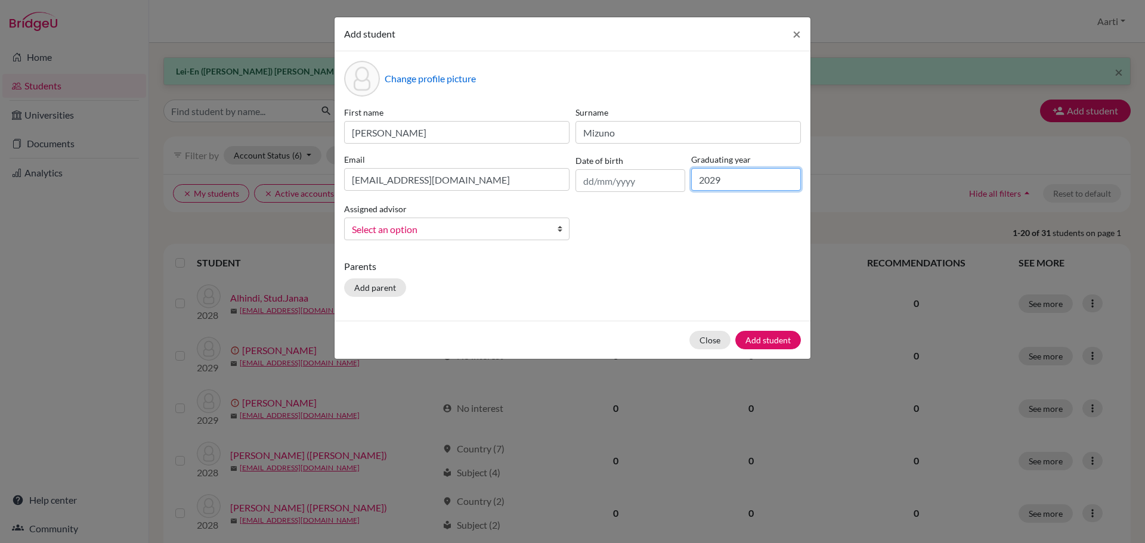
type input "2029"
click at [490, 232] on span "Select an option" at bounding box center [449, 230] width 194 height 16
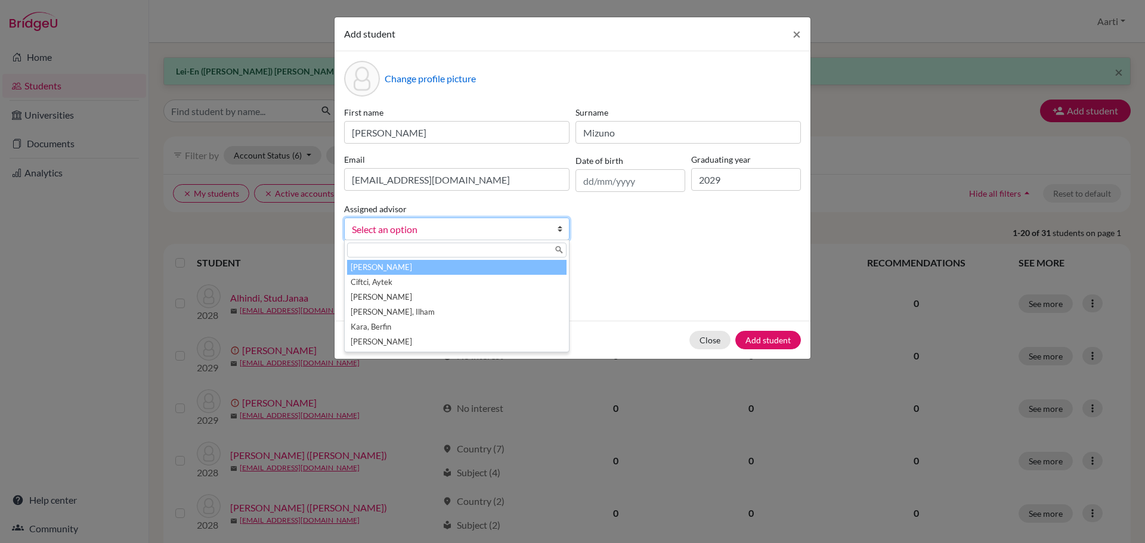
click at [459, 269] on li "[PERSON_NAME]" at bounding box center [457, 267] width 220 height 15
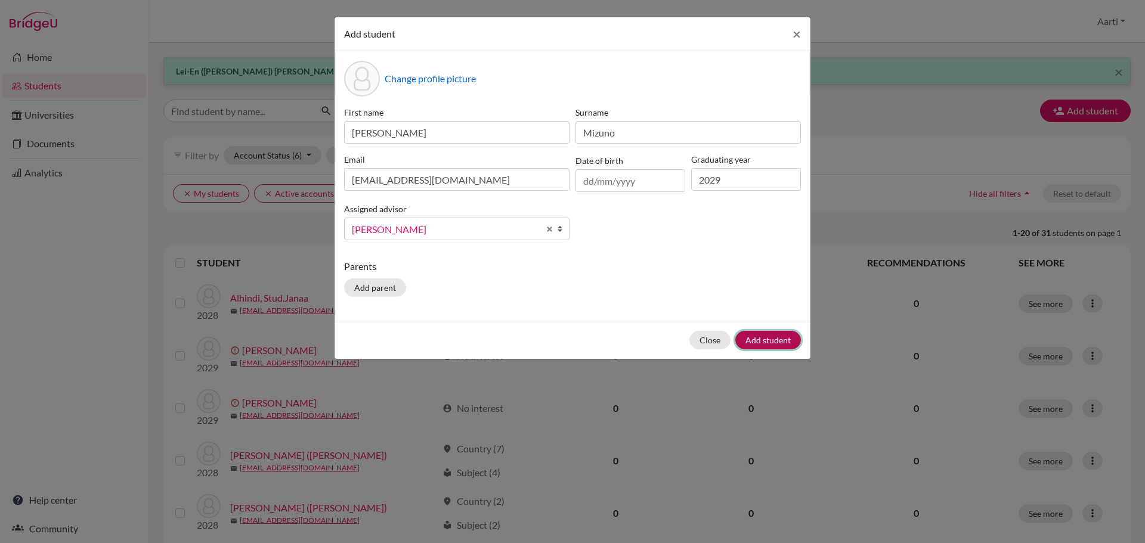
click at [770, 335] on button "Add student" at bounding box center [768, 340] width 66 height 18
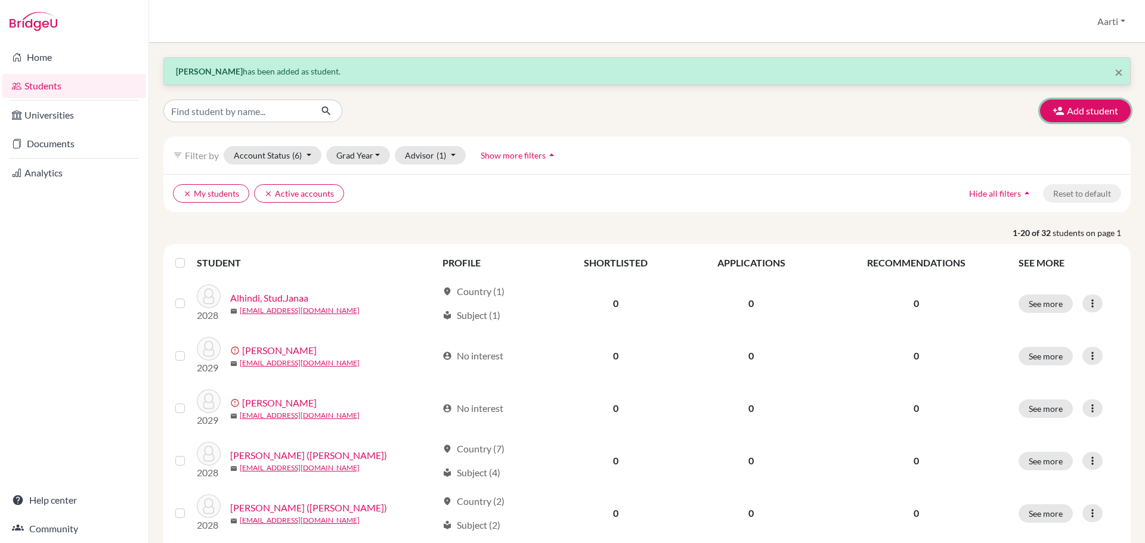
click at [1072, 116] on button "Add student" at bounding box center [1085, 111] width 91 height 23
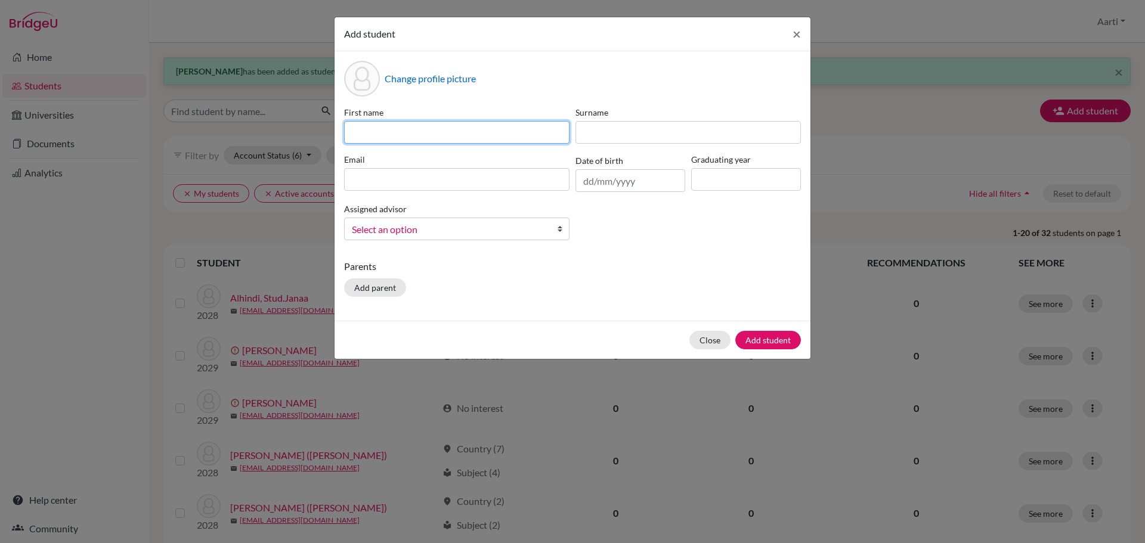
click at [473, 123] on input at bounding box center [456, 132] width 225 height 23
paste input "Stud.[PERSON_NAME]"
drag, startPoint x: 376, startPoint y: 132, endPoint x: 237, endPoint y: 145, distance: 139.6
click at [252, 140] on div "Add student × Change profile picture First name Stud.[PERSON_NAME] Surname Emai…" at bounding box center [572, 271] width 1145 height 543
type input "Saeed"
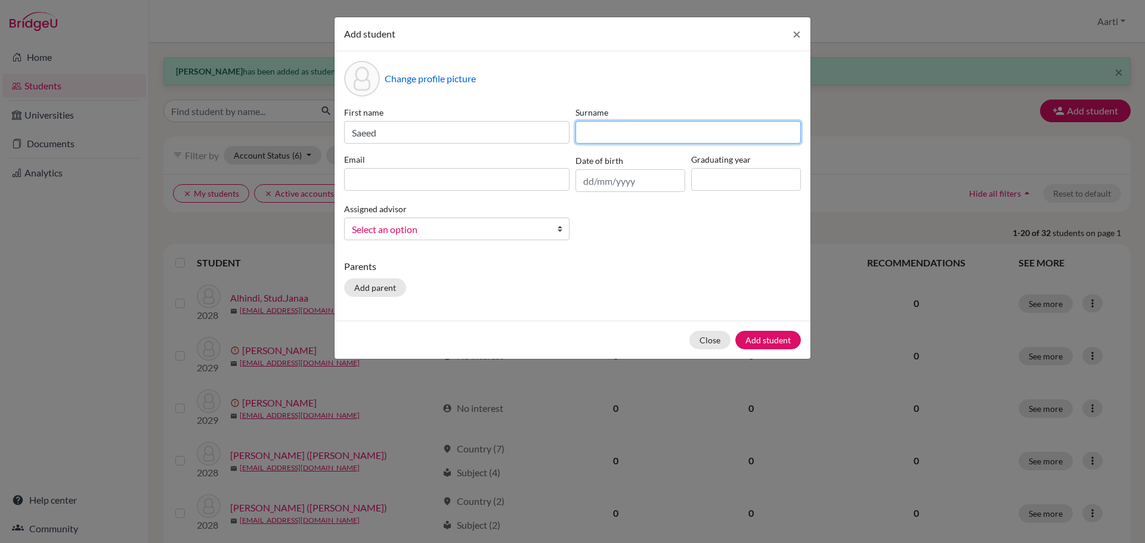
click at [605, 132] on input at bounding box center [688, 132] width 225 height 23
paste input "[PERSON_NAME]"
drag, startPoint x: 597, startPoint y: 134, endPoint x: 546, endPoint y: 135, distance: 51.3
click at [546, 135] on div "First name [PERSON_NAME] Surname [PERSON_NAME] Email Date of birth Graduating y…" at bounding box center [572, 178] width 463 height 144
type input "[PERSON_NAME]"
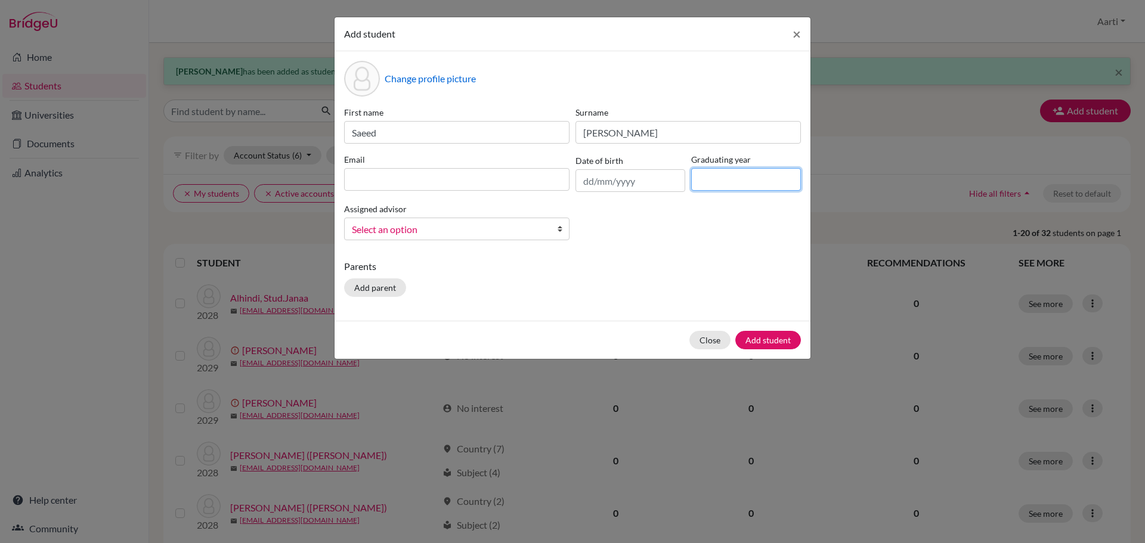
click at [777, 183] on input at bounding box center [746, 179] width 110 height 23
type input "2029"
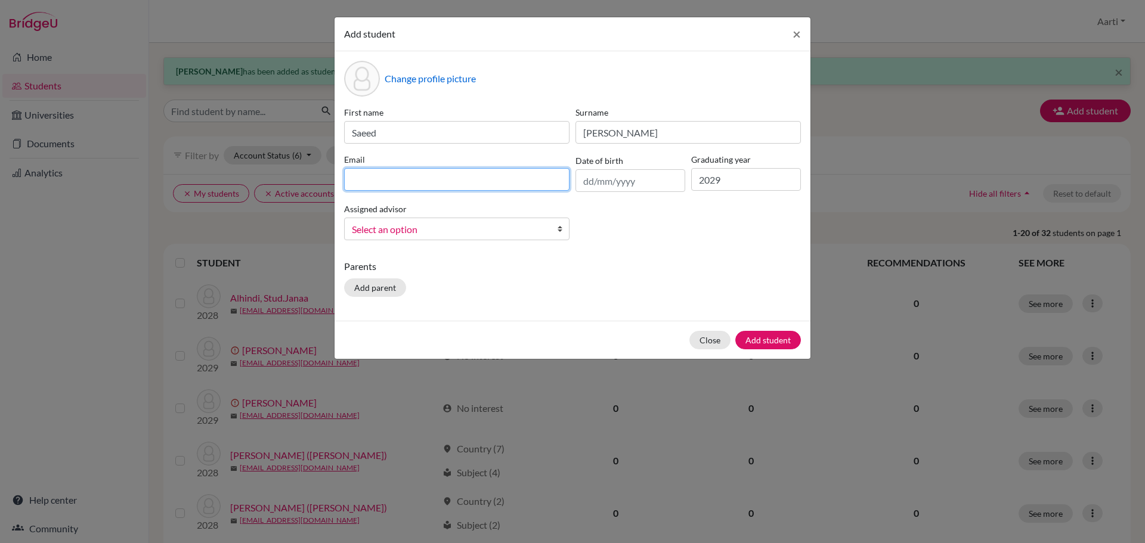
click at [415, 170] on input at bounding box center [456, 179] width 225 height 23
paste input "[EMAIL_ADDRESS][DOMAIN_NAME]"
type input "[EMAIL_ADDRESS][DOMAIN_NAME]"
click at [409, 228] on span "Select an option" at bounding box center [449, 230] width 194 height 16
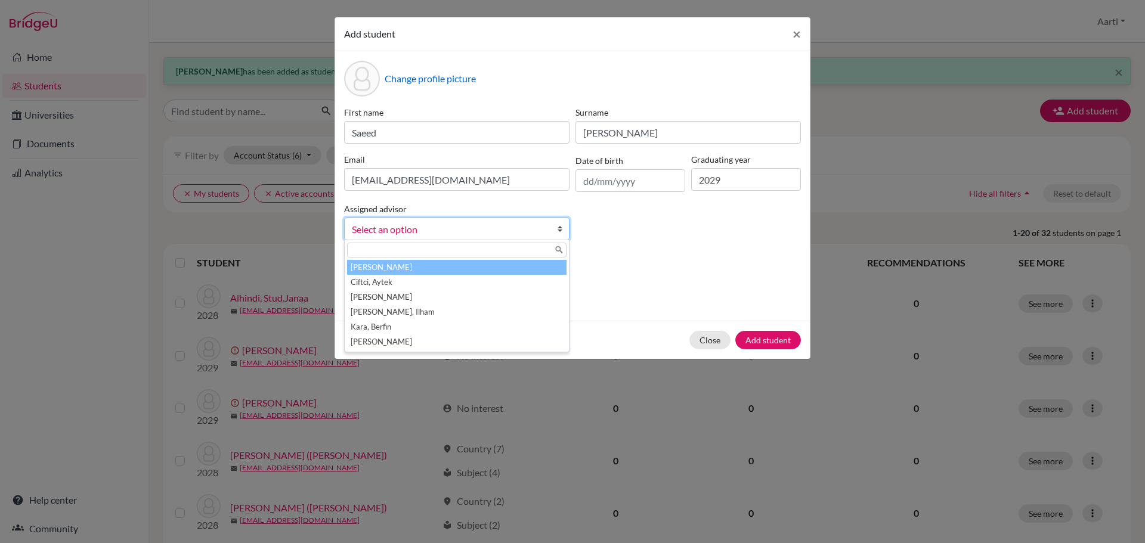
click at [408, 264] on li "[PERSON_NAME]" at bounding box center [457, 267] width 220 height 15
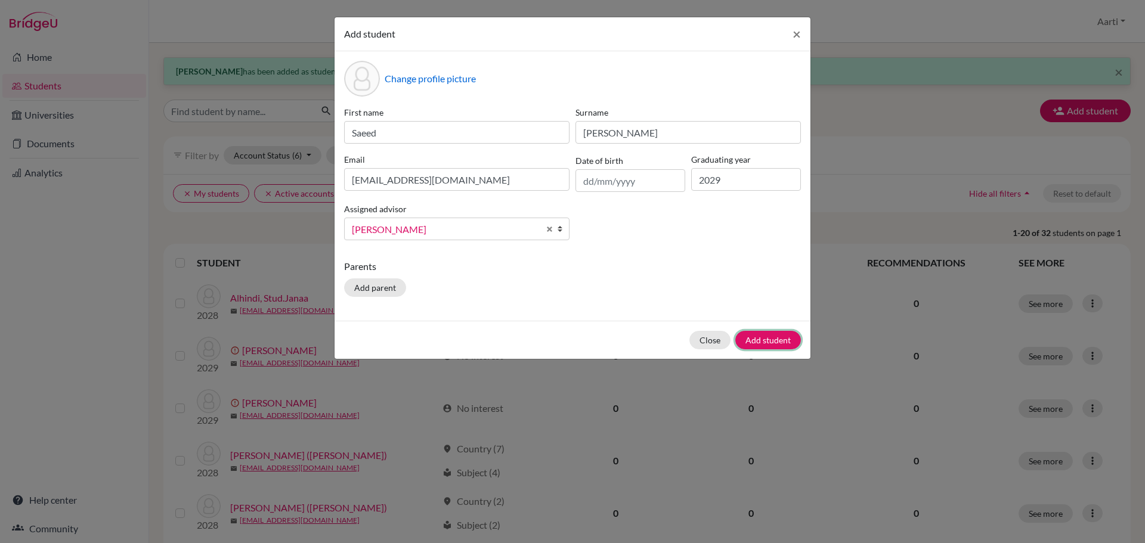
click at [768, 339] on button "Add student" at bounding box center [768, 340] width 66 height 18
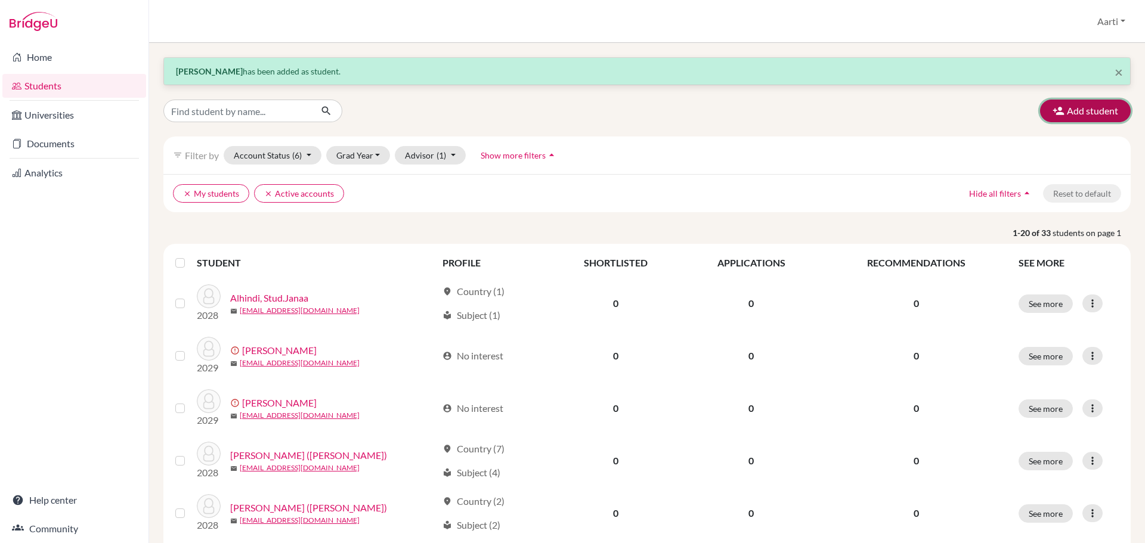
click at [1047, 119] on button "Add student" at bounding box center [1085, 111] width 91 height 23
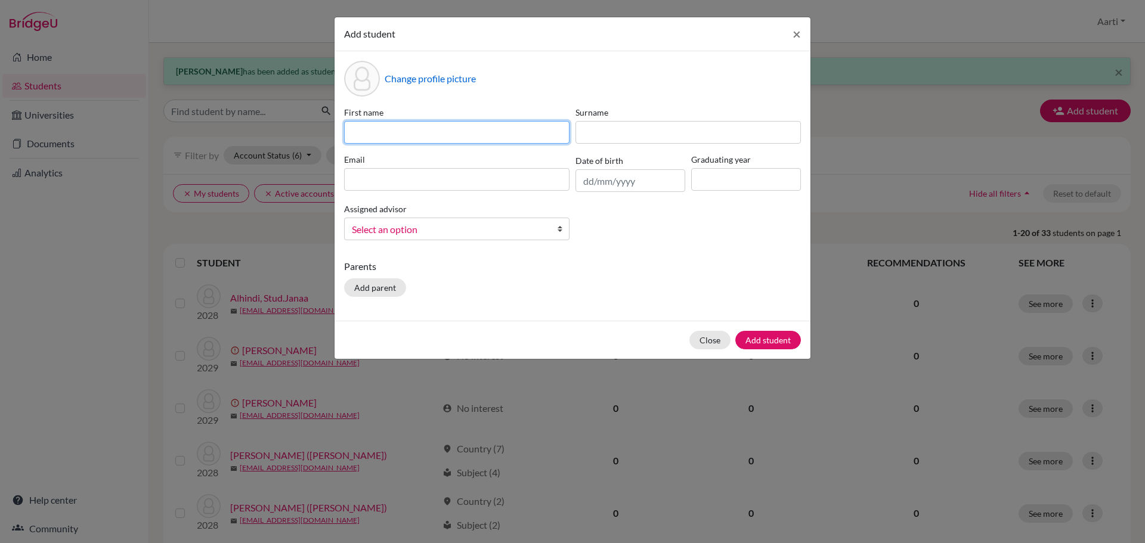
click at [411, 131] on input at bounding box center [456, 132] width 225 height 23
paste input "Stud.Sayura Makavitage Ito"
drag, startPoint x: 373, startPoint y: 133, endPoint x: 308, endPoint y: 133, distance: 64.4
click at [308, 133] on div "Add student × Change profile picture First name Stud.[PERSON_NAME] Surname Emai…" at bounding box center [572, 271] width 1145 height 543
drag, startPoint x: 450, startPoint y: 134, endPoint x: 560, endPoint y: 143, distance: 110.1
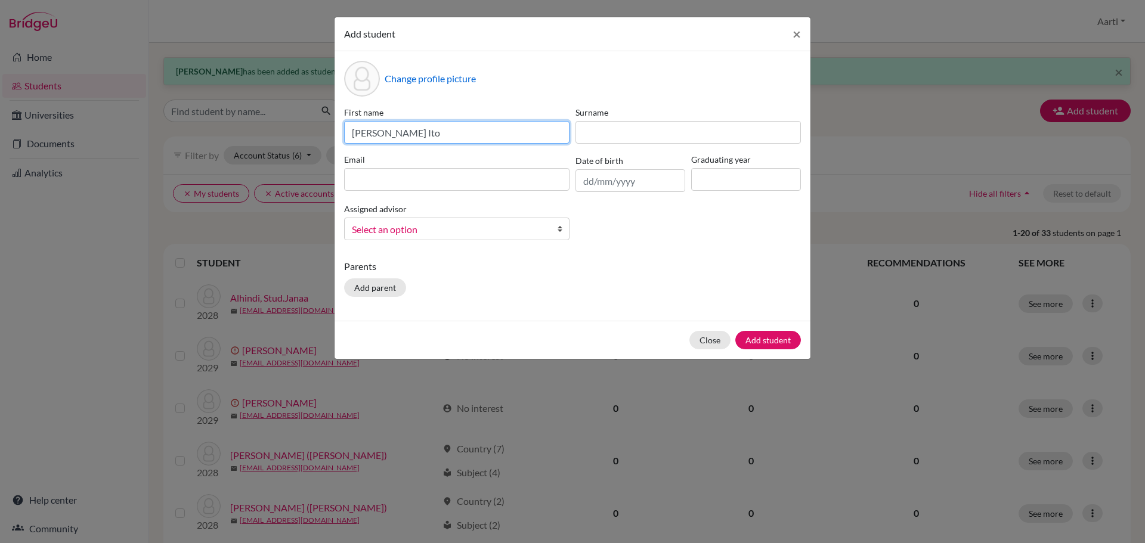
click at [560, 143] on input "[PERSON_NAME] Ito" at bounding box center [456, 132] width 225 height 23
type input "[PERSON_NAME]"
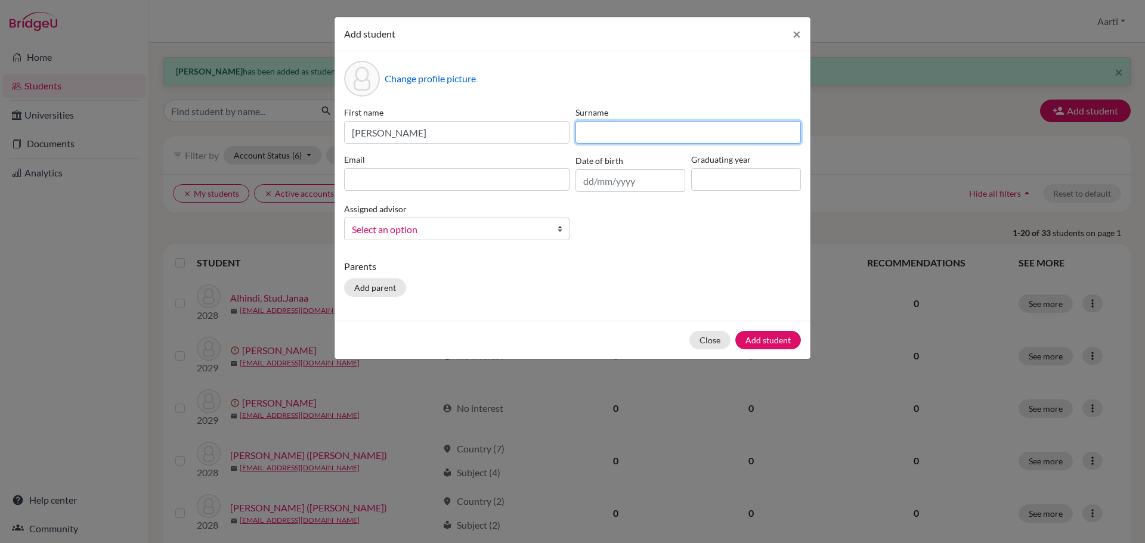
click at [619, 129] on input at bounding box center [688, 132] width 225 height 23
paste input "[PERSON_NAME]"
type input "[PERSON_NAME]"
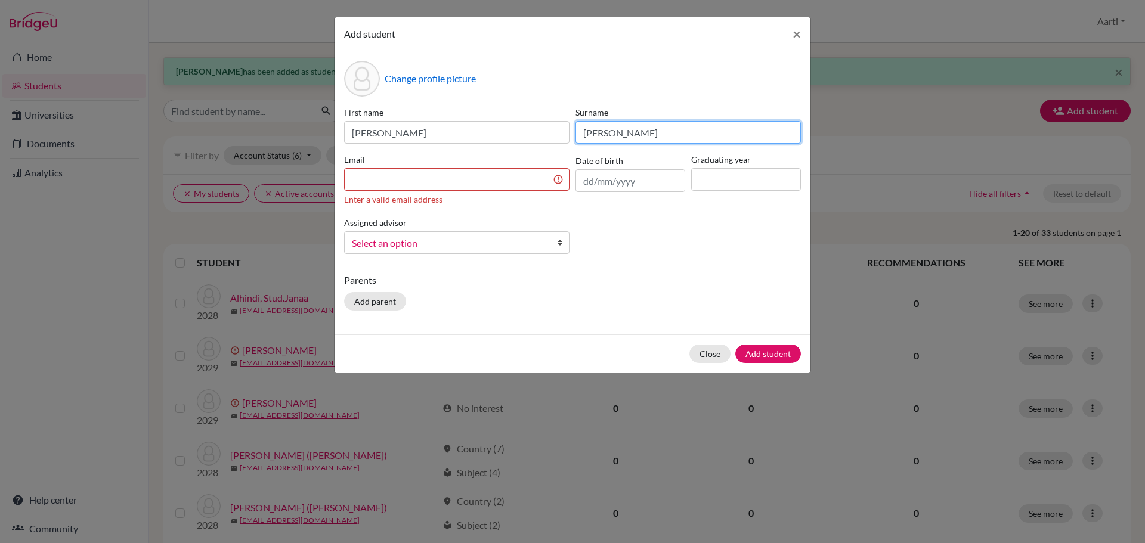
drag, startPoint x: 616, startPoint y: 130, endPoint x: 727, endPoint y: 158, distance: 114.4
click at [727, 158] on div "First name [PERSON_NAME] Surname [PERSON_NAME] Email Enter a valid email addres…" at bounding box center [572, 184] width 463 height 157
click at [415, 181] on input at bounding box center [456, 179] width 225 height 23
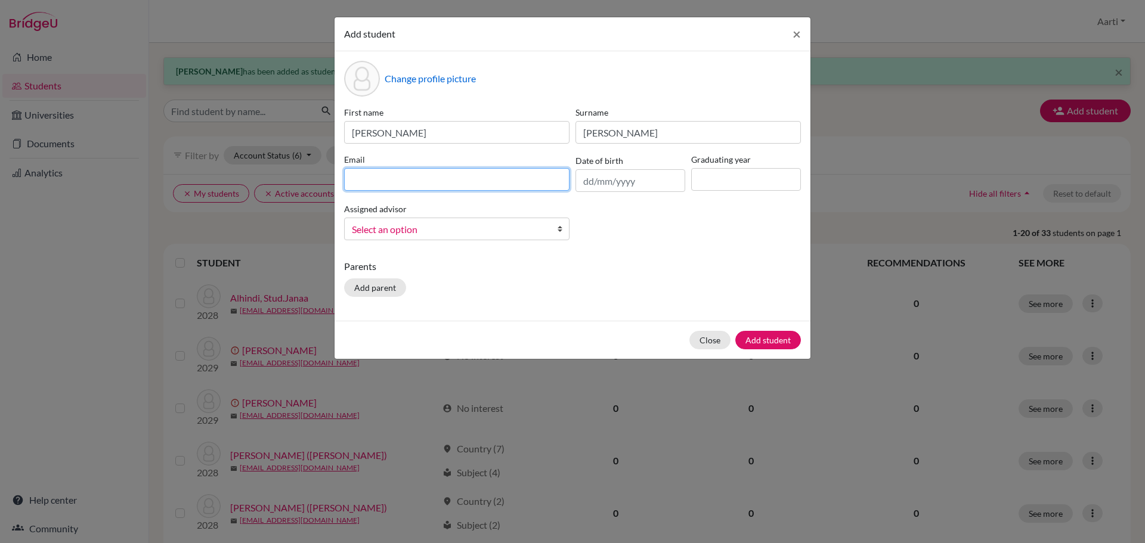
paste input "[EMAIL_ADDRESS][DOMAIN_NAME]"
type input "[EMAIL_ADDRESS][DOMAIN_NAME]"
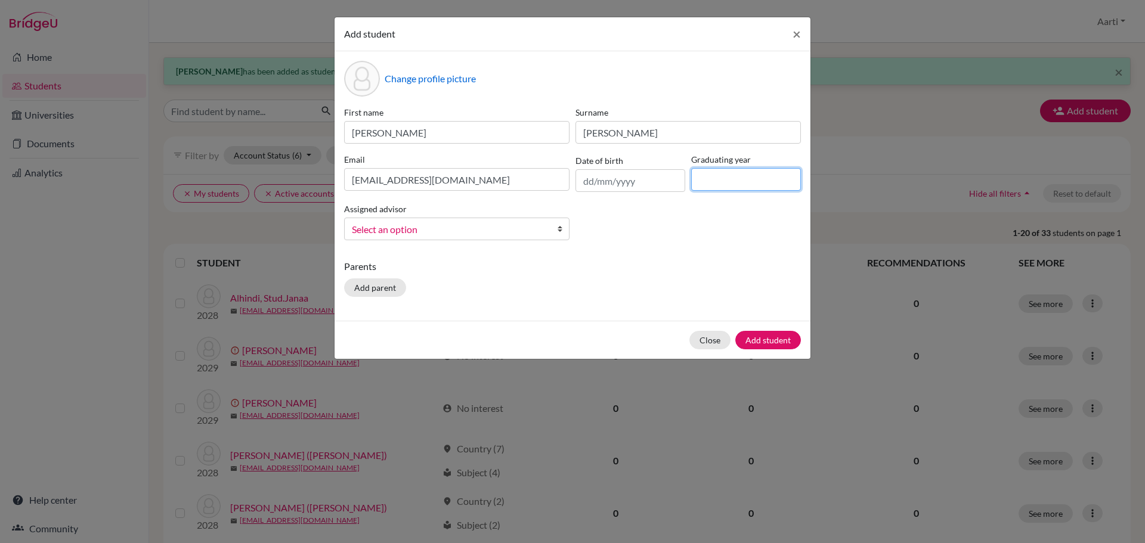
click at [719, 174] on input at bounding box center [746, 179] width 110 height 23
type input "2029"
click at [545, 231] on span "Select an option" at bounding box center [449, 230] width 194 height 16
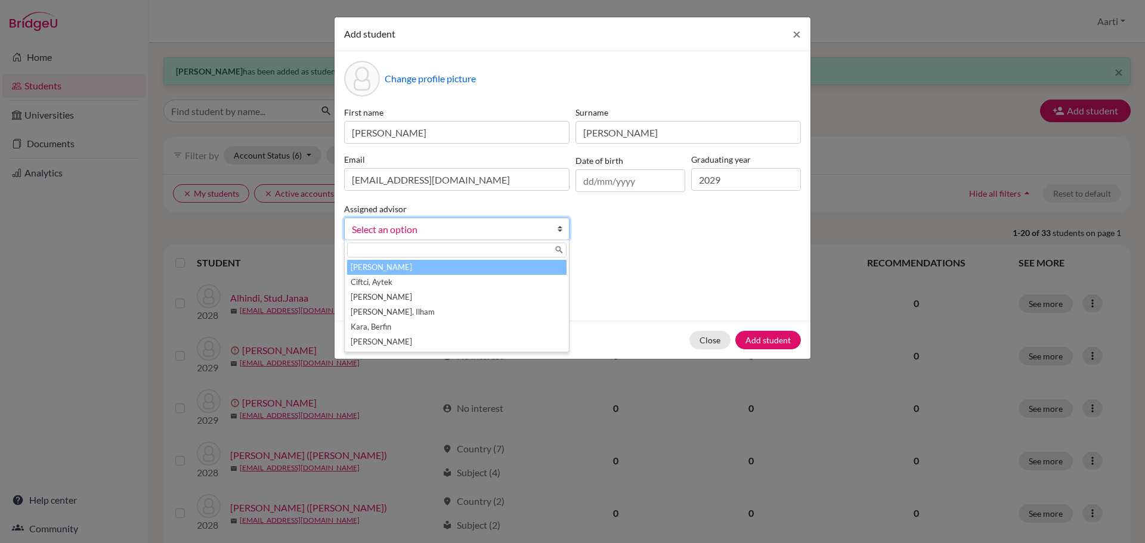
click at [469, 269] on li "[PERSON_NAME]" at bounding box center [457, 267] width 220 height 15
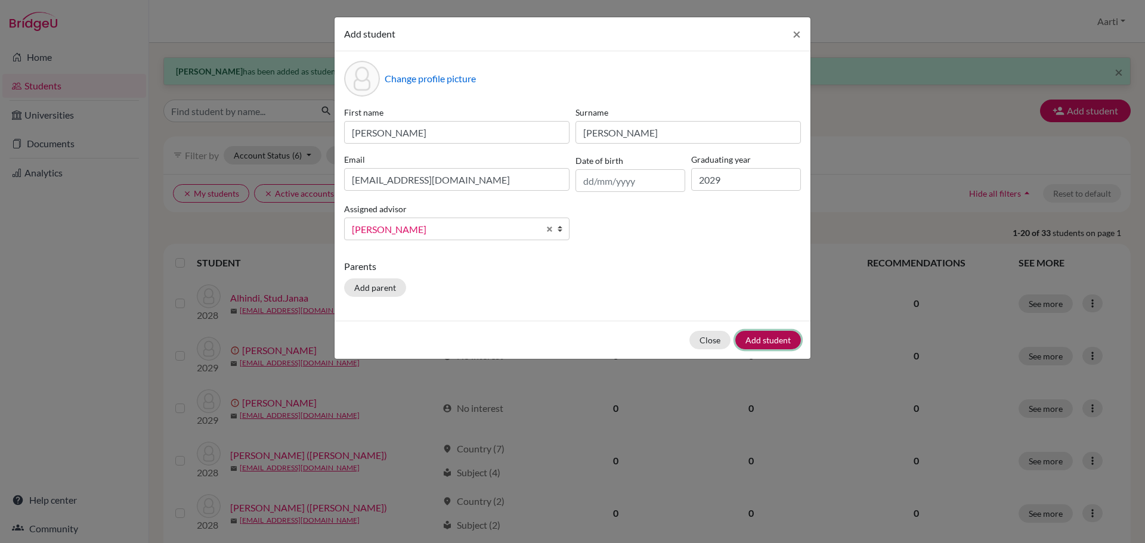
click at [774, 343] on button "Add student" at bounding box center [768, 340] width 66 height 18
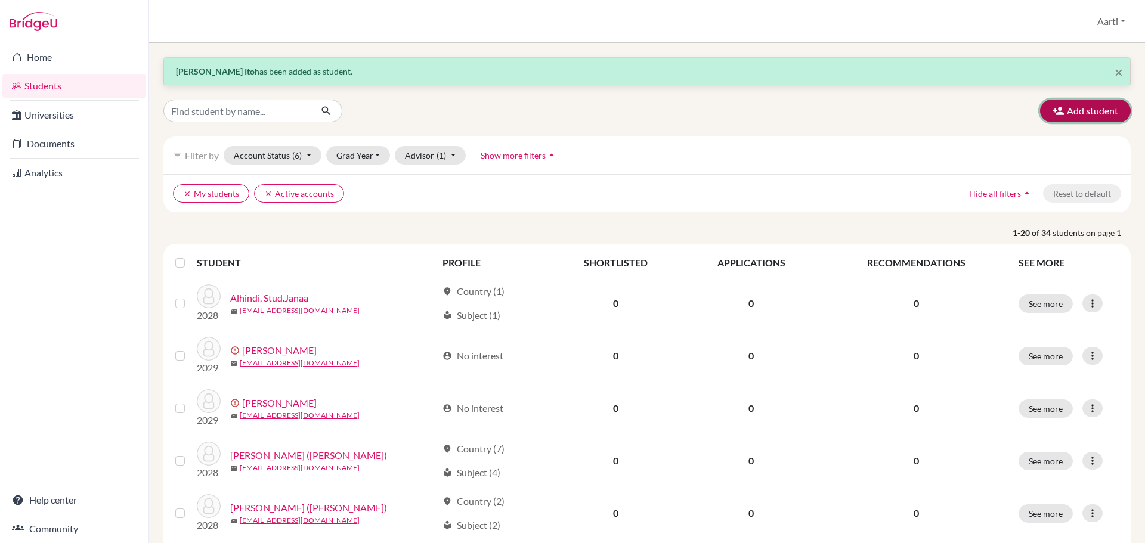
click at [1084, 114] on button "Add student" at bounding box center [1085, 111] width 91 height 23
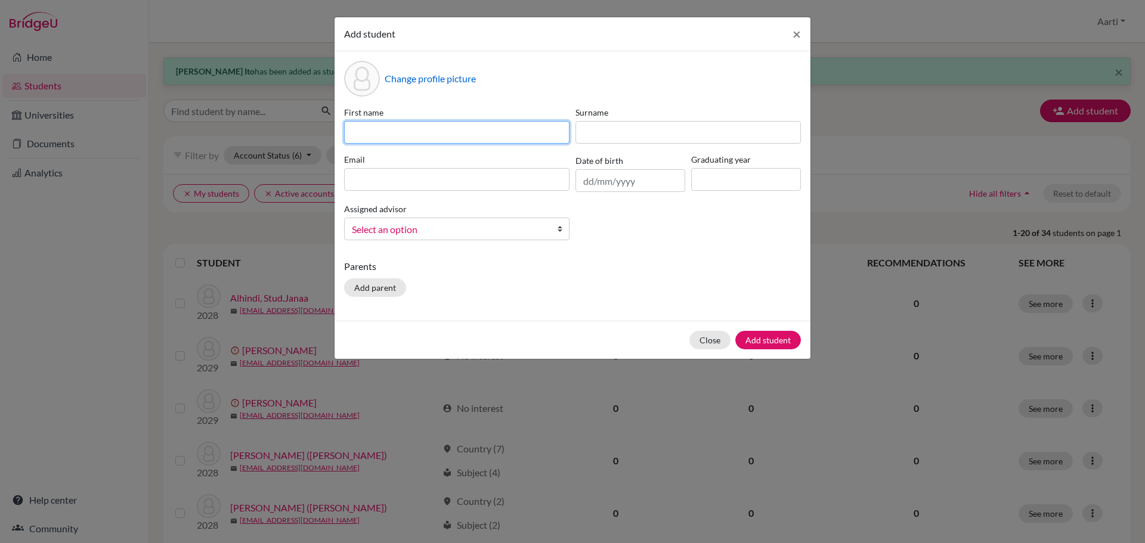
click at [374, 133] on input at bounding box center [456, 132] width 225 height 23
paste input "[PERSON_NAME]"
click at [384, 135] on input "[PERSON_NAME]" at bounding box center [456, 132] width 225 height 23
type input "[PERSON_NAME]"
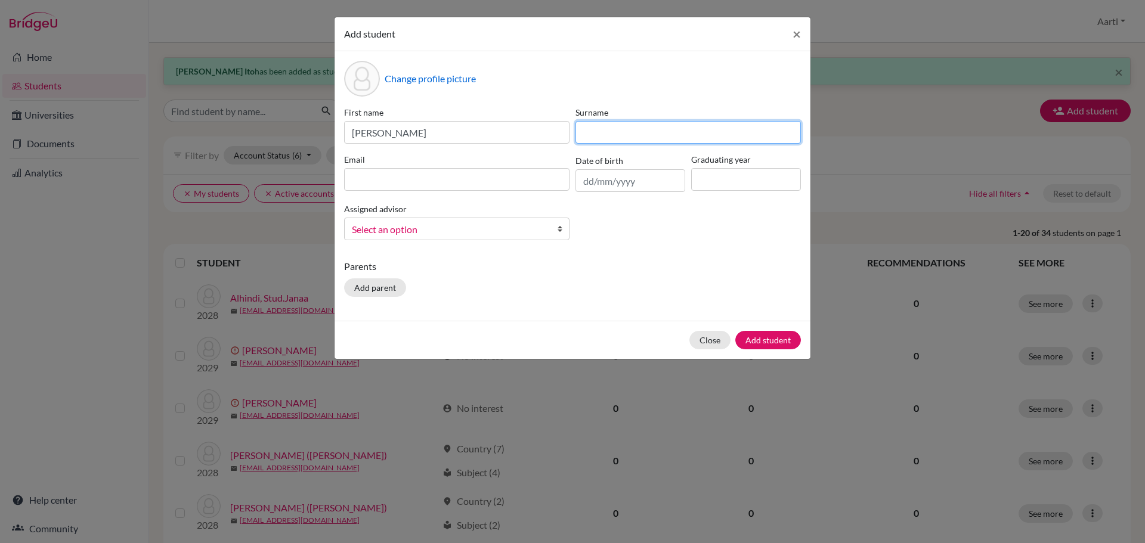
paste input "[PERSON_NAME]"
type input "[PERSON_NAME]"
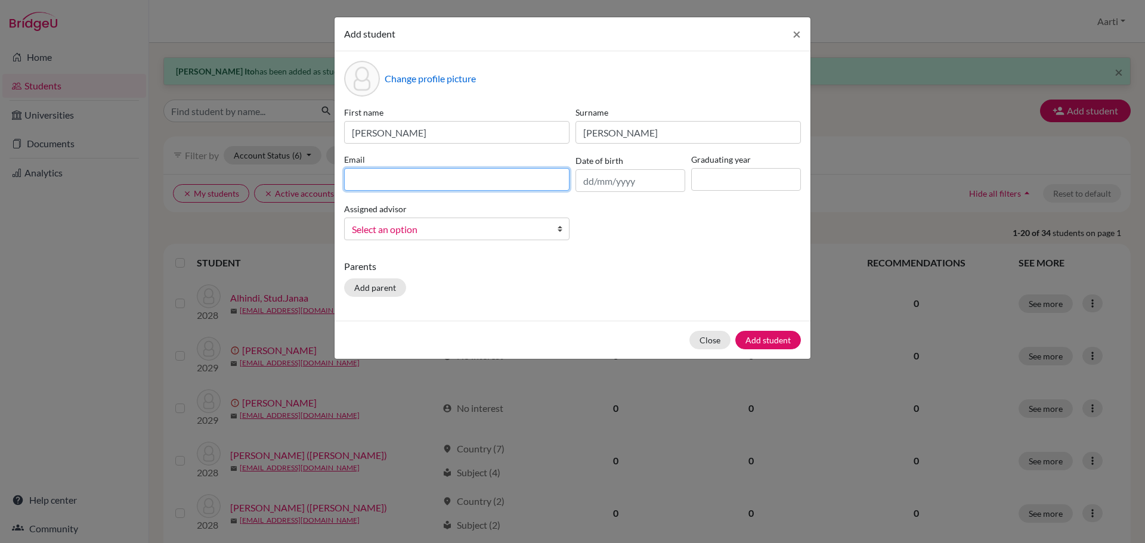
click at [475, 187] on input at bounding box center [456, 179] width 225 height 23
paste input "[EMAIL_ADDRESS][DOMAIN_NAME]"
type input "[EMAIL_ADDRESS][DOMAIN_NAME]"
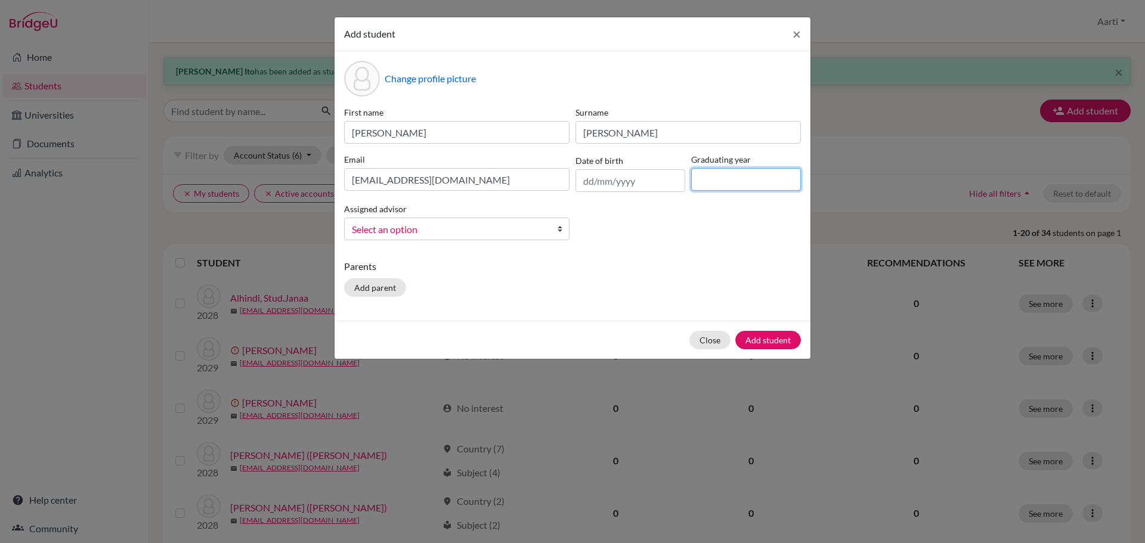
click at [720, 185] on input at bounding box center [746, 179] width 110 height 23
type input "2029"
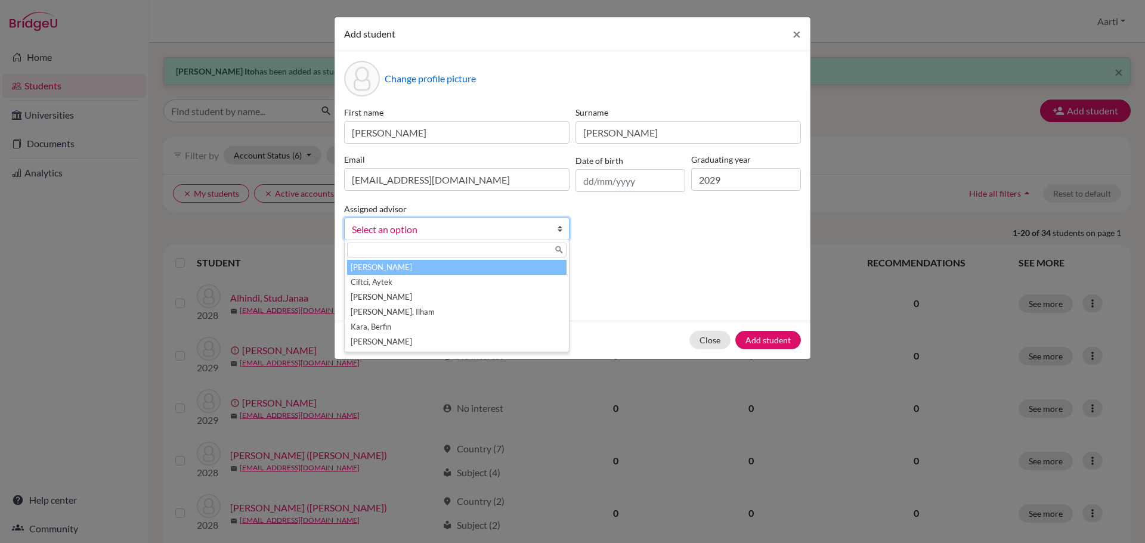
click at [510, 231] on span "Select an option" at bounding box center [449, 230] width 194 height 16
click at [443, 274] on li "[PERSON_NAME]" at bounding box center [457, 267] width 220 height 15
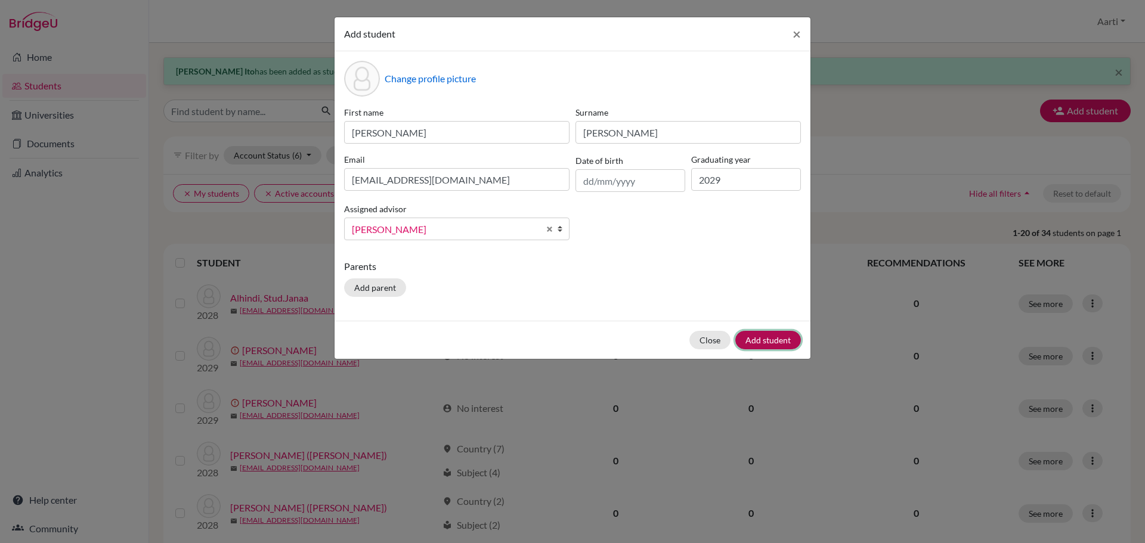
click at [763, 338] on button "Add student" at bounding box center [768, 340] width 66 height 18
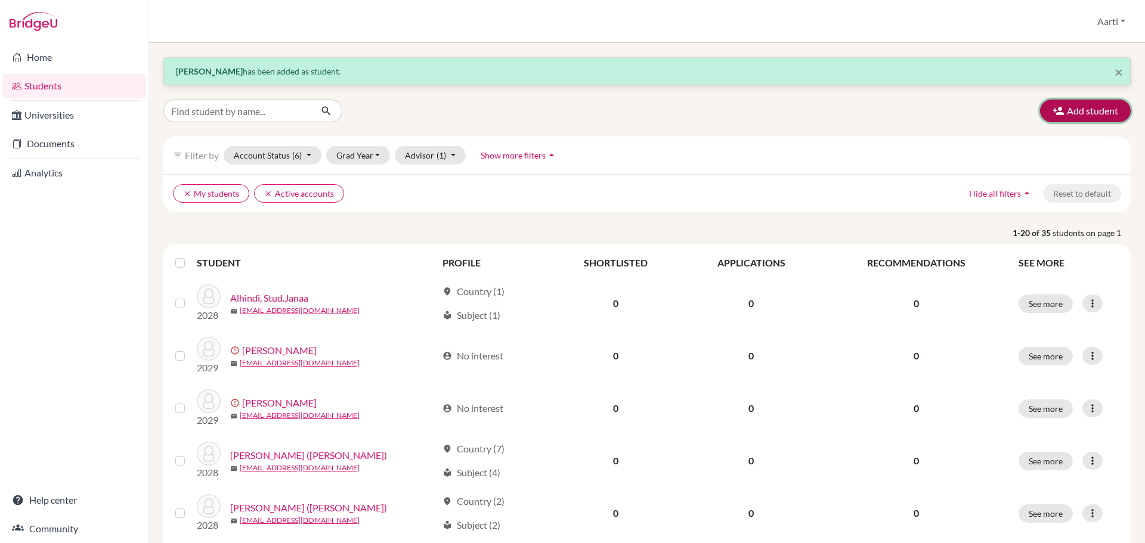
click at [1074, 106] on button "Add student" at bounding box center [1085, 111] width 91 height 23
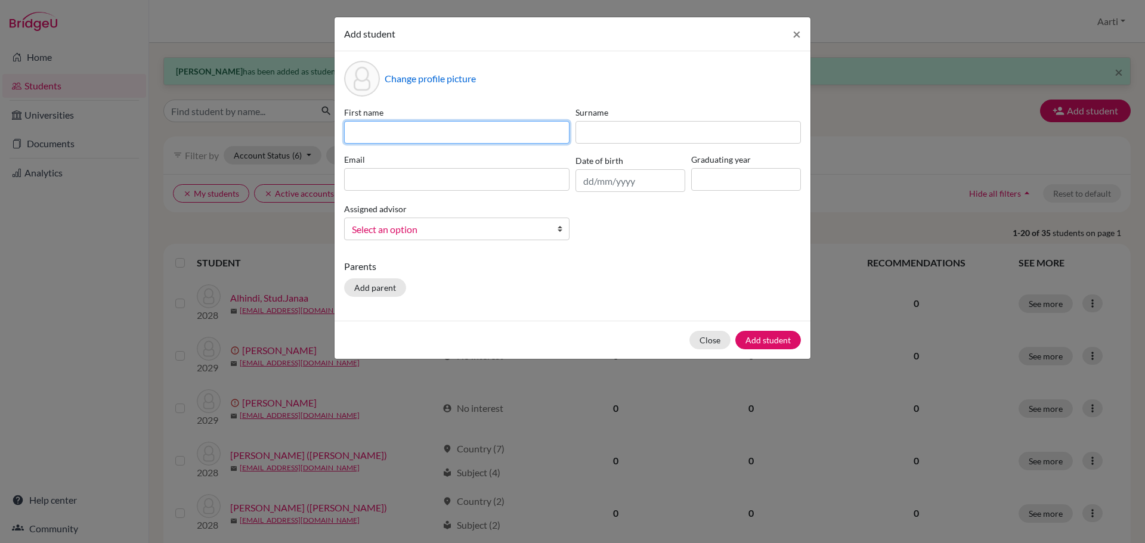
click at [369, 132] on input at bounding box center [456, 132] width 225 height 23
paste input "Stud.[PERSON_NAME]"
drag, startPoint x: 375, startPoint y: 134, endPoint x: 272, endPoint y: 122, distance: 103.3
click at [286, 135] on div "Add student × Change profile picture First name Stud.[PERSON_NAME] Surname Emai…" at bounding box center [572, 271] width 1145 height 543
type input "Ulugbek"
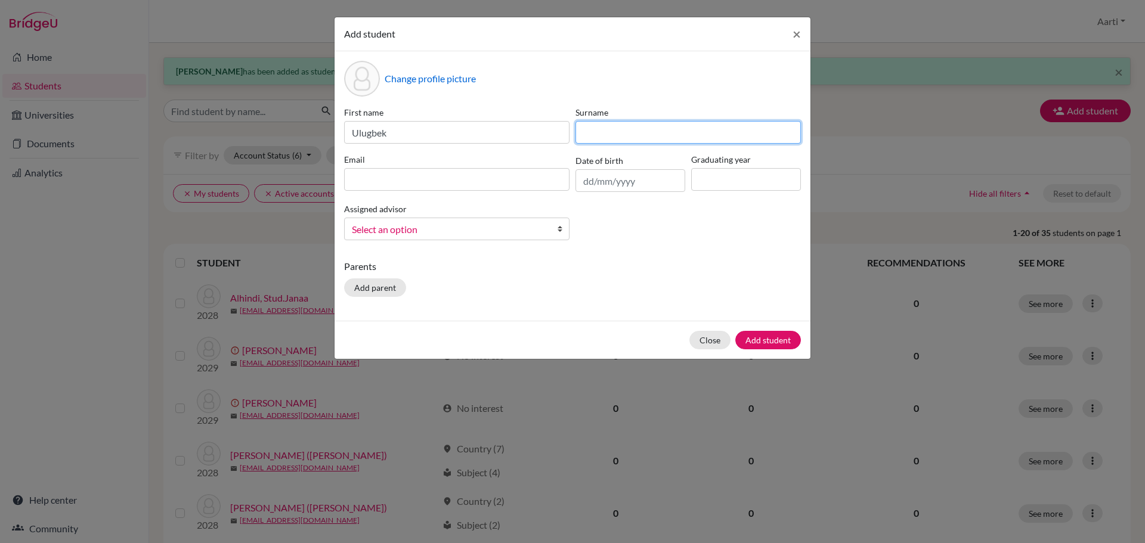
drag, startPoint x: 605, startPoint y: 132, endPoint x: 611, endPoint y: 131, distance: 6.0
click at [607, 132] on input at bounding box center [688, 132] width 225 height 23
paste input "[PERSON_NAME]"
click at [664, 131] on input "[PERSON_NAME]" at bounding box center [688, 132] width 225 height 23
type input "[PERSON_NAME]"
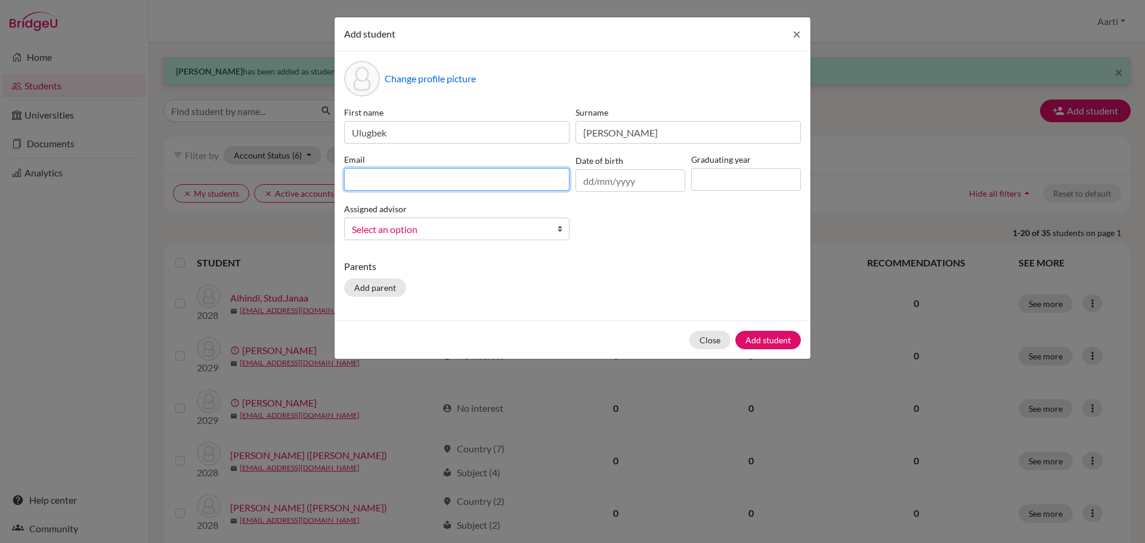
click at [415, 184] on input at bounding box center [456, 179] width 225 height 23
paste input "[EMAIL_ADDRESS][DOMAIN_NAME]"
type input "[EMAIL_ADDRESS][DOMAIN_NAME]"
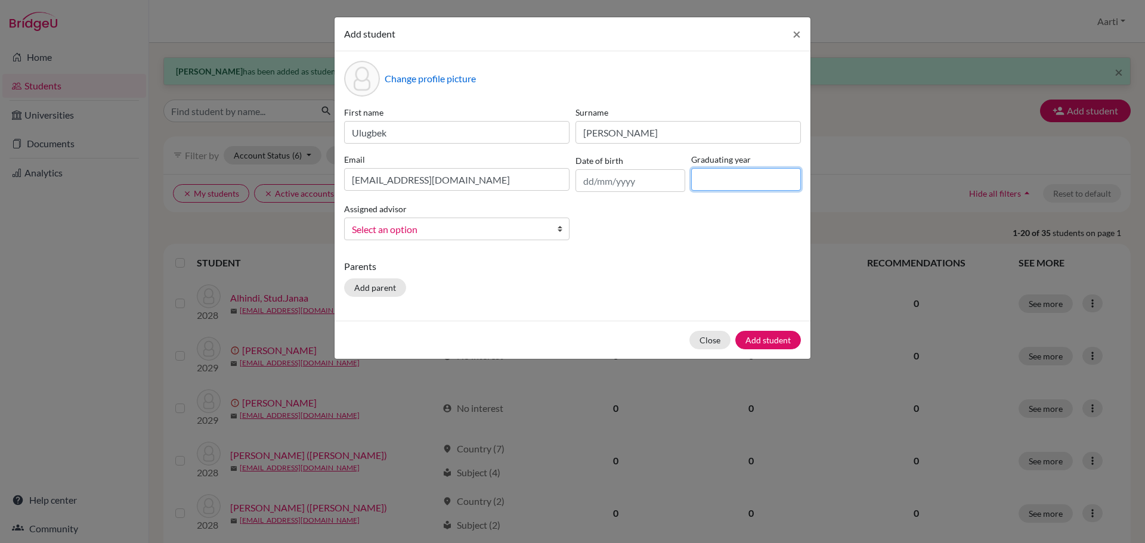
click at [700, 178] on input at bounding box center [746, 179] width 110 height 23
type input "2029"
click at [528, 236] on span "Select an option" at bounding box center [449, 230] width 194 height 16
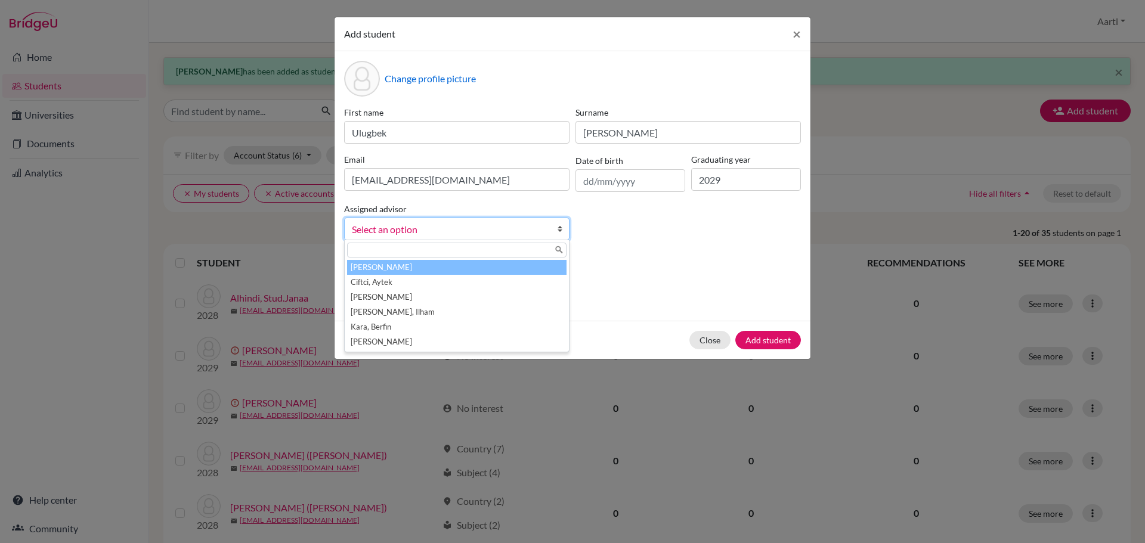
click at [481, 267] on li "[PERSON_NAME]" at bounding box center [457, 267] width 220 height 15
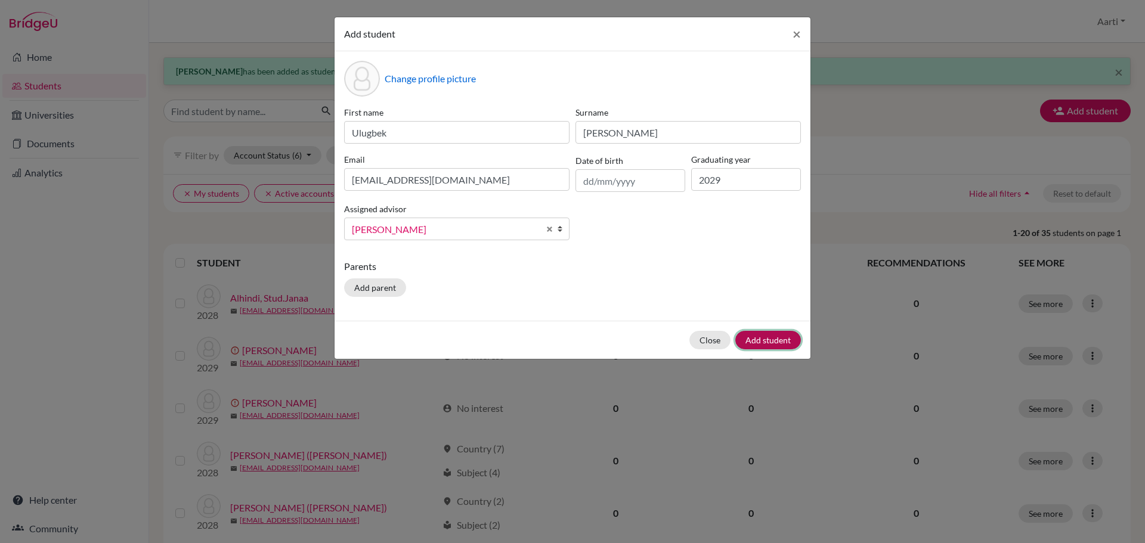
click at [774, 342] on button "Add student" at bounding box center [768, 340] width 66 height 18
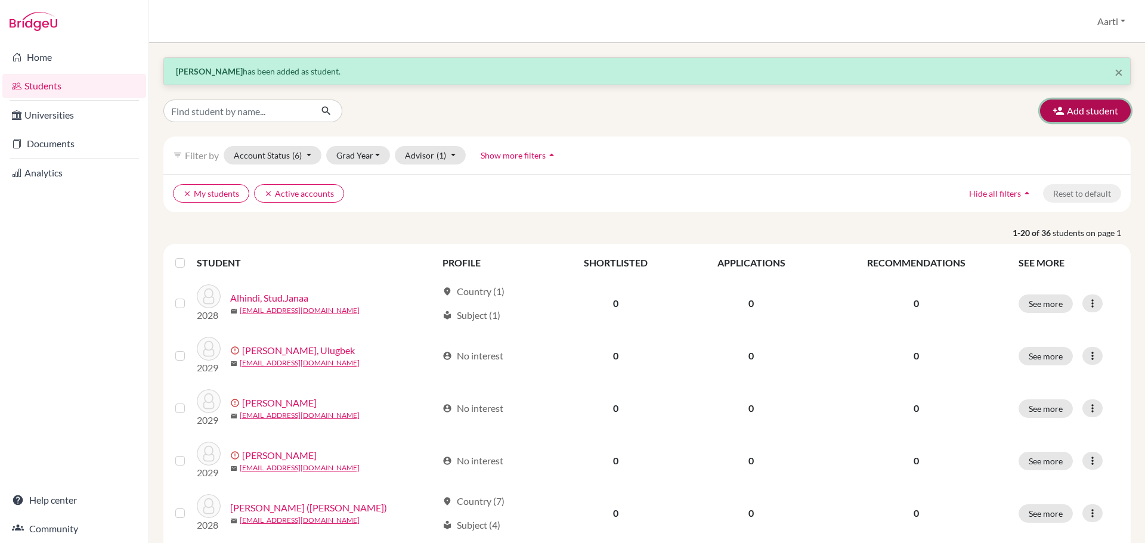
click at [1075, 114] on button "Add student" at bounding box center [1085, 111] width 91 height 23
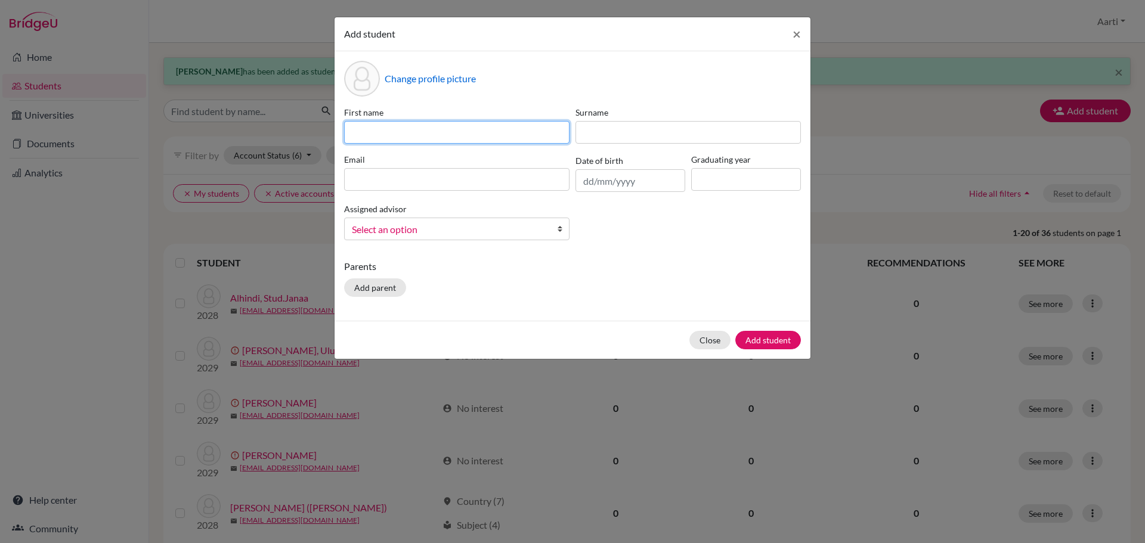
click at [409, 132] on input at bounding box center [456, 132] width 225 height 23
paste input "[PERSON_NAME]"
drag, startPoint x: 382, startPoint y: 134, endPoint x: 512, endPoint y: 134, distance: 130.6
click at [512, 134] on input "[PERSON_NAME]" at bounding box center [456, 132] width 225 height 23
type input "Uzeyir"
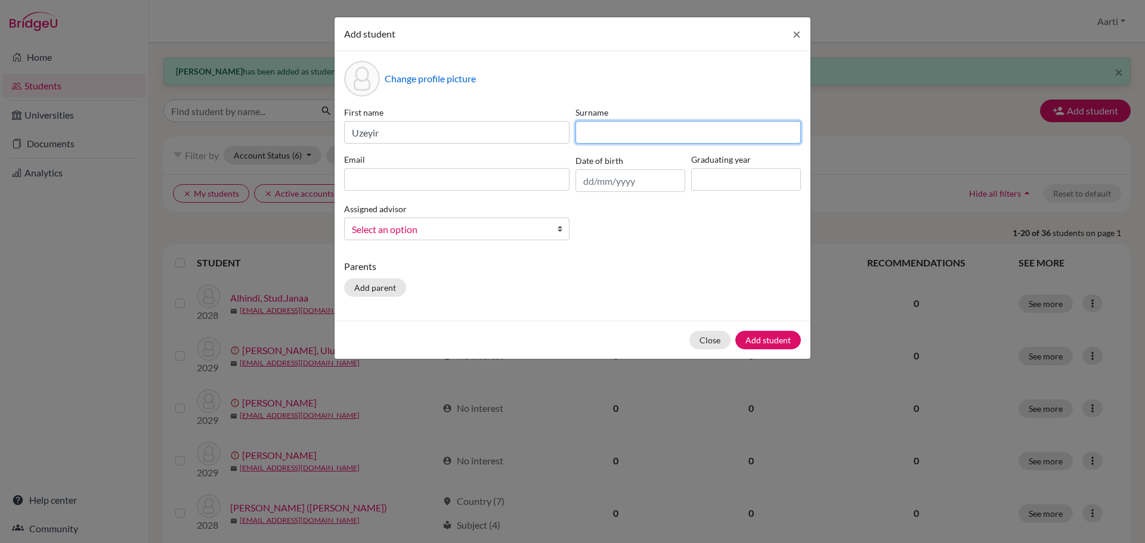
paste input "[PERSON_NAME]"
type input "[PERSON_NAME]"
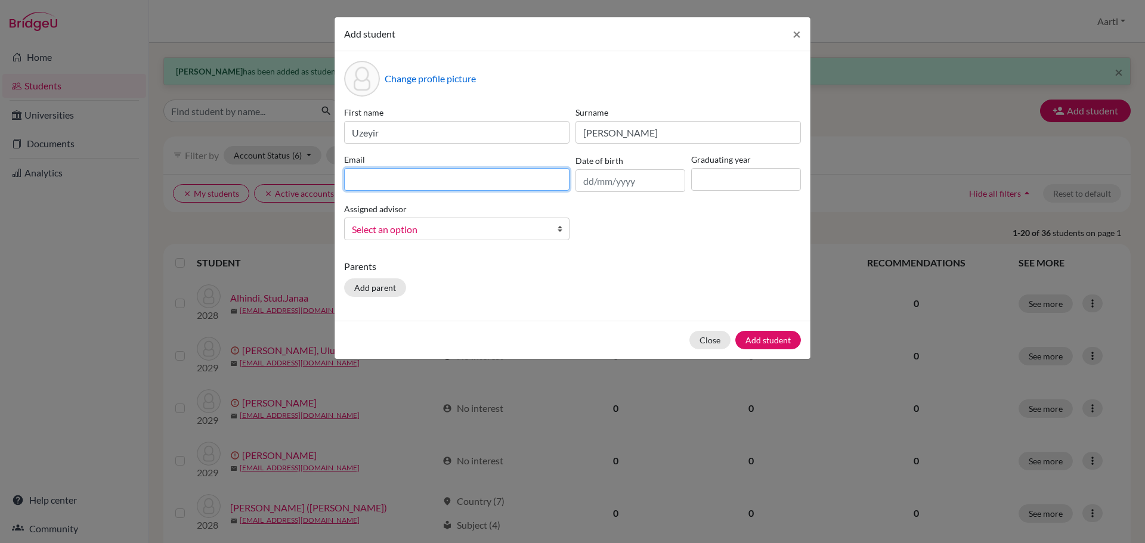
click at [419, 174] on input at bounding box center [456, 179] width 225 height 23
paste input "[EMAIL_ADDRESS][DOMAIN_NAME]"
type input "[EMAIL_ADDRESS][DOMAIN_NAME]"
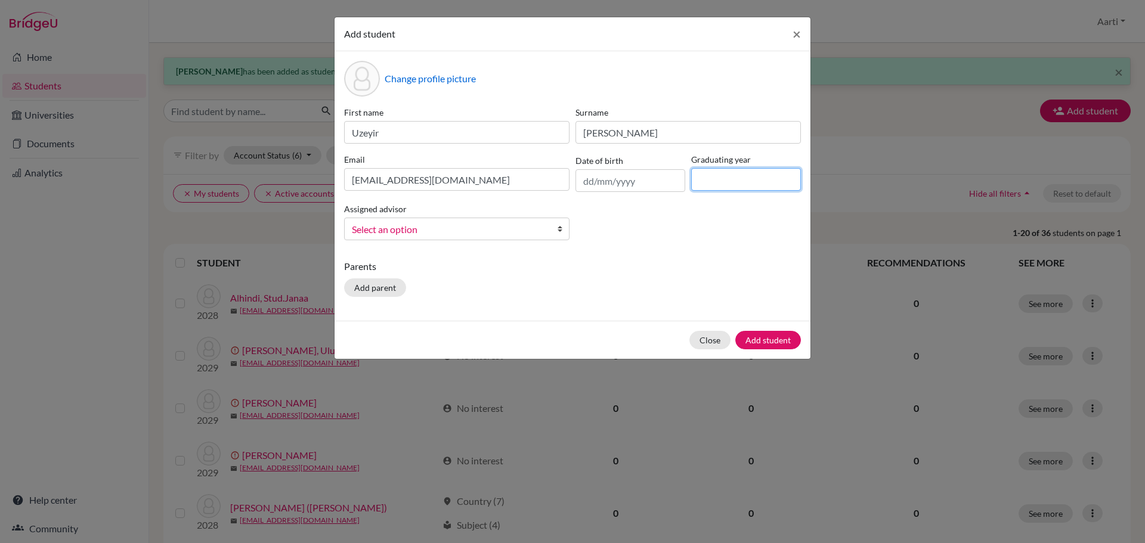
click at [726, 177] on input at bounding box center [746, 179] width 110 height 23
type input "2029"
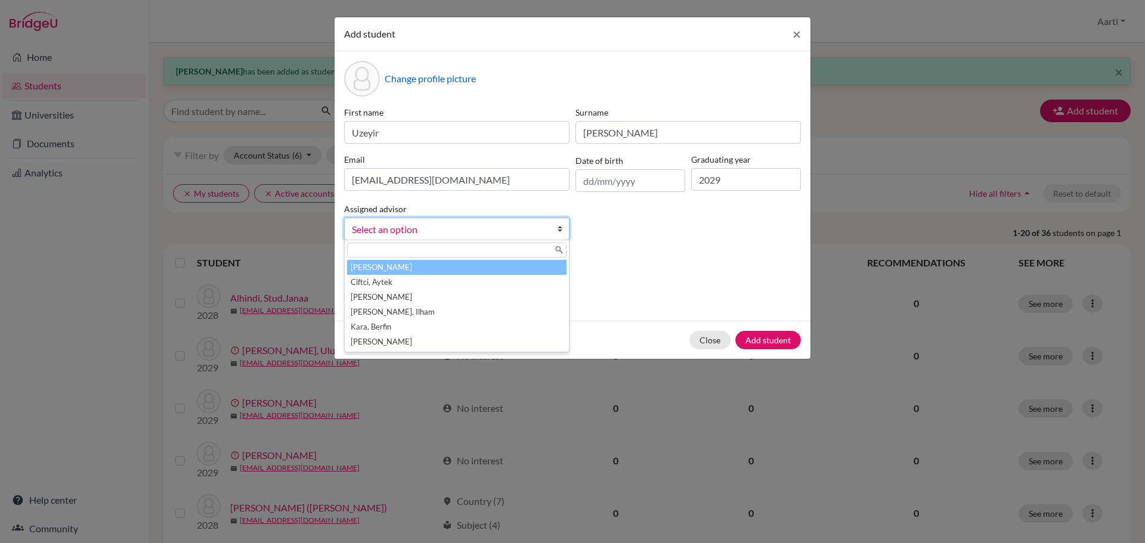
click at [434, 233] on span "Select an option" at bounding box center [449, 230] width 194 height 16
click at [410, 265] on li "[PERSON_NAME]" at bounding box center [457, 267] width 220 height 15
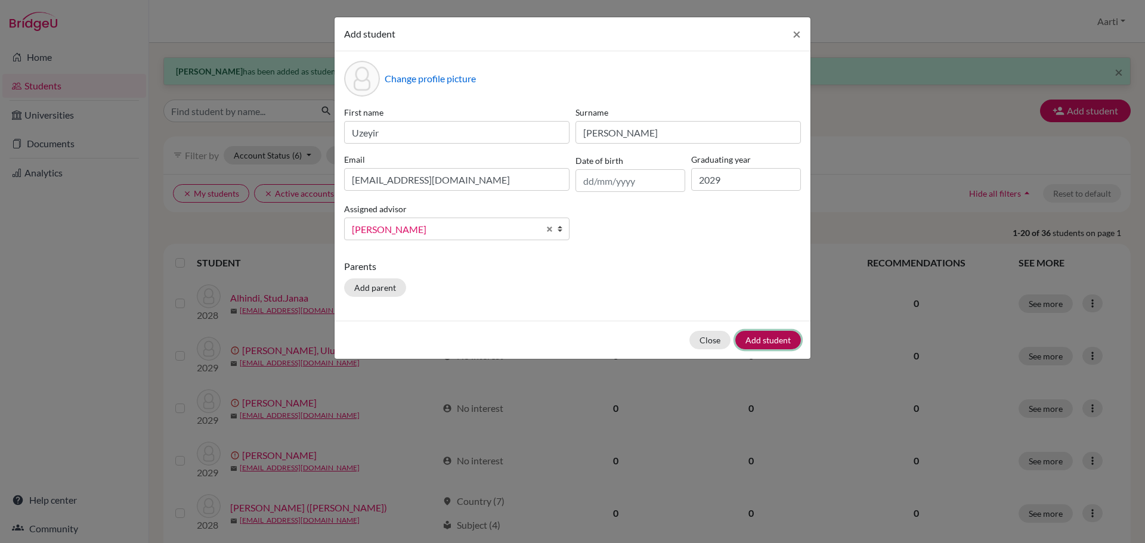
click at [775, 345] on button "Add student" at bounding box center [768, 340] width 66 height 18
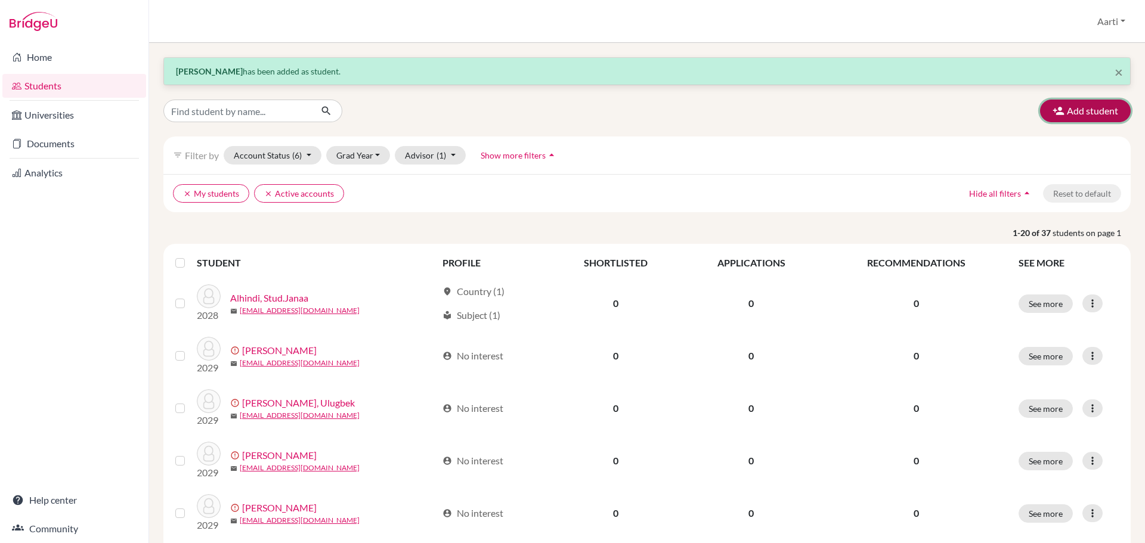
click at [1068, 115] on button "Add student" at bounding box center [1085, 111] width 91 height 23
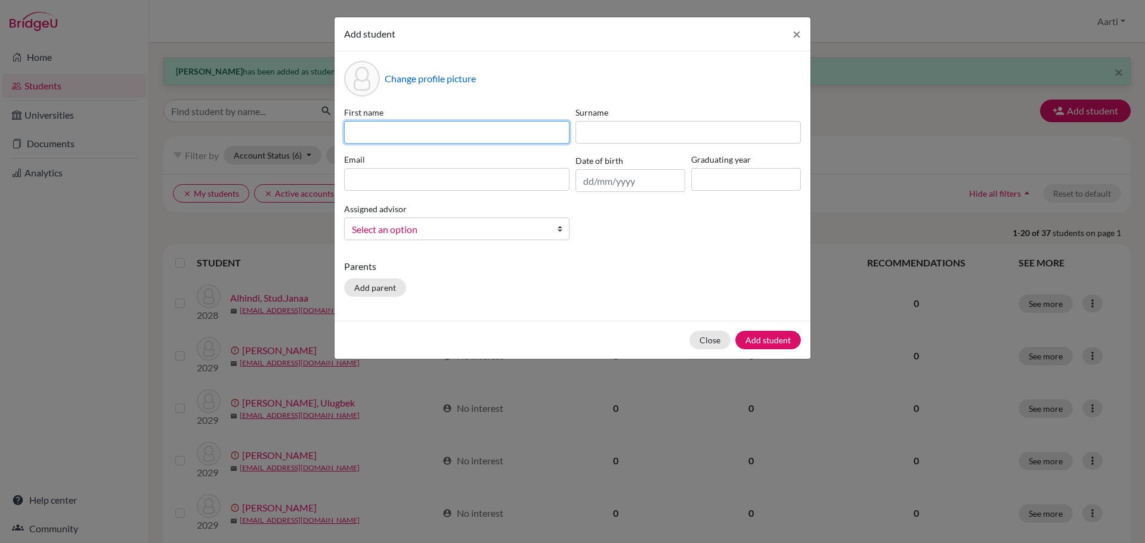
click at [388, 138] on input at bounding box center [456, 132] width 225 height 23
paste input "[PERSON_NAME]"
click at [391, 133] on input "[PERSON_NAME]" at bounding box center [456, 132] width 225 height 23
type input "[PERSON_NAME]"
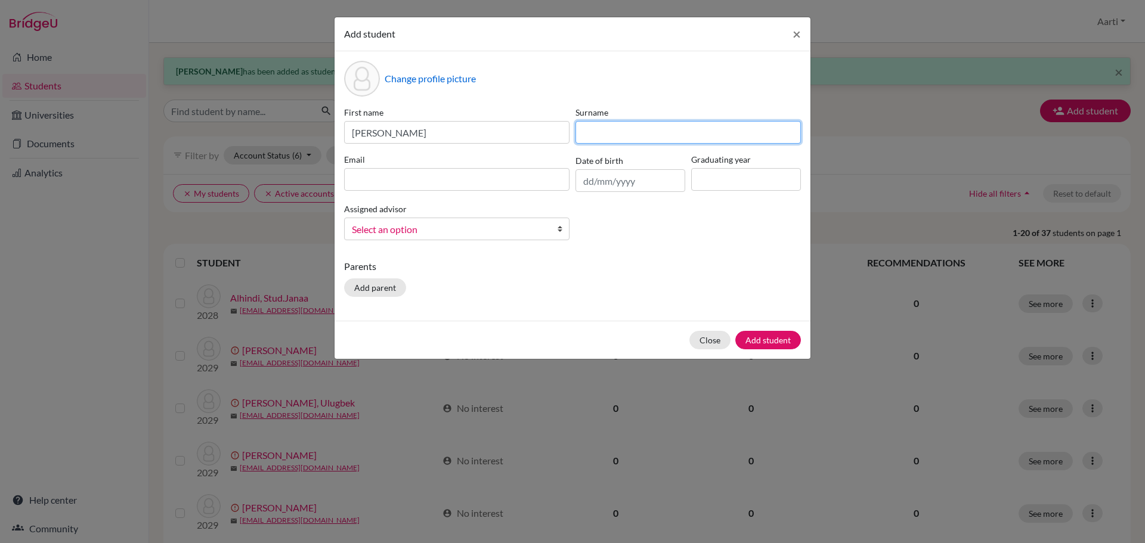
paste input "Quan"
type input "Quan"
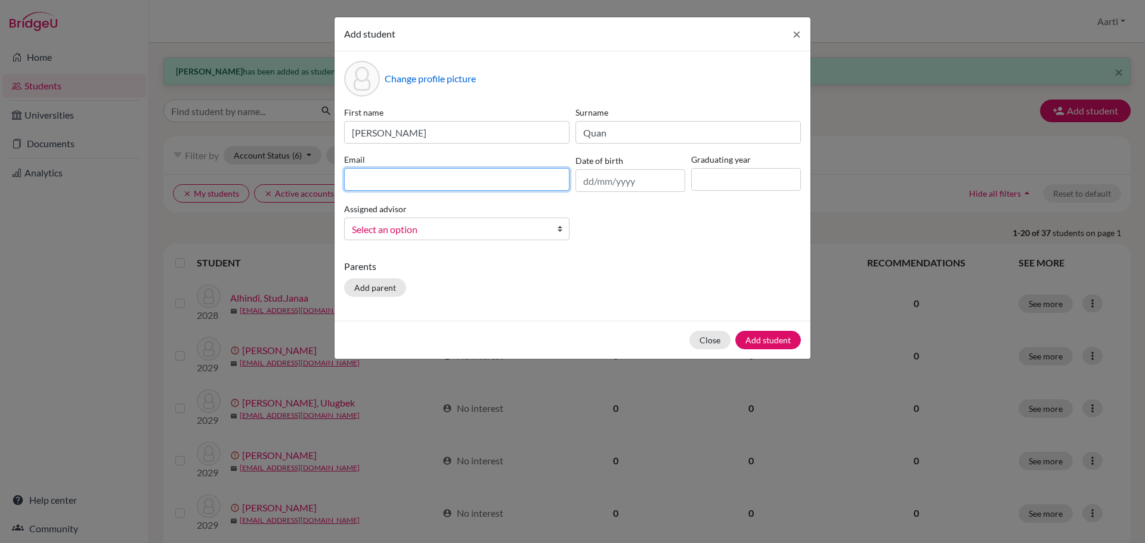
click at [426, 171] on input at bounding box center [456, 179] width 225 height 23
paste input "[EMAIL_ADDRESS][DOMAIN_NAME]"
type input "[EMAIL_ADDRESS][DOMAIN_NAME]"
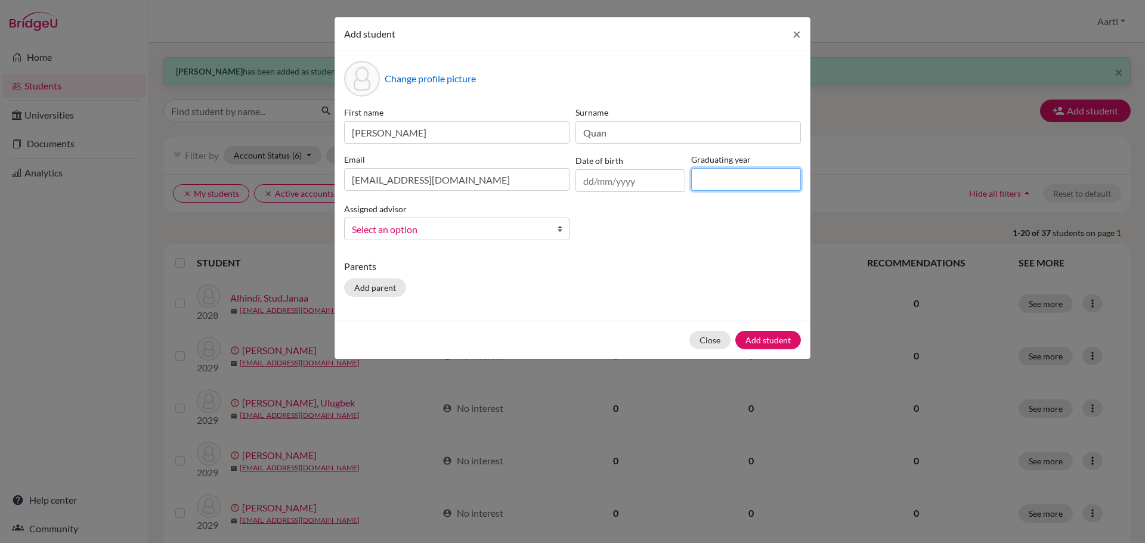
click at [760, 179] on input at bounding box center [746, 179] width 110 height 23
type input "2029"
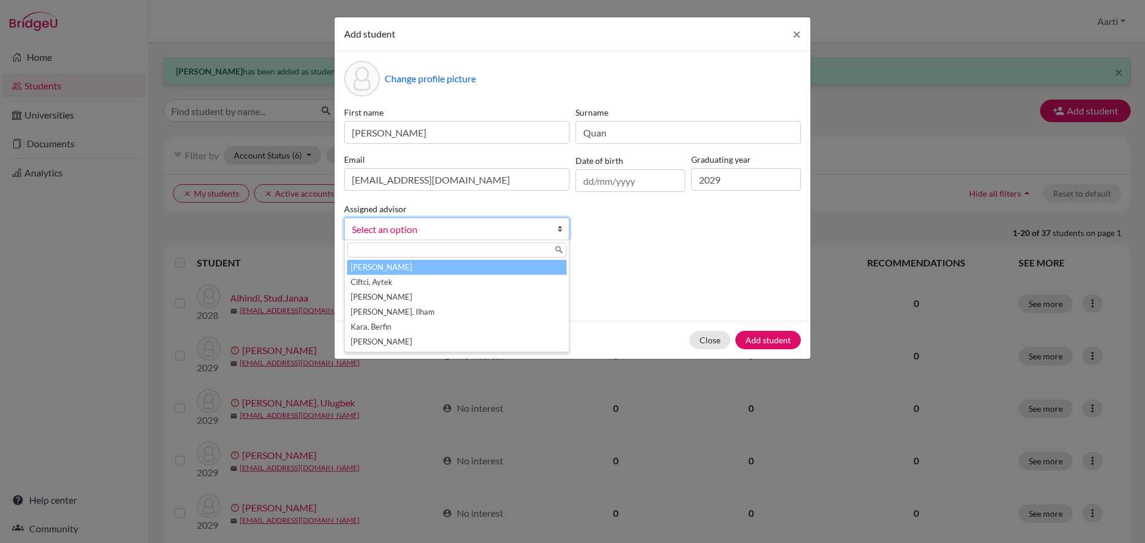
click at [545, 227] on span "Select an option" at bounding box center [449, 230] width 194 height 16
click at [493, 270] on li "[PERSON_NAME]" at bounding box center [457, 267] width 220 height 15
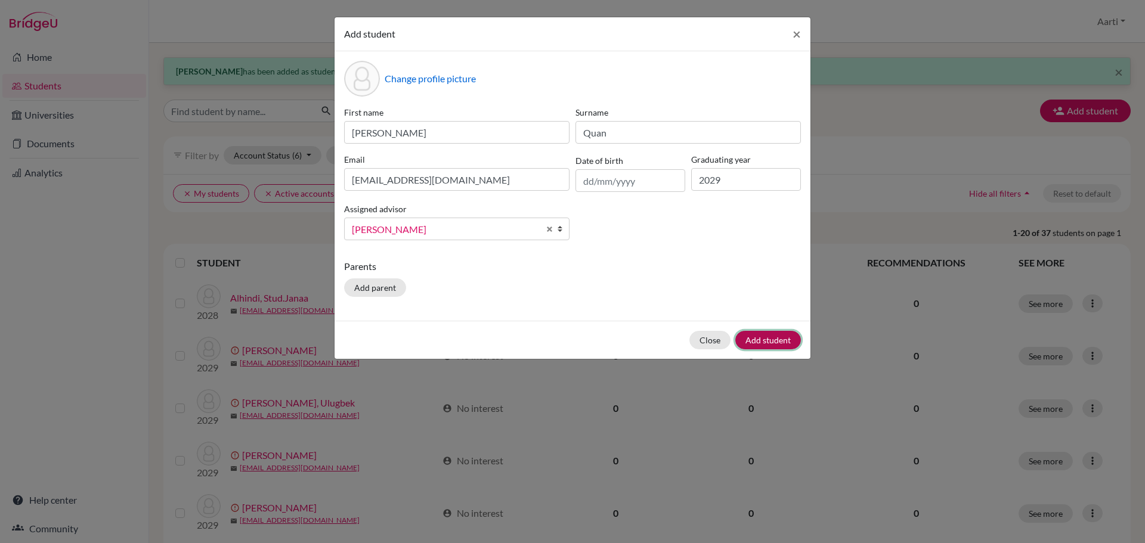
click at [770, 341] on button "Add student" at bounding box center [768, 340] width 66 height 18
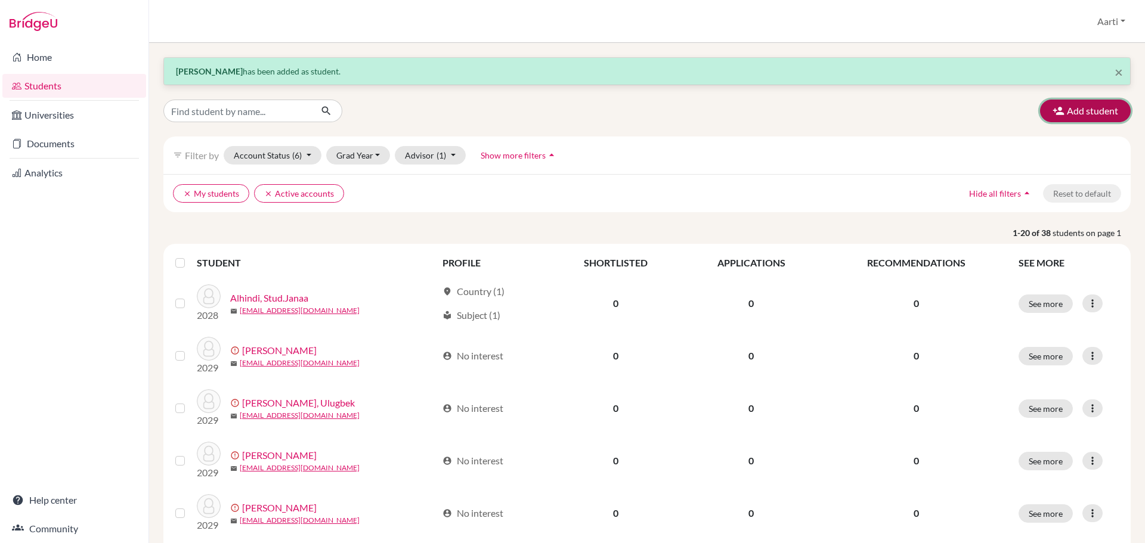
click at [1042, 109] on button "Add student" at bounding box center [1085, 111] width 91 height 23
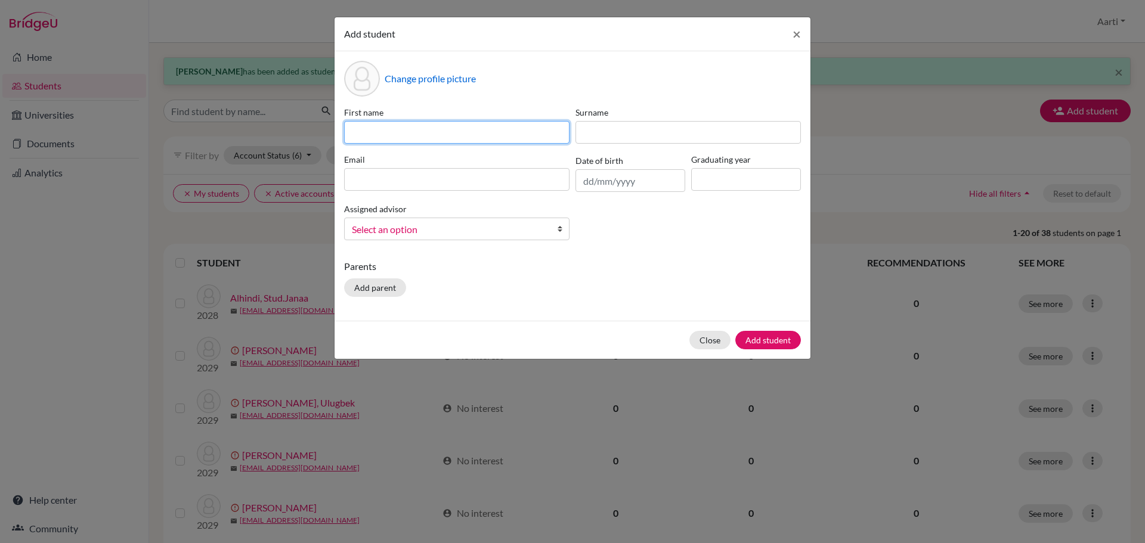
click at [435, 138] on input at bounding box center [456, 132] width 225 height 23
paste input "Stud.[PERSON_NAME]([PERSON_NAME]"
click at [459, 128] on input "Stud.[PERSON_NAME]([PERSON_NAME]" at bounding box center [456, 132] width 225 height 23
click at [450, 132] on input "Stud.[PERSON_NAME]([PERSON_NAME]" at bounding box center [456, 132] width 225 height 23
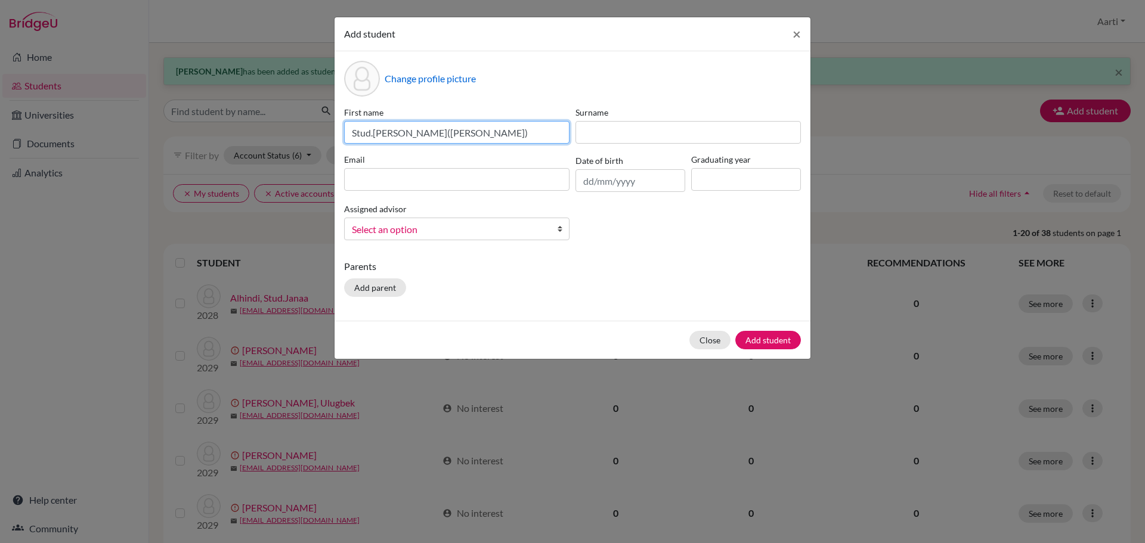
type input "Stud.[PERSON_NAME]([PERSON_NAME])"
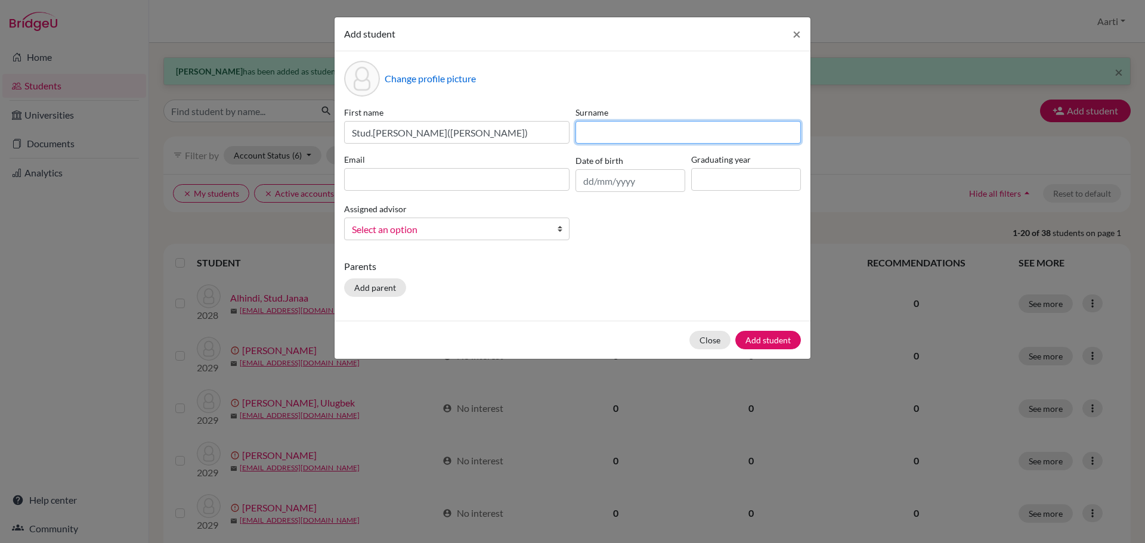
click at [605, 137] on input at bounding box center [688, 132] width 225 height 23
paste input "[PERSON_NAME]"
type input "[PERSON_NAME]"
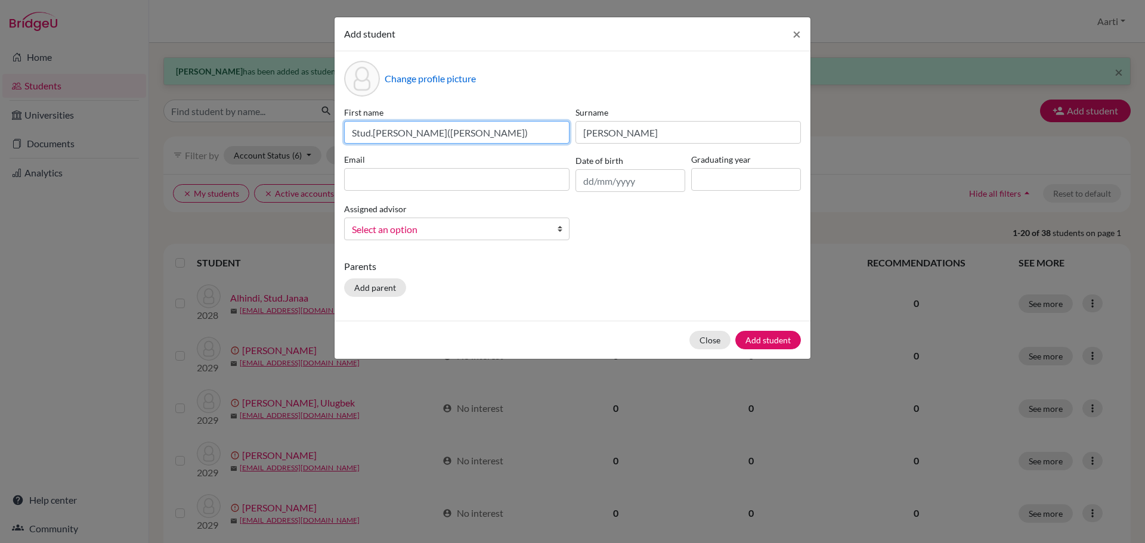
click at [511, 125] on input "Stud.[PERSON_NAME]([PERSON_NAME])" at bounding box center [456, 132] width 225 height 23
type input "Yichen ([PERSON_NAME])"
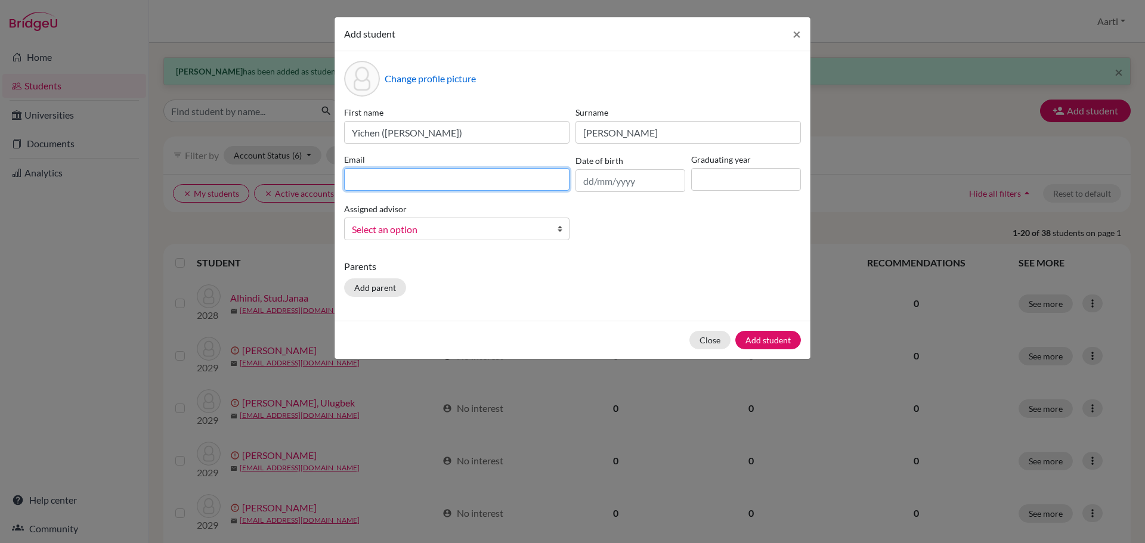
click at [426, 179] on input at bounding box center [456, 179] width 225 height 23
paste input "[EMAIL_ADDRESS][DOMAIN_NAME]"
type input "[EMAIL_ADDRESS][DOMAIN_NAME]"
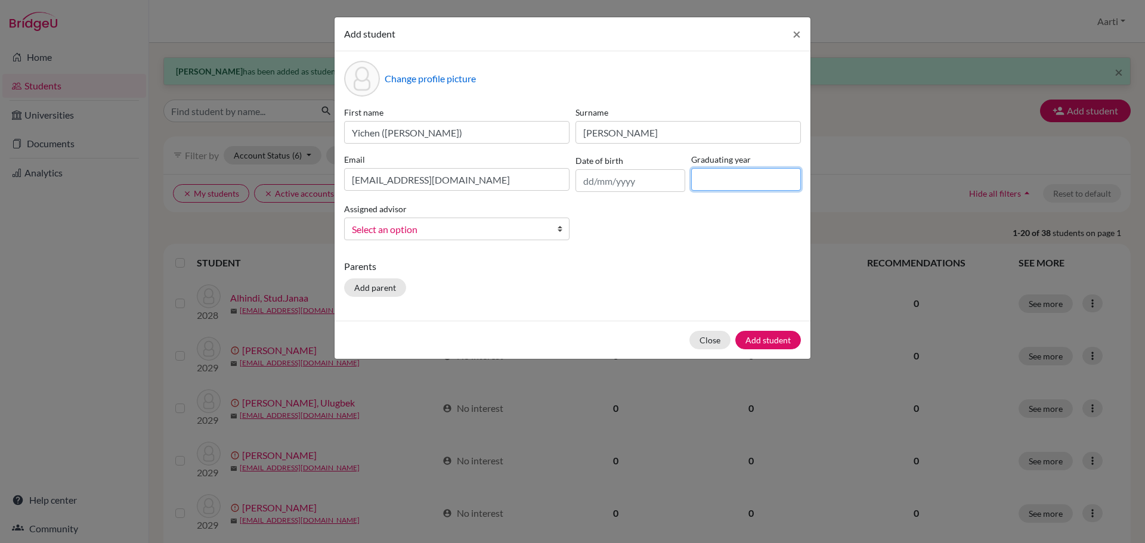
click at [744, 180] on input at bounding box center [746, 179] width 110 height 23
type input "2029"
click at [558, 225] on b at bounding box center [563, 228] width 12 height 21
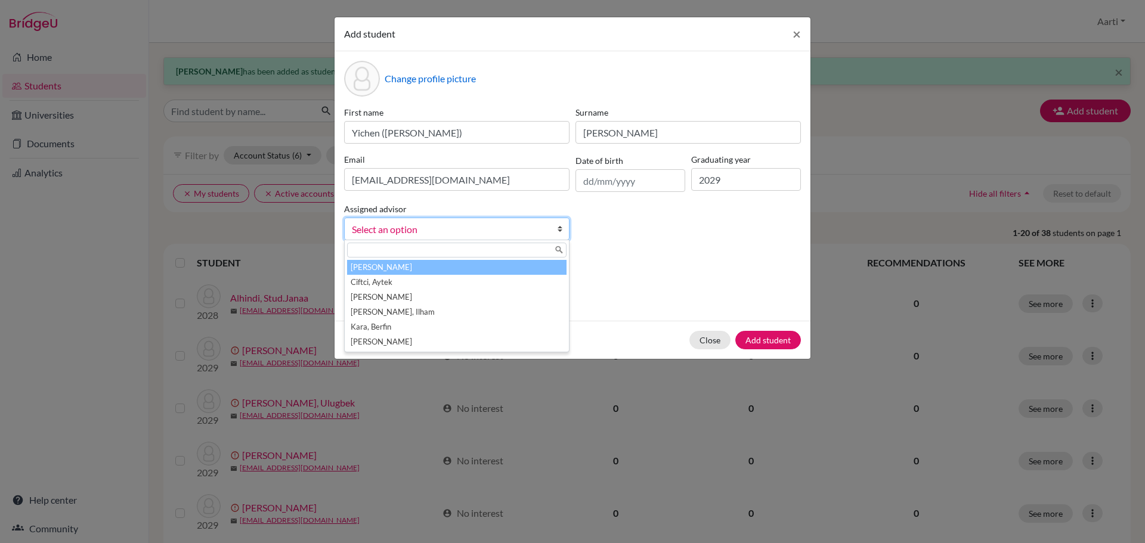
click at [520, 265] on li "[PERSON_NAME]" at bounding box center [457, 267] width 220 height 15
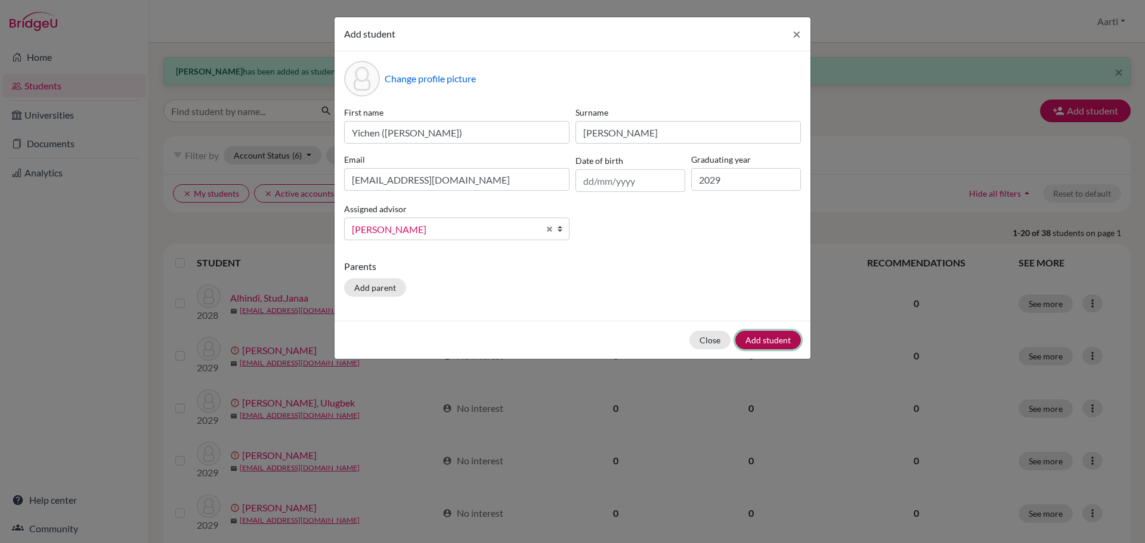
click at [759, 338] on button "Add student" at bounding box center [768, 340] width 66 height 18
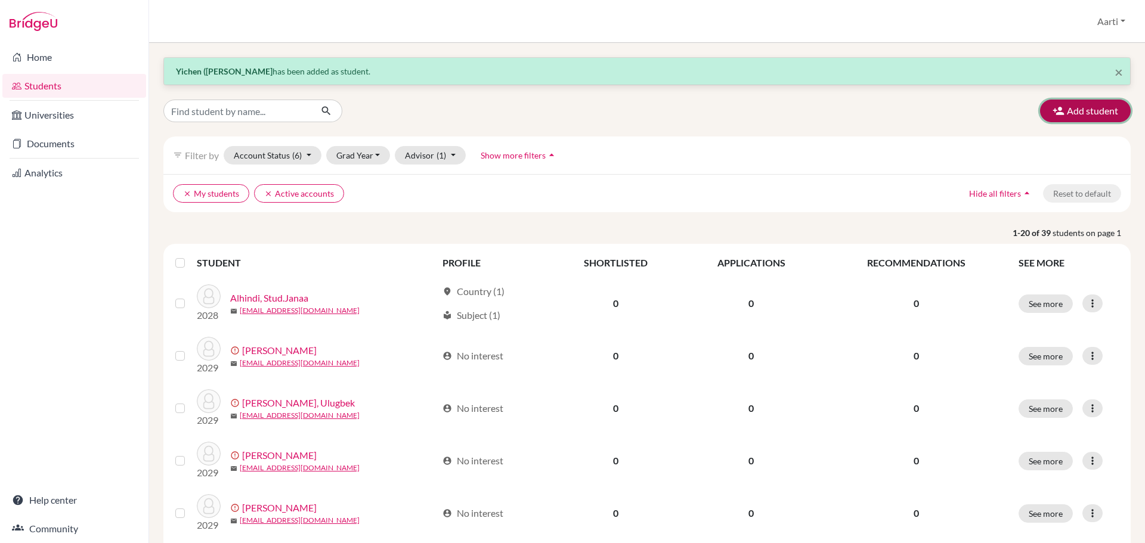
click at [1086, 100] on button "Add student" at bounding box center [1085, 111] width 91 height 23
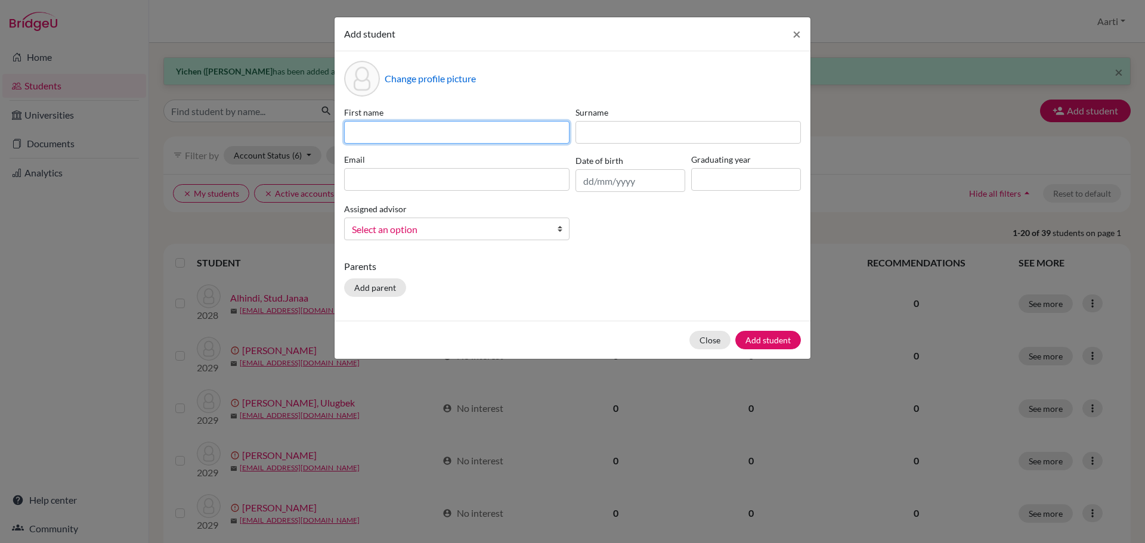
click at [375, 134] on input at bounding box center [456, 132] width 225 height 23
paste input "Yiru (Ruby) Shuai"
click at [416, 134] on input "Yiru (Ruby) Shuai" at bounding box center [456, 132] width 225 height 23
type input "Yiru (Ruby)"
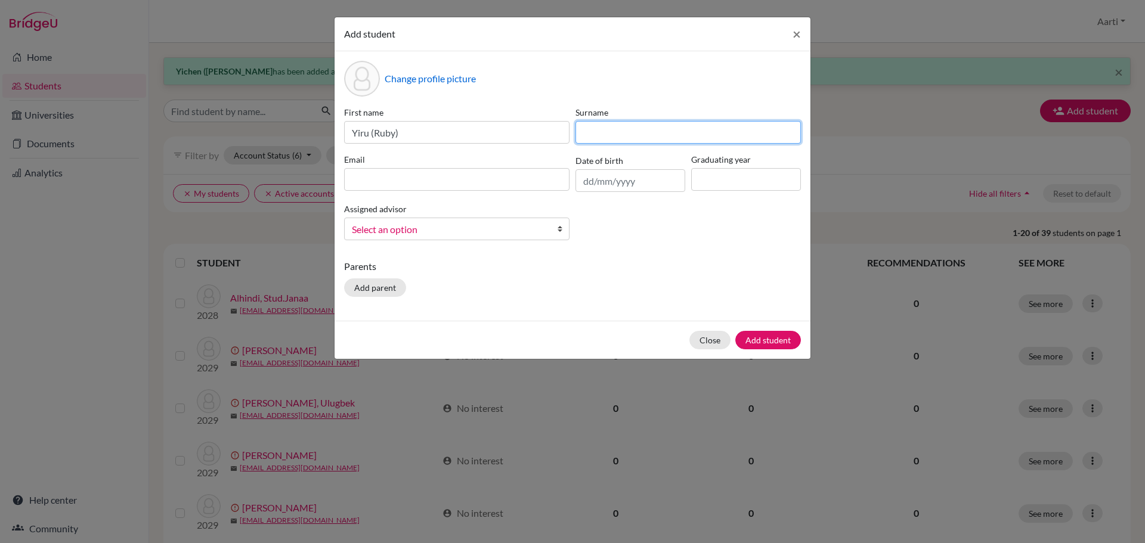
click at [613, 129] on input at bounding box center [688, 132] width 225 height 23
paste input "Shuai"
type input "Shuai"
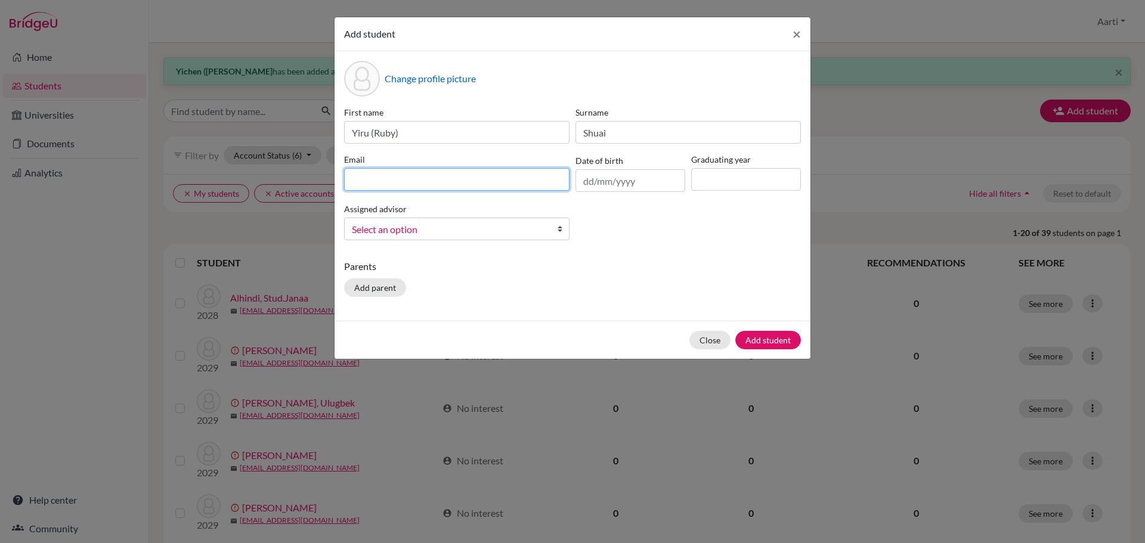
click at [456, 181] on input at bounding box center [456, 179] width 225 height 23
paste input "[EMAIL_ADDRESS][DOMAIN_NAME]"
type input "[EMAIL_ADDRESS][DOMAIN_NAME]"
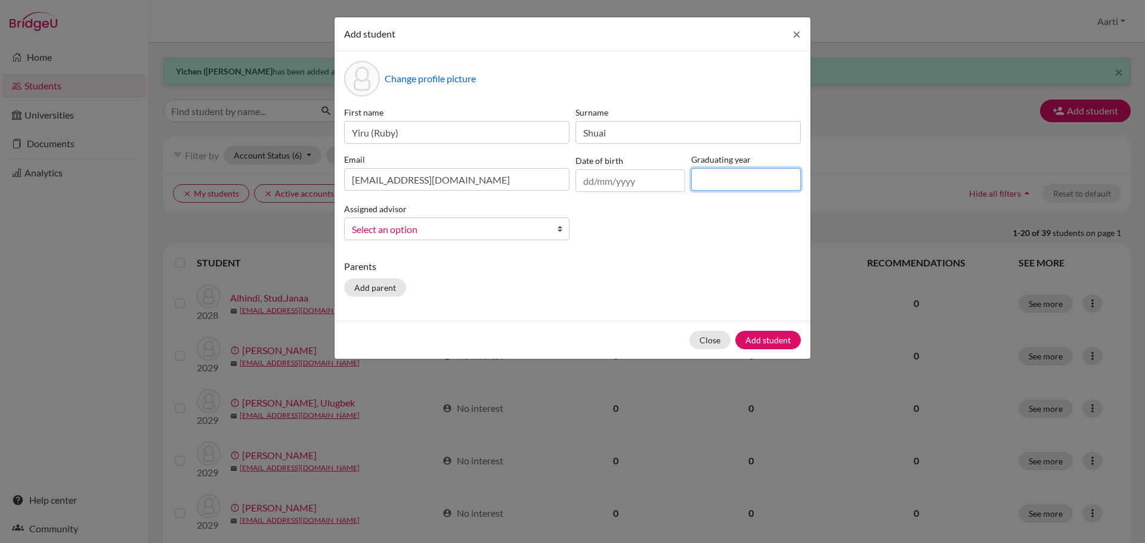
click at [758, 181] on input at bounding box center [746, 179] width 110 height 23
type input "2029"
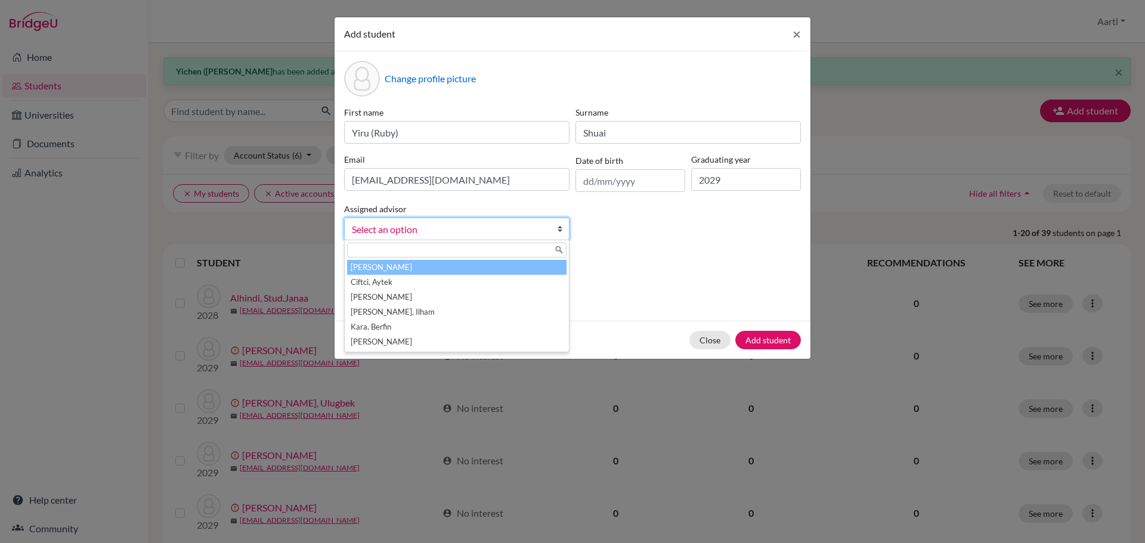
click at [533, 224] on span "Select an option" at bounding box center [449, 230] width 194 height 16
click at [476, 269] on li "[PERSON_NAME]" at bounding box center [457, 267] width 220 height 15
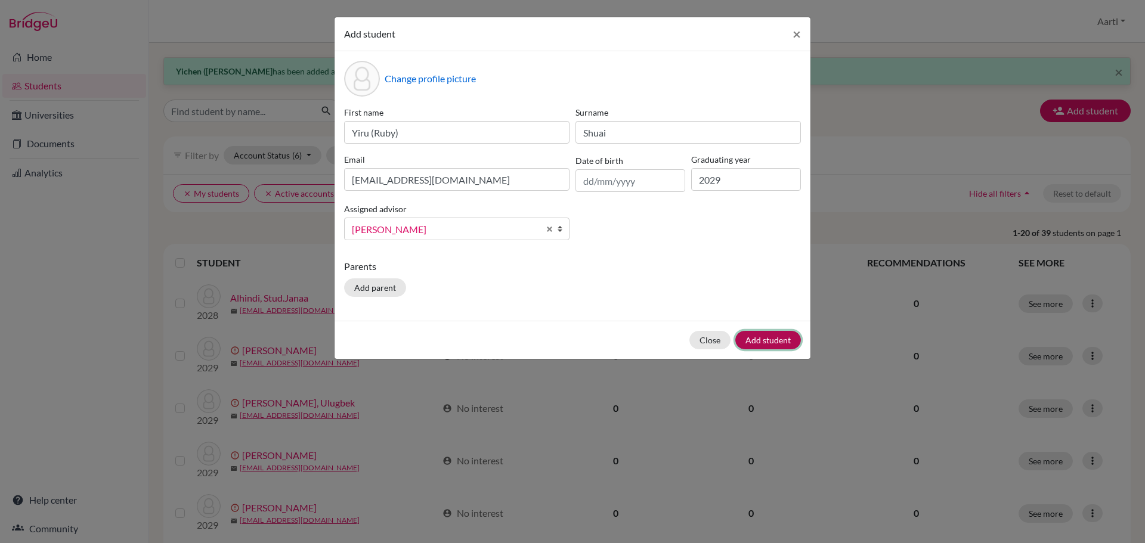
click at [783, 341] on button "Add student" at bounding box center [768, 340] width 66 height 18
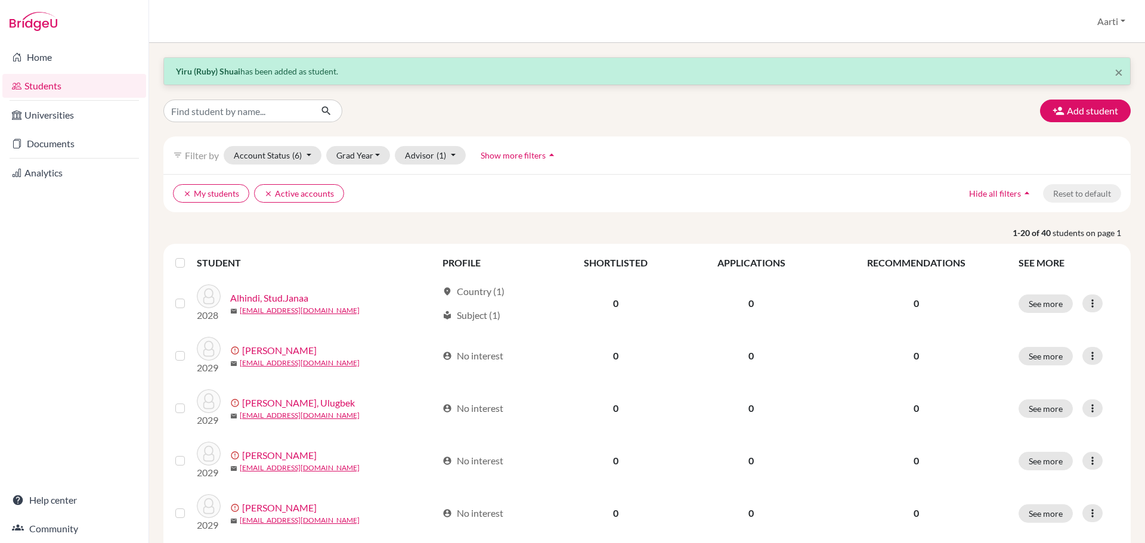
drag, startPoint x: 1115, startPoint y: 126, endPoint x: 1095, endPoint y: 122, distance: 21.3
click at [1074, 113] on button "Add student" at bounding box center [1085, 111] width 91 height 23
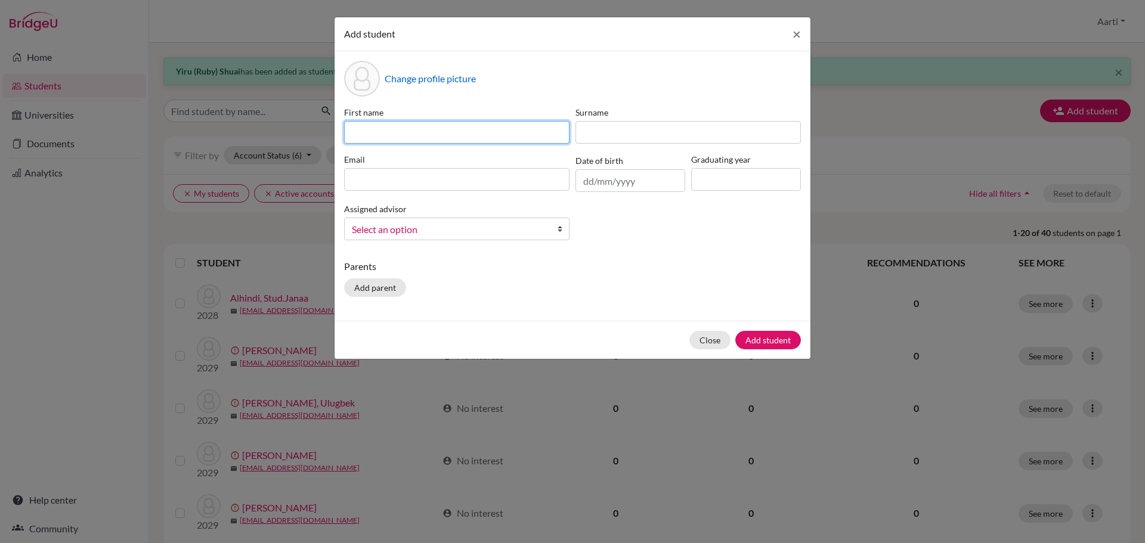
click at [440, 132] on input at bounding box center [456, 132] width 225 height 23
paste input "Stud.[PERSON_NAME]([PERSON_NAME]"
drag, startPoint x: 374, startPoint y: 132, endPoint x: 313, endPoint y: 138, distance: 61.7
click at [313, 137] on div "Add student × Change profile picture First name Stud.[PERSON_NAME]([PERSON_NAME…" at bounding box center [572, 271] width 1145 height 543
type input "[PERSON_NAME] ([PERSON_NAME])"
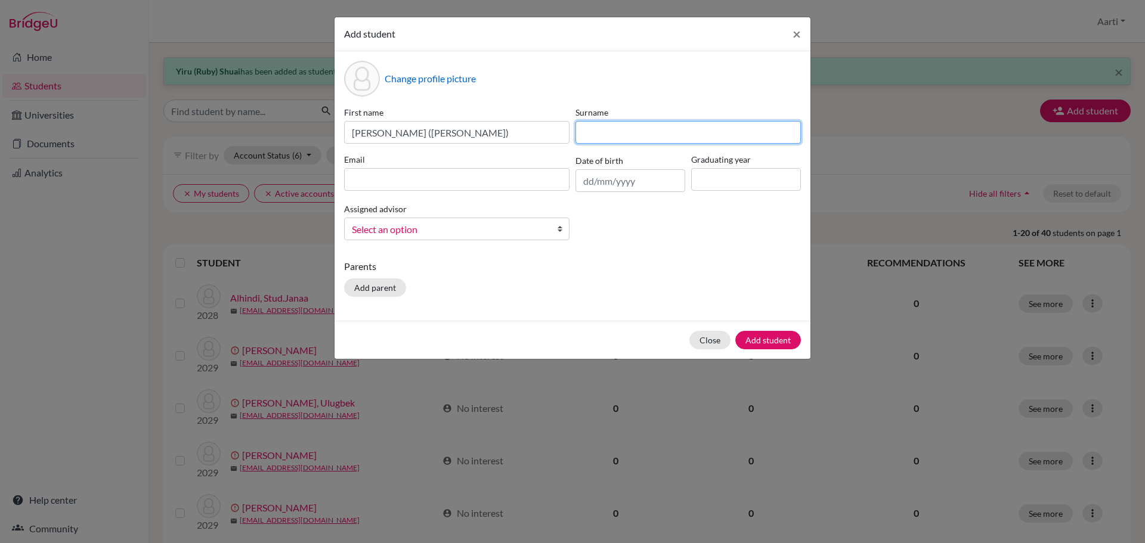
click at [613, 129] on input at bounding box center [688, 132] width 225 height 23
paste input "[PERSON_NAME]"
type input "[PERSON_NAME]"
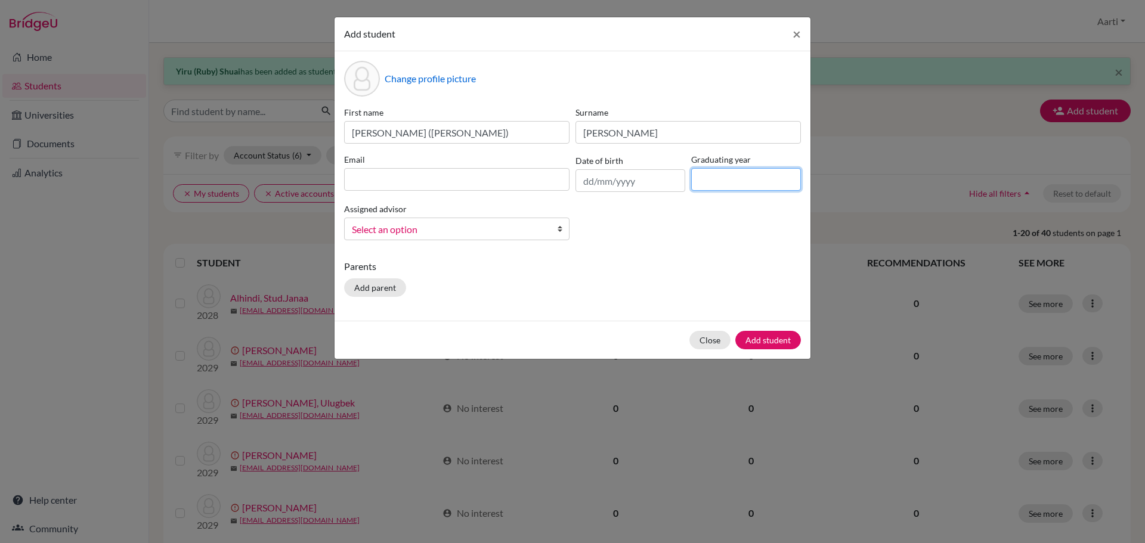
click at [734, 180] on input at bounding box center [746, 179] width 110 height 23
type input "2029"
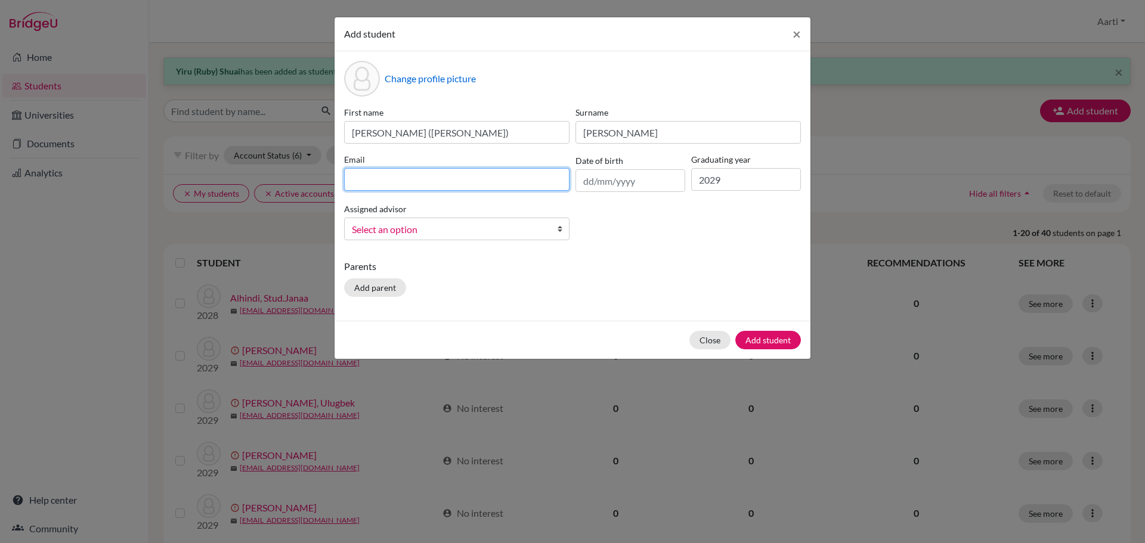
click at [444, 182] on input at bounding box center [456, 179] width 225 height 23
paste input "[EMAIL_ADDRESS][DOMAIN_NAME]"
type input "[EMAIL_ADDRESS][DOMAIN_NAME]"
click at [457, 236] on span "Select an option" at bounding box center [449, 230] width 194 height 16
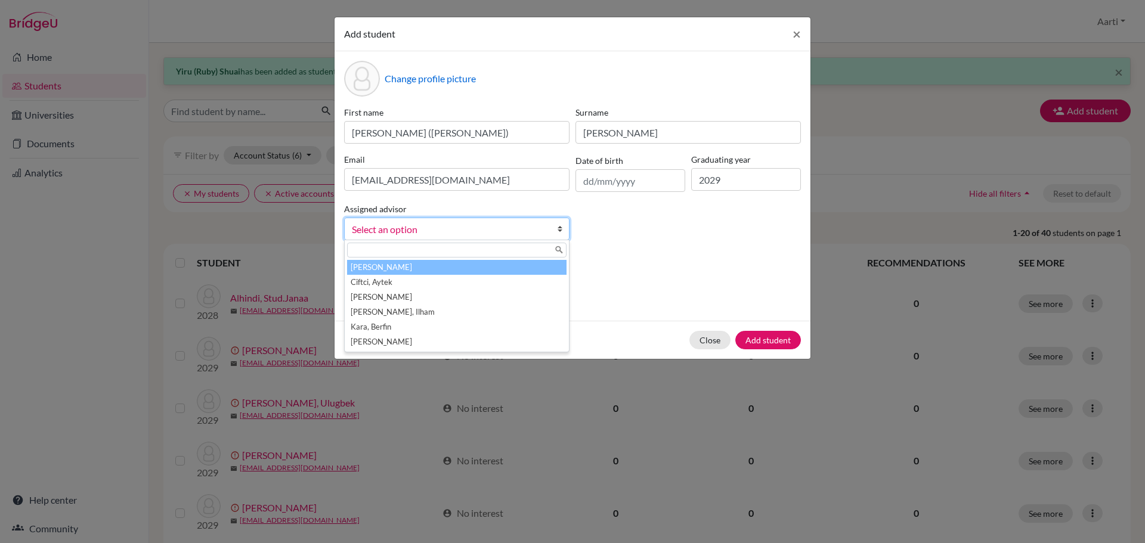
click at [438, 268] on li "[PERSON_NAME]" at bounding box center [457, 267] width 220 height 15
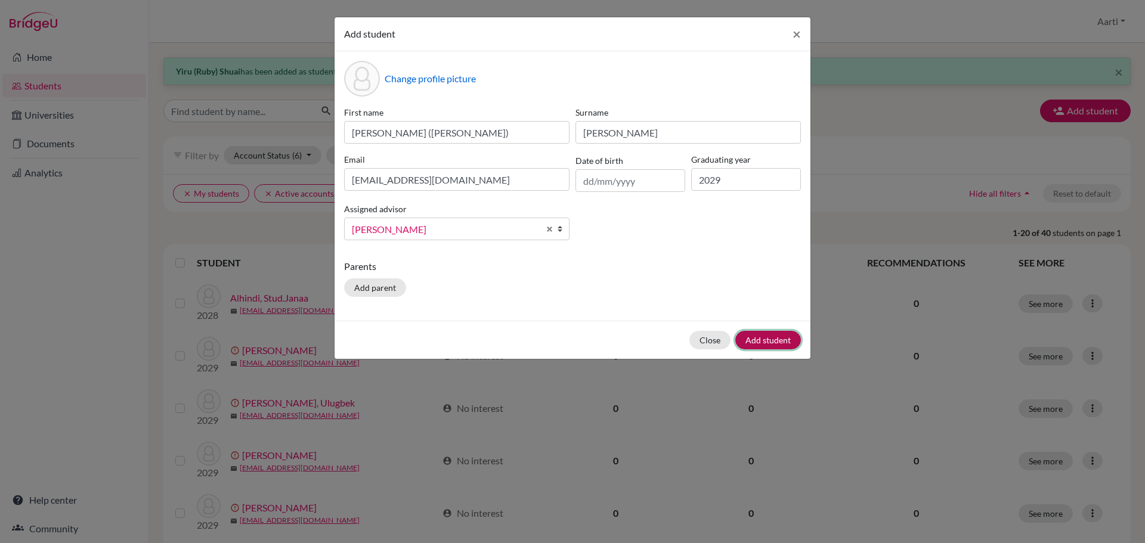
click at [764, 337] on button "Add student" at bounding box center [768, 340] width 66 height 18
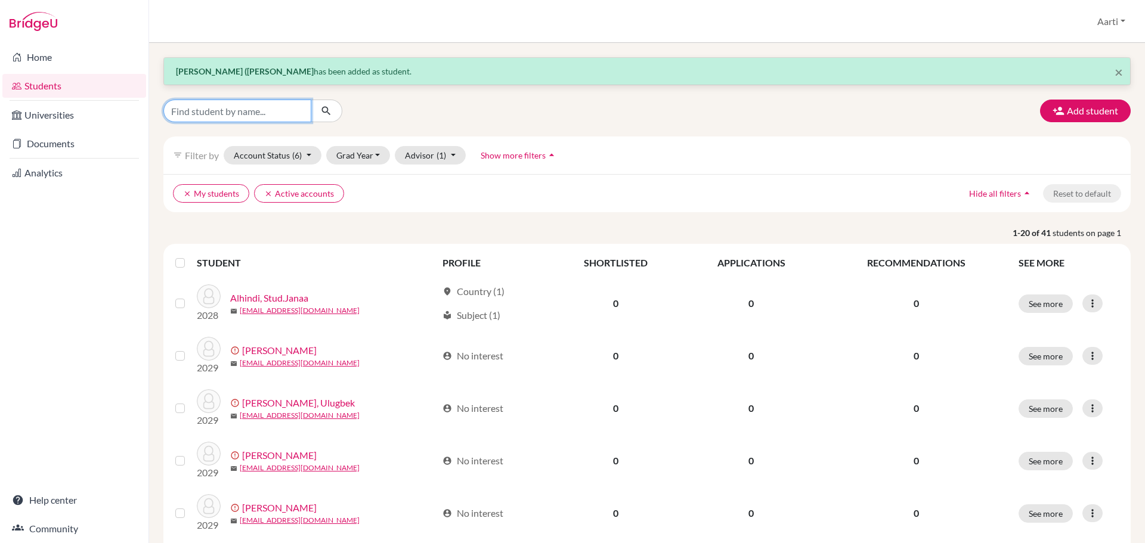
click at [258, 112] on input "Find student by name..." at bounding box center [237, 111] width 148 height 23
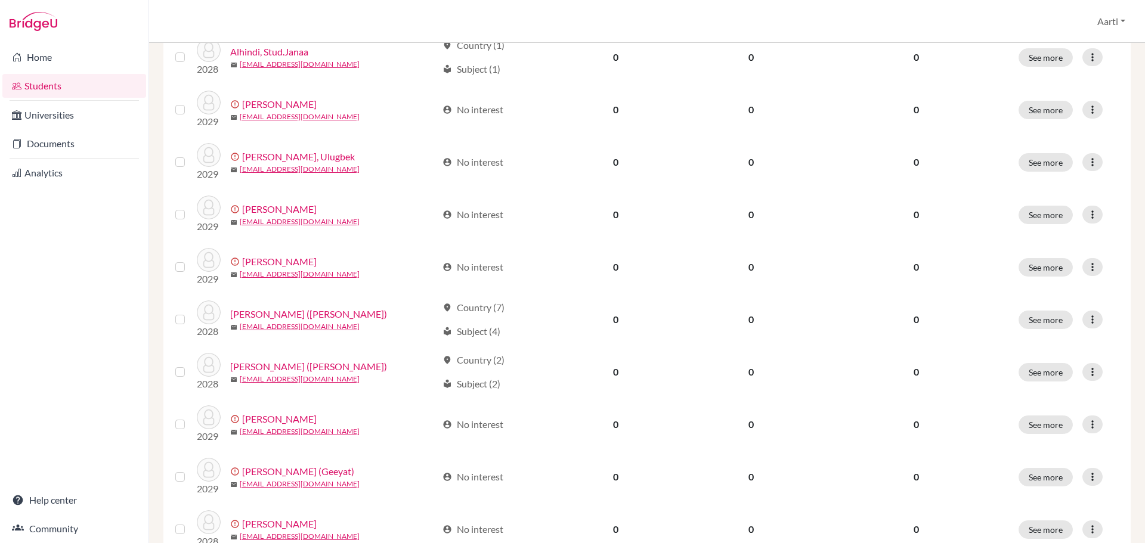
scroll to position [358, 0]
